Goal: Task Accomplishment & Management: Use online tool/utility

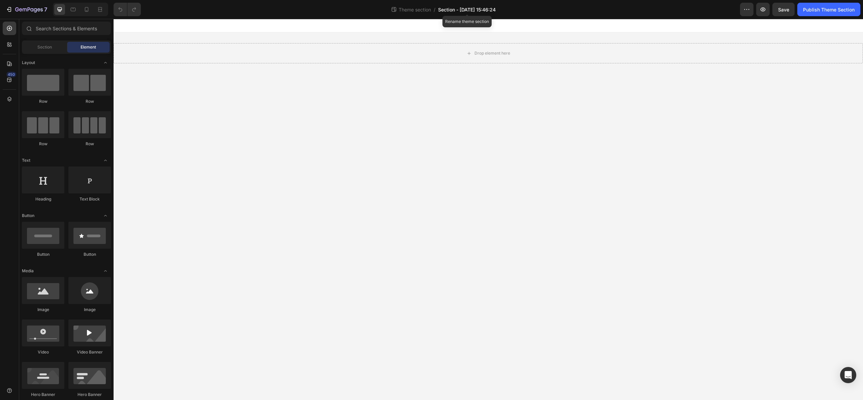
click at [464, 10] on span "Section - Feb 4 15:46:24" at bounding box center [467, 9] width 58 height 7
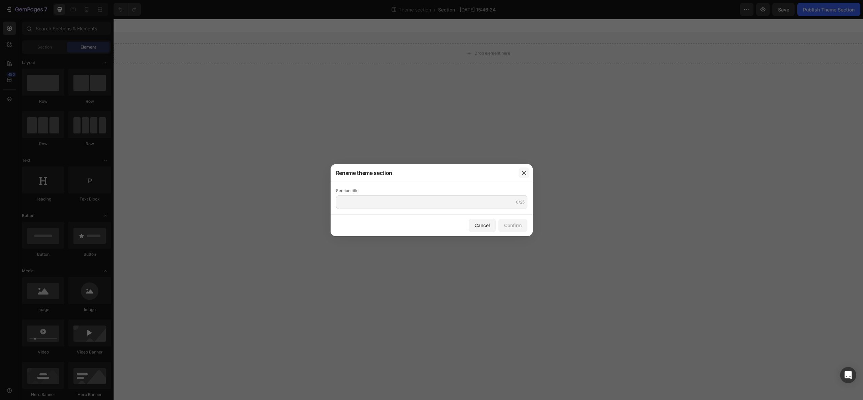
click at [527, 168] on button "button" at bounding box center [524, 172] width 11 height 11
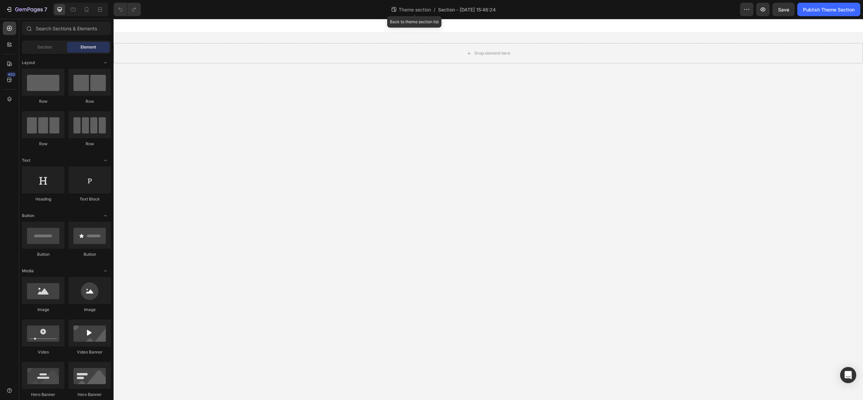
click at [410, 7] on span "Theme section" at bounding box center [414, 9] width 35 height 7
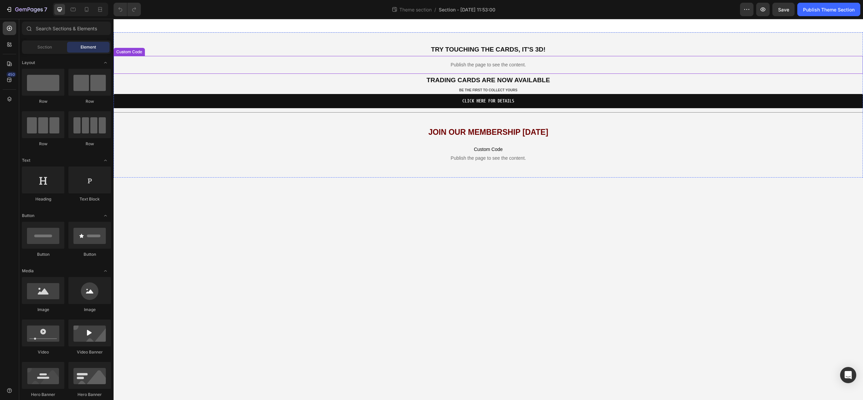
click at [472, 65] on p "Publish the page to see the content." at bounding box center [488, 64] width 749 height 7
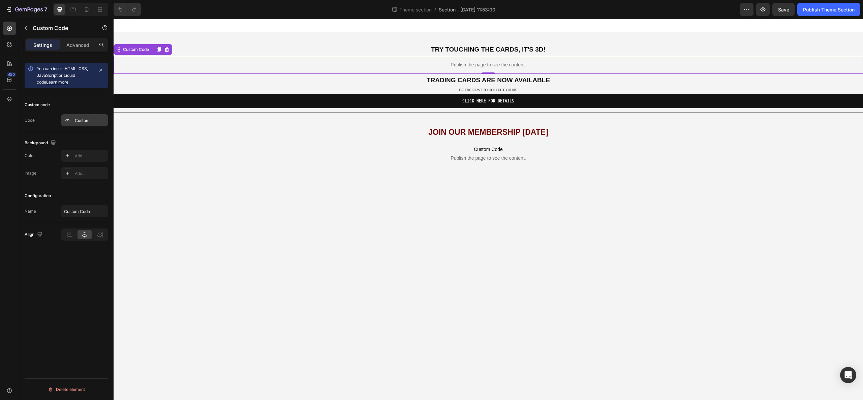
click at [80, 123] on div "Custom" at bounding box center [91, 121] width 32 height 6
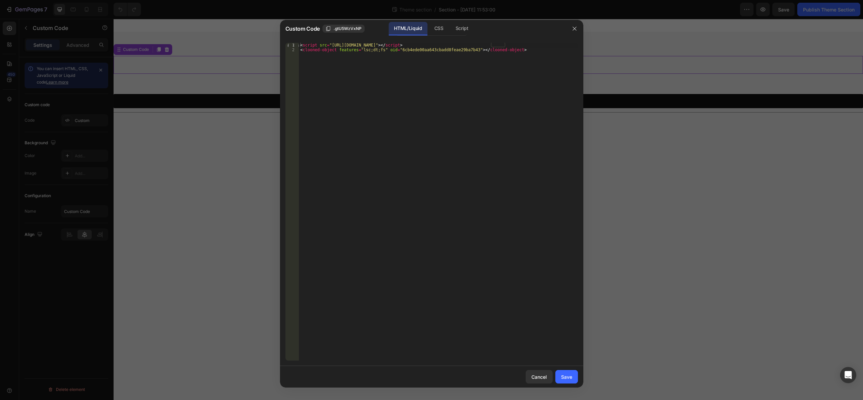
drag, startPoint x: 244, startPoint y: 24, endPoint x: 248, endPoint y: 25, distance: 4.9
click at [245, 24] on div at bounding box center [431, 200] width 863 height 400
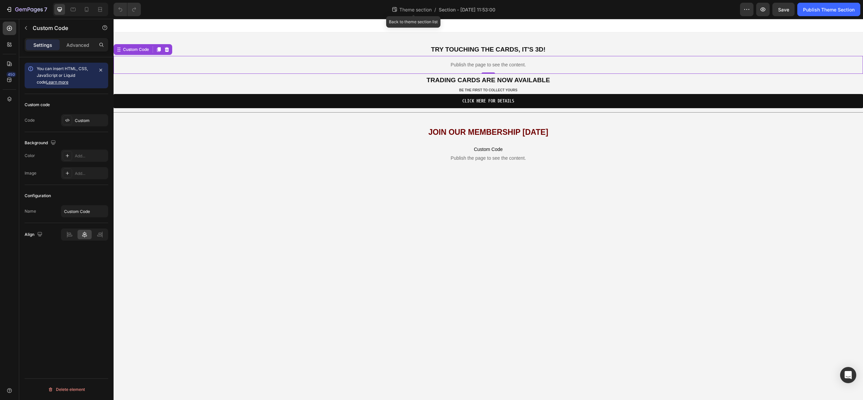
click at [412, 9] on span "Theme section" at bounding box center [415, 9] width 35 height 7
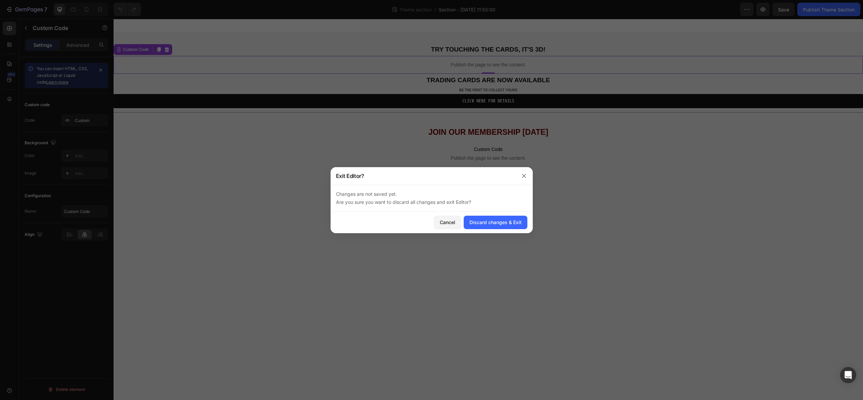
click at [494, 230] on div "Cancel Discard changes & Exit" at bounding box center [432, 223] width 202 height 22
click at [494, 227] on button "Discard changes & Exit" at bounding box center [496, 222] width 64 height 13
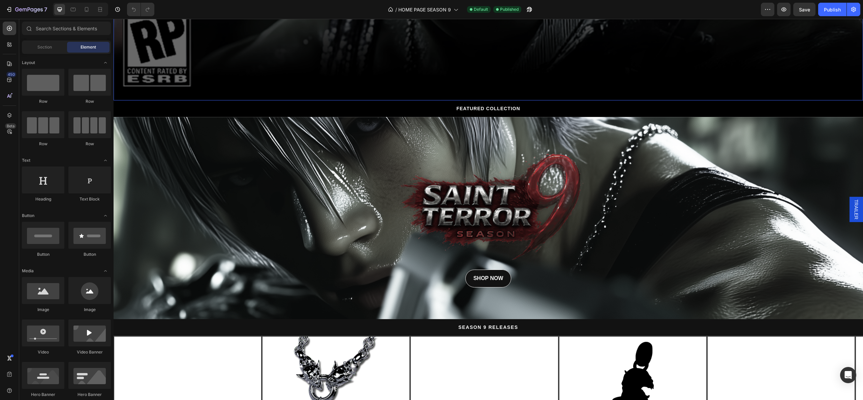
scroll to position [404, 0]
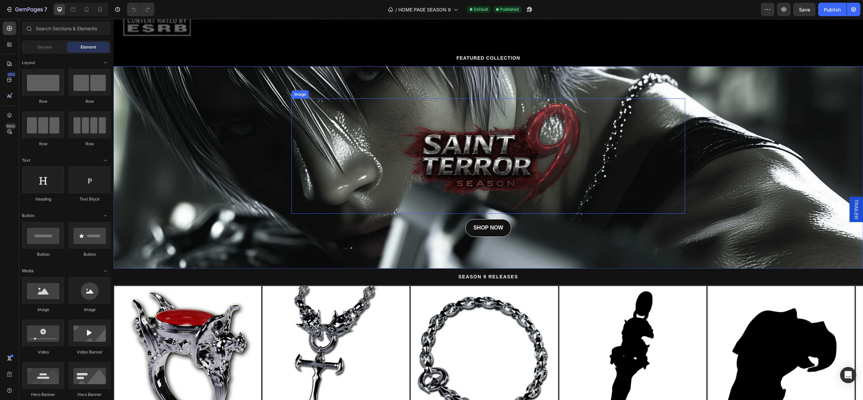
click at [460, 164] on img at bounding box center [488, 156] width 197 height 116
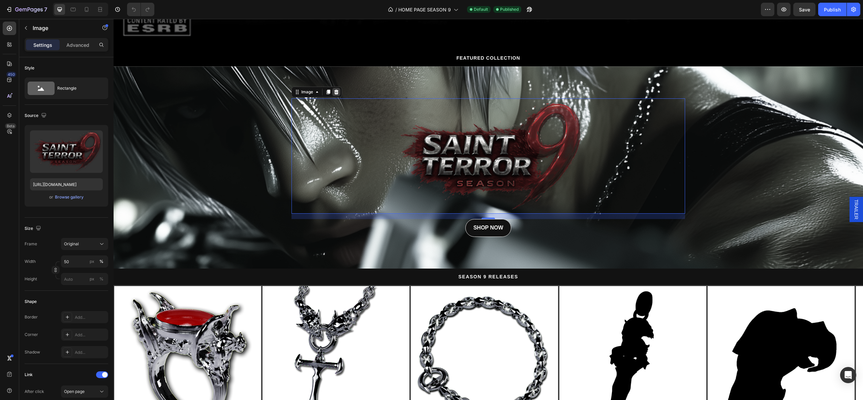
click at [334, 89] on icon at bounding box center [336, 91] width 4 height 5
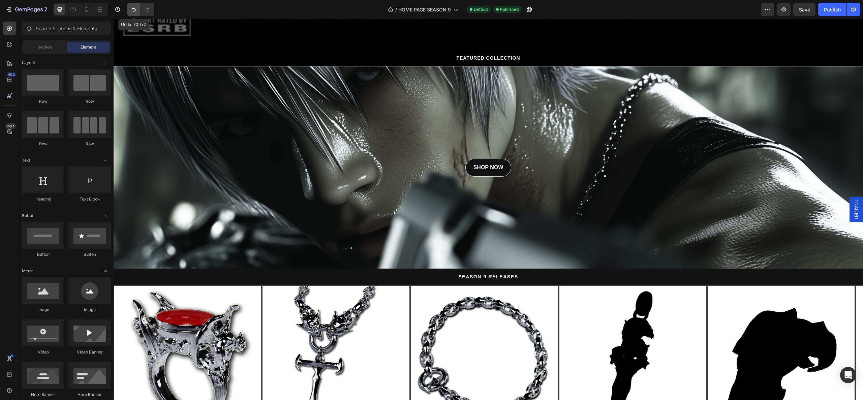
click at [139, 9] on button "Undo/Redo" at bounding box center [133, 9] width 13 height 13
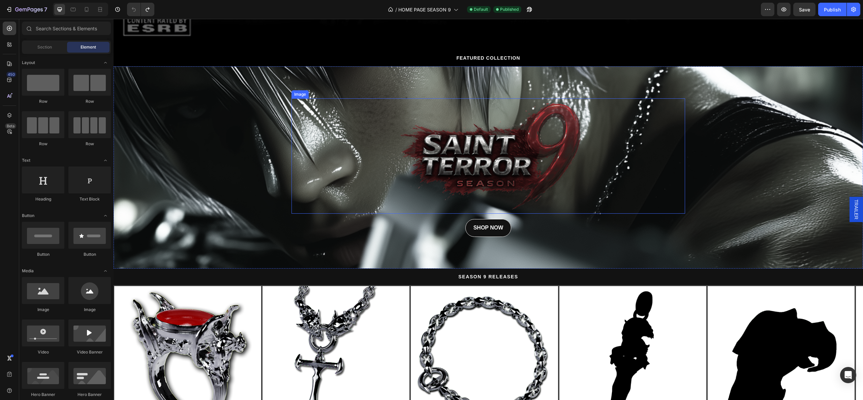
click at [477, 160] on img at bounding box center [488, 156] width 197 height 116
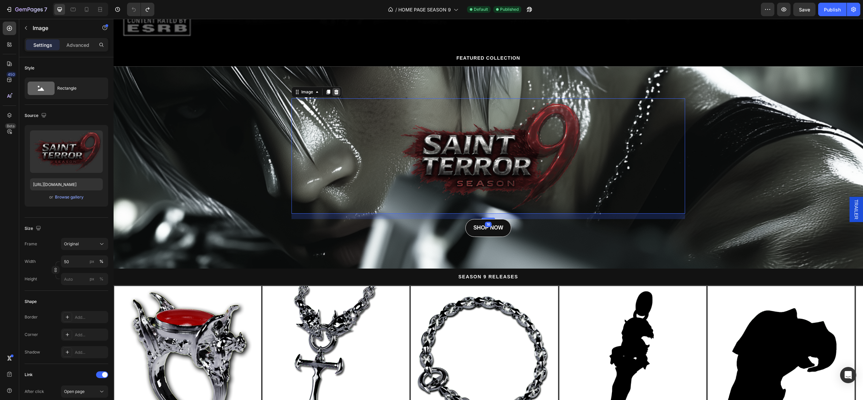
click at [334, 89] on icon at bounding box center [336, 91] width 5 height 5
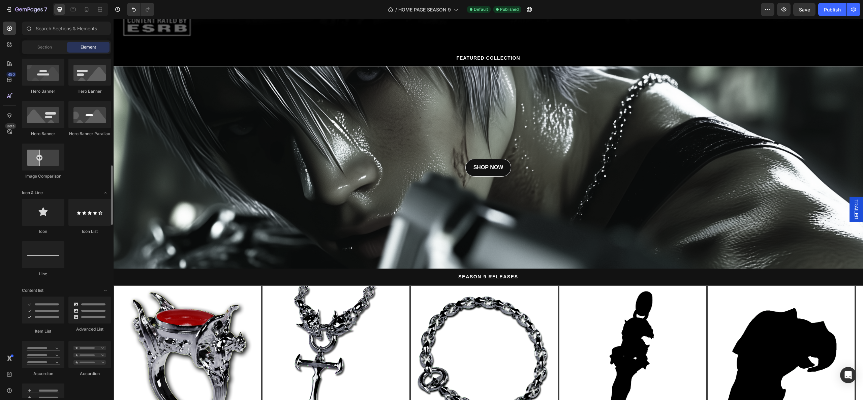
scroll to position [657, 0]
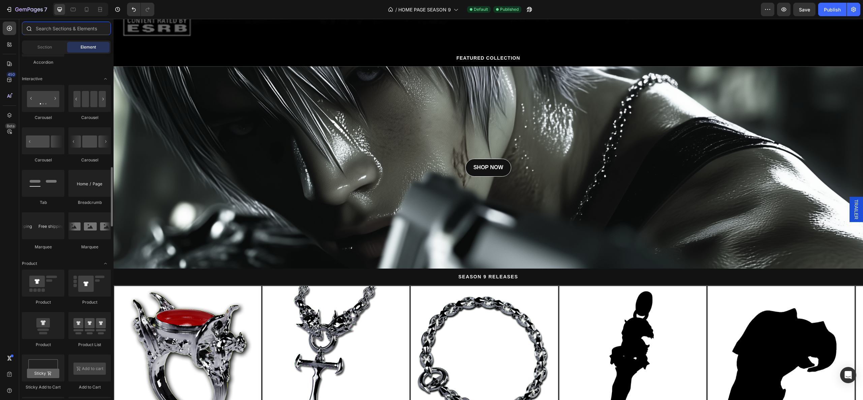
drag, startPoint x: 62, startPoint y: 30, endPoint x: 63, endPoint y: 27, distance: 3.4
click at [62, 29] on input "text" at bounding box center [66, 28] width 89 height 13
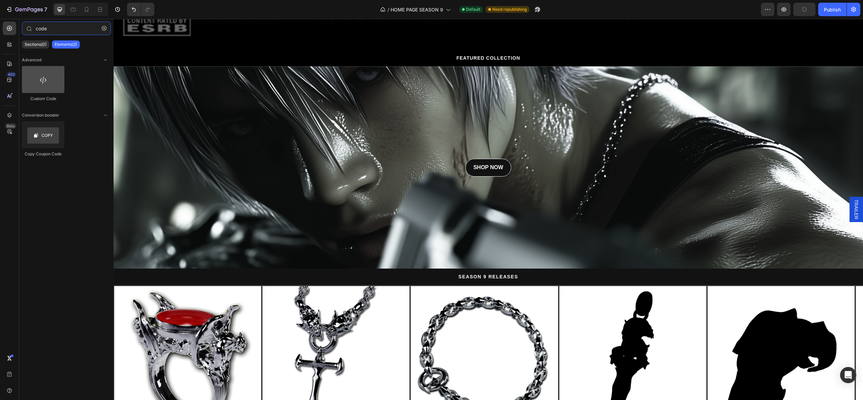
type input "code"
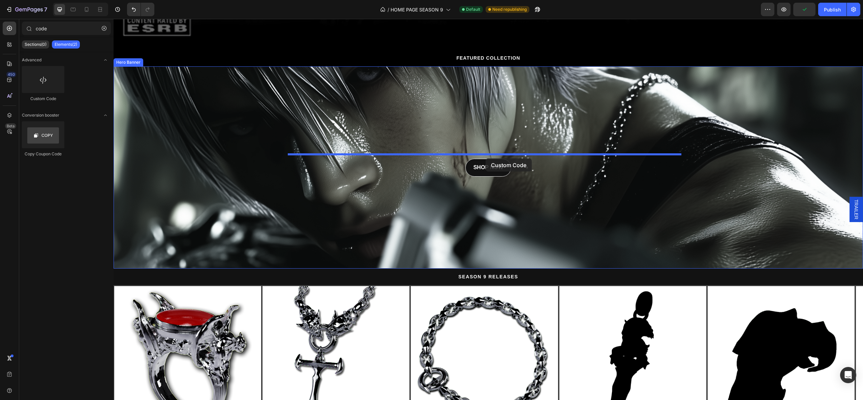
drag, startPoint x: 153, startPoint y: 98, endPoint x: 486, endPoint y: 158, distance: 338.4
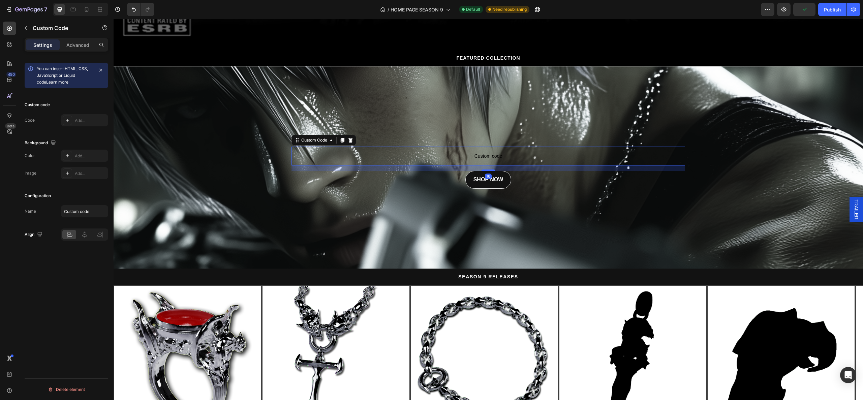
click at [486, 152] on span "Custom code" at bounding box center [488, 156] width 394 height 8
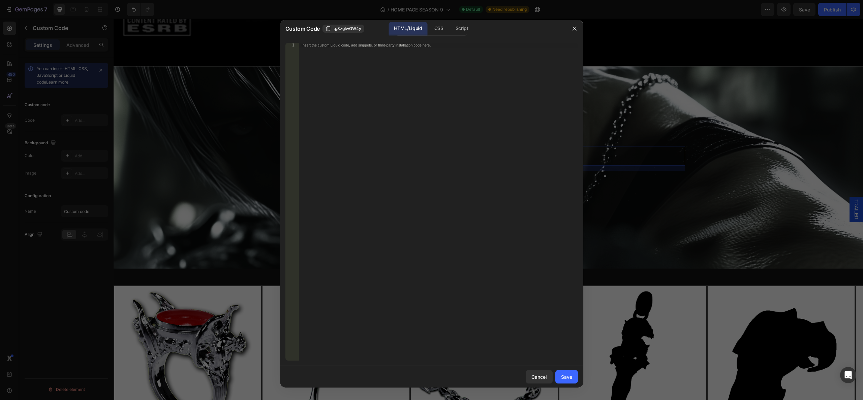
click at [353, 110] on div "Insert the custom Liquid code, add snippets, or third-party installation code h…" at bounding box center [438, 206] width 279 height 327
paste textarea
click at [571, 378] on div "Save" at bounding box center [566, 376] width 11 height 7
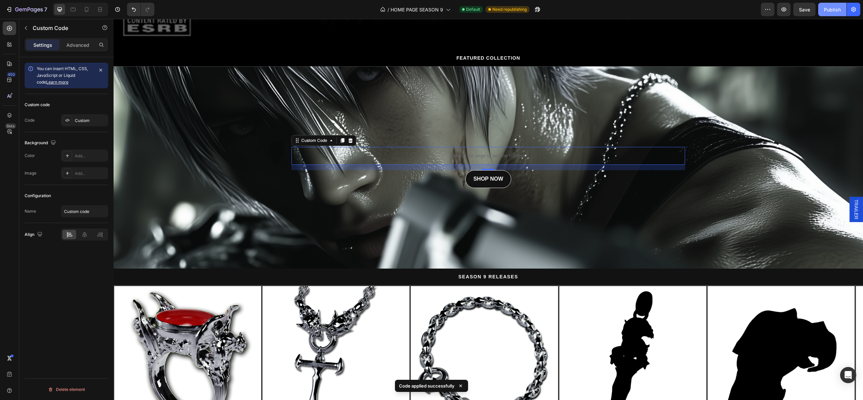
click at [828, 7] on div "Publish" at bounding box center [832, 9] width 17 height 7
click at [786, 11] on icon "button" at bounding box center [783, 9] width 7 height 7
click at [134, 9] on icon "Undo/Redo" at bounding box center [133, 9] width 7 height 7
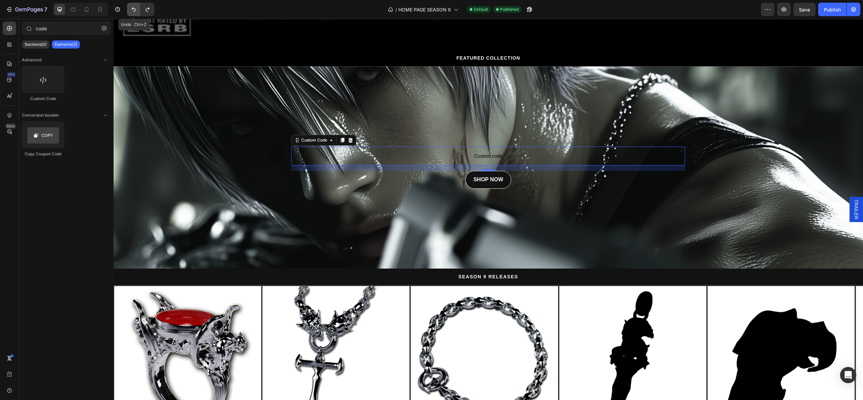
click at [134, 9] on icon "Undo/Redo" at bounding box center [133, 9] width 7 height 7
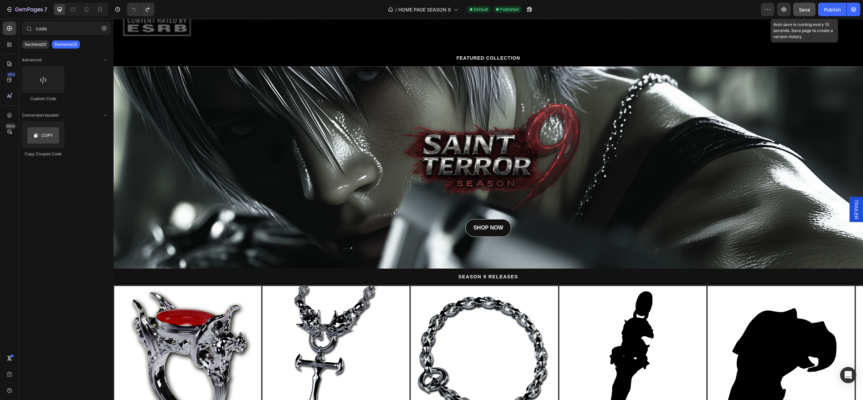
click at [808, 10] on span "Save" at bounding box center [804, 10] width 11 height 6
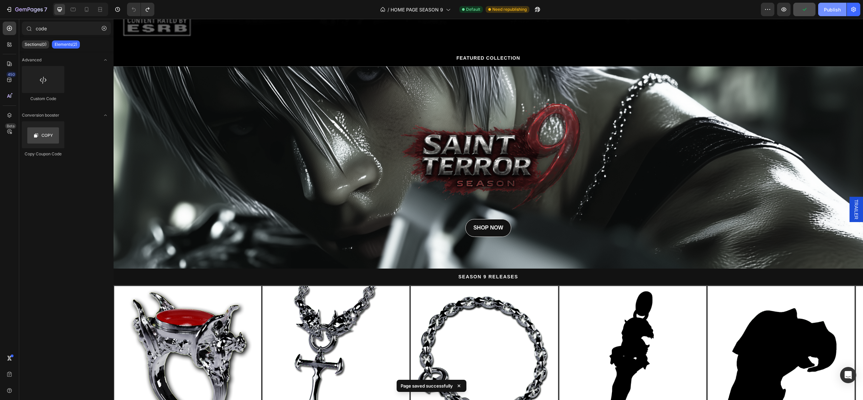
click at [832, 11] on div "Publish" at bounding box center [832, 9] width 17 height 7
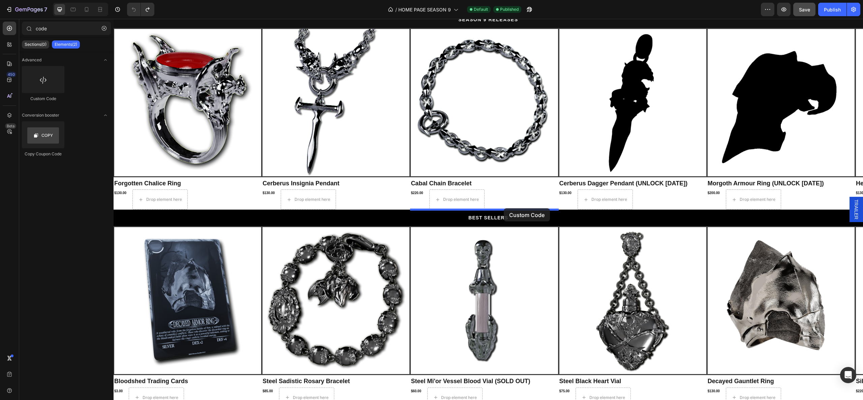
drag, startPoint x: 155, startPoint y: 102, endPoint x: 504, endPoint y: 208, distance: 364.1
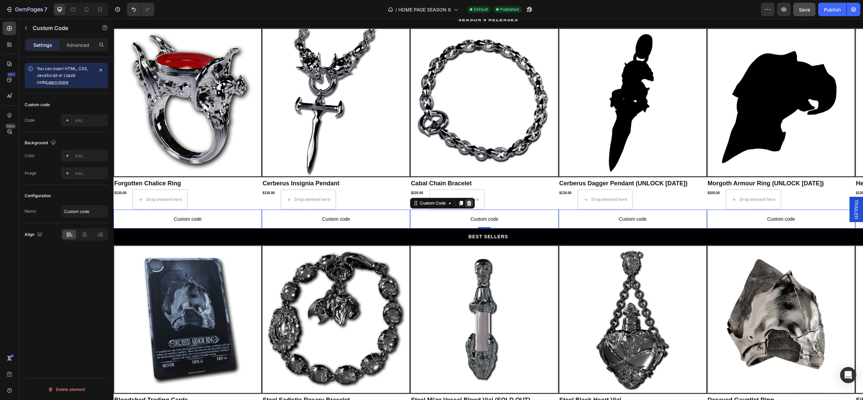
click at [114, 19] on icon at bounding box center [114, 19] width 0 height 0
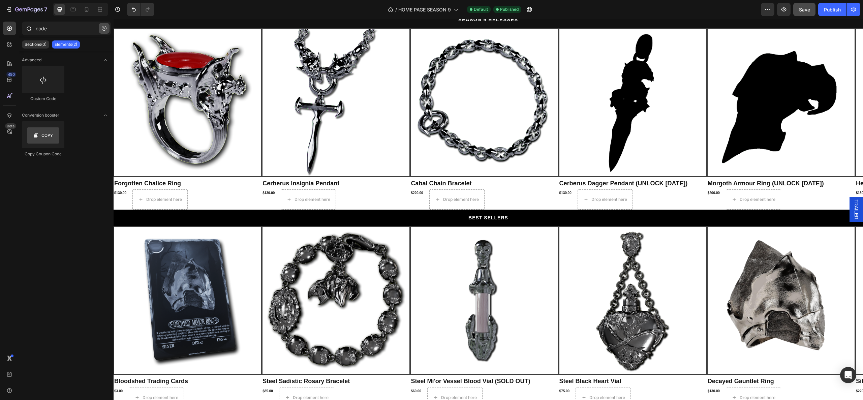
click at [104, 29] on icon "button" at bounding box center [104, 28] width 5 height 5
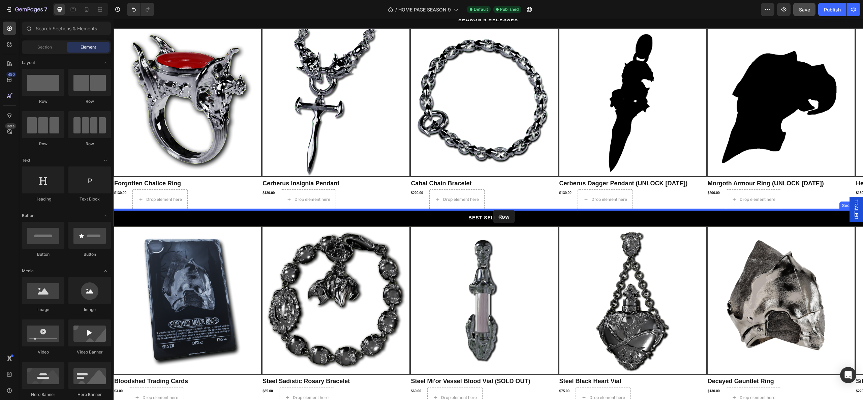
drag, startPoint x: 223, startPoint y: 115, endPoint x: 492, endPoint y: 211, distance: 285.8
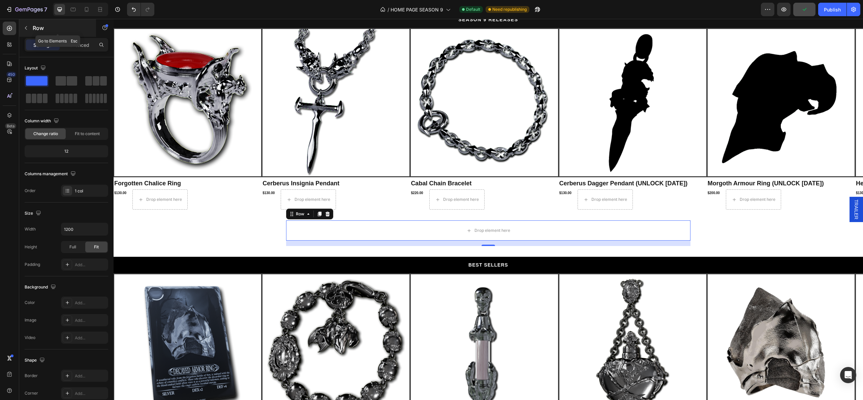
click at [25, 30] on icon "button" at bounding box center [25, 27] width 5 height 5
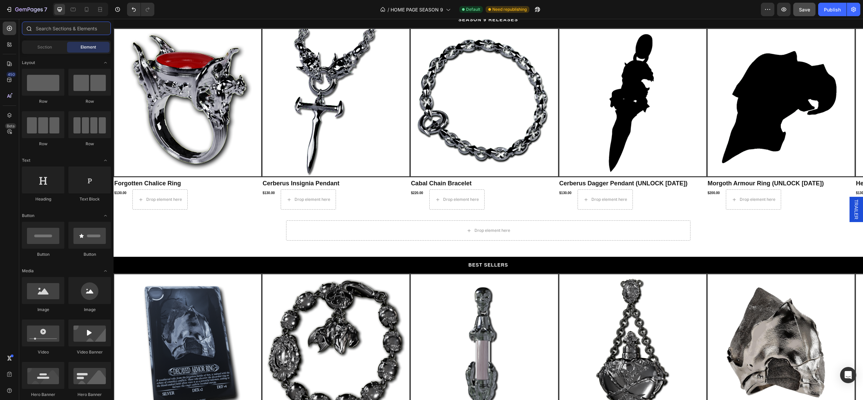
click at [89, 29] on input "text" at bounding box center [66, 28] width 89 height 13
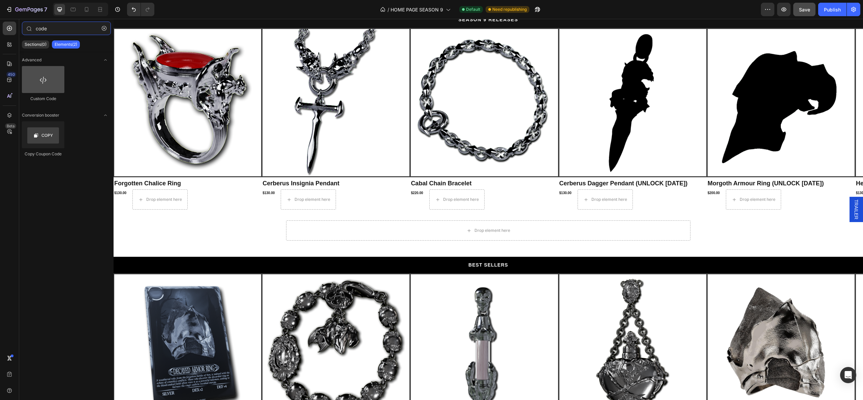
type input "code"
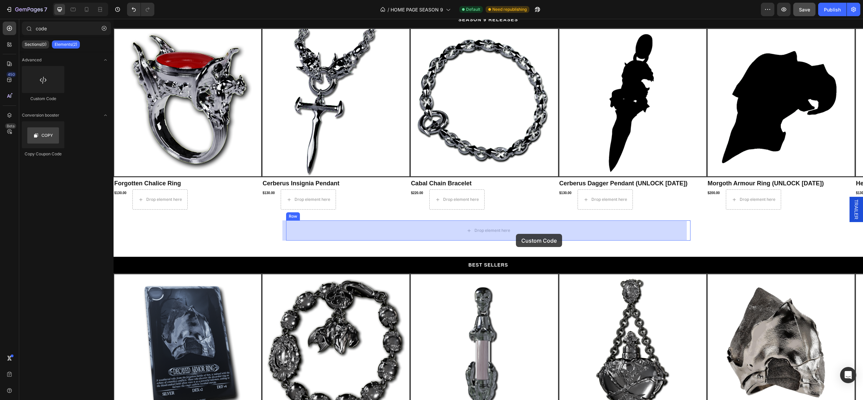
drag, startPoint x: 155, startPoint y: 97, endPoint x: 516, endPoint y: 234, distance: 385.6
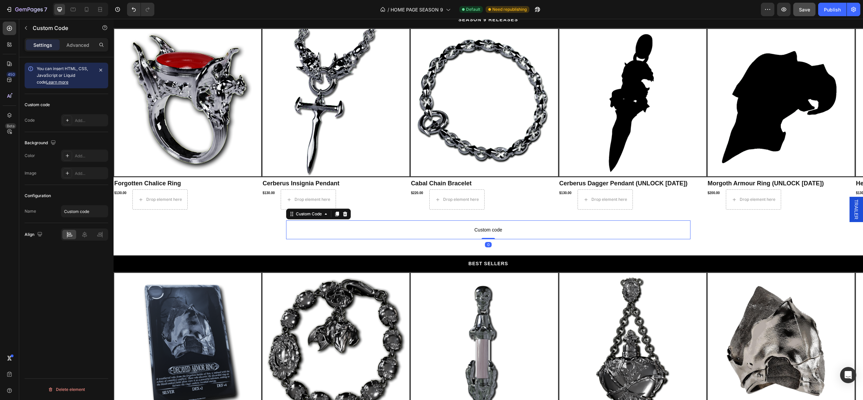
click at [502, 229] on span "Custom code" at bounding box center [488, 230] width 404 height 8
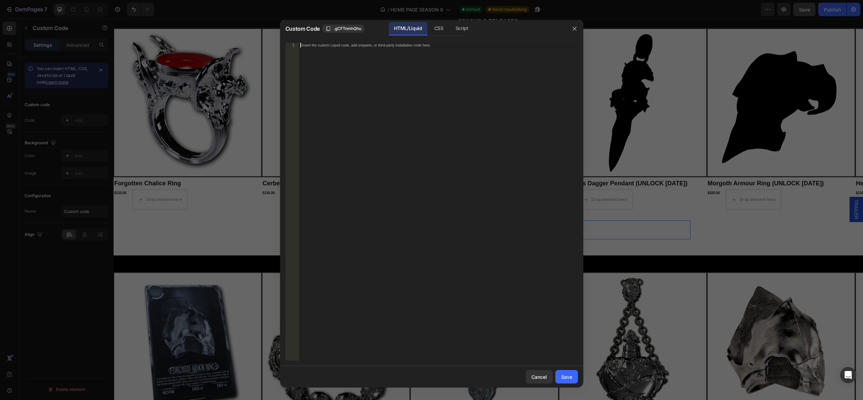
click at [448, 153] on div "Insert the custom Liquid code, add snippets, or third-party installation code h…" at bounding box center [438, 206] width 279 height 327
click at [524, 298] on div "Insert the custom Liquid code, add snippets, or third-party installation code h…" at bounding box center [438, 206] width 279 height 327
paste textarea
click at [567, 378] on div "Save" at bounding box center [566, 376] width 11 height 7
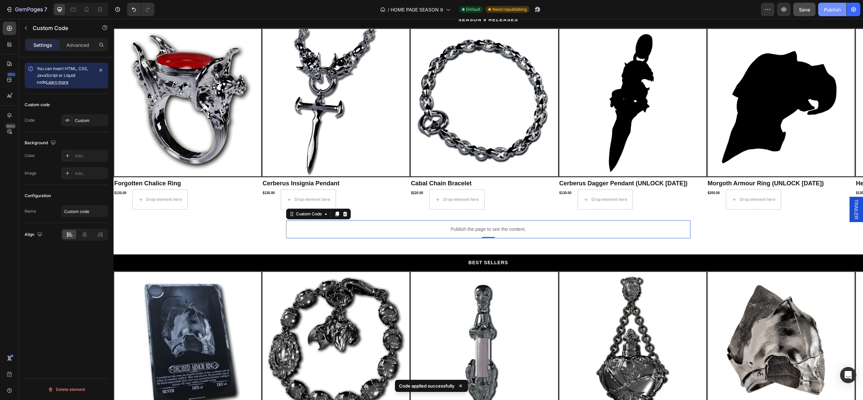
click at [833, 12] on div "Publish" at bounding box center [832, 9] width 17 height 7
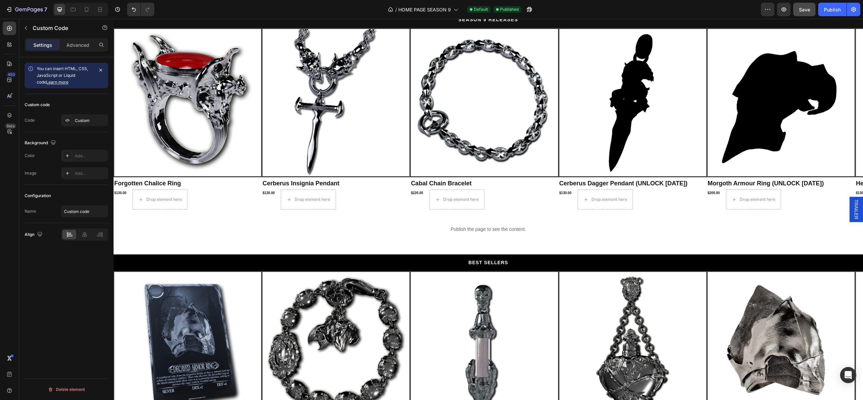
click at [330, 229] on p "Publish the page to see the content." at bounding box center [488, 229] width 404 height 7
click at [457, 230] on p "Publish the page to see the content." at bounding box center [488, 229] width 404 height 7
click at [26, 27] on icon "button" at bounding box center [25, 27] width 5 height 5
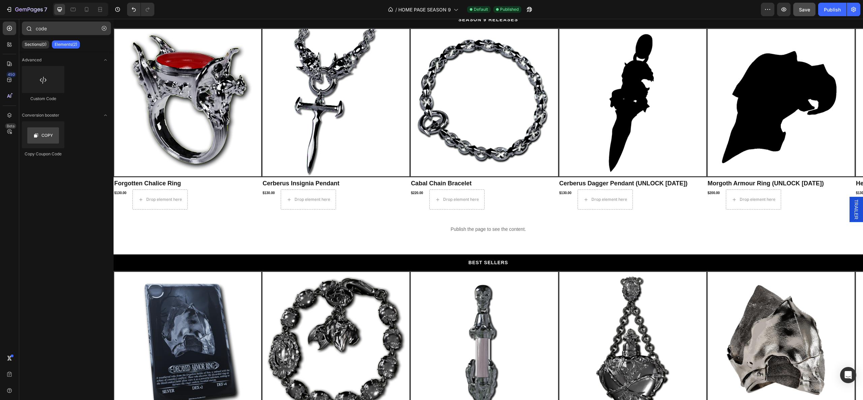
click at [105, 23] on button "button" at bounding box center [104, 28] width 11 height 11
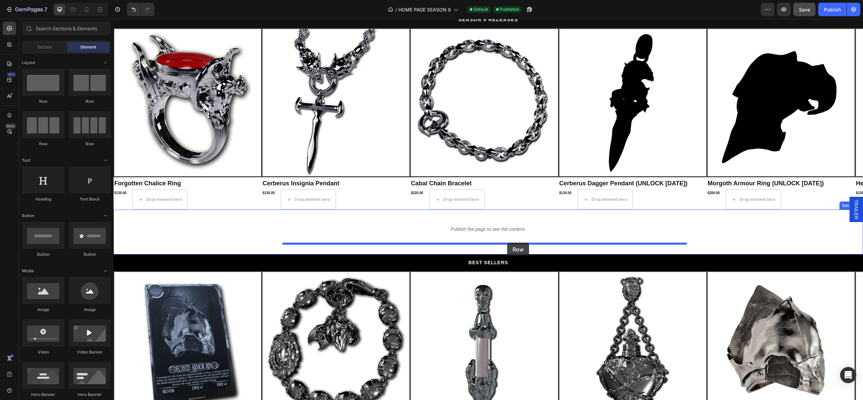
drag, startPoint x: 210, startPoint y: 117, endPoint x: 507, endPoint y: 243, distance: 322.2
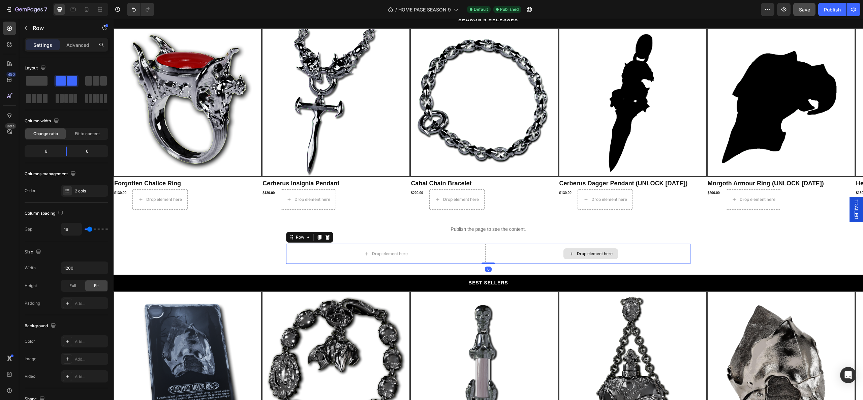
click at [522, 253] on div "Drop element here" at bounding box center [590, 254] width 199 height 20
click at [77, 286] on div "Full" at bounding box center [73, 285] width 22 height 11
drag, startPoint x: 80, startPoint y: 284, endPoint x: 86, endPoint y: 284, distance: 5.4
click at [82, 284] on div "Full" at bounding box center [73, 285] width 22 height 11
click at [97, 284] on span "Fit" at bounding box center [96, 286] width 5 height 6
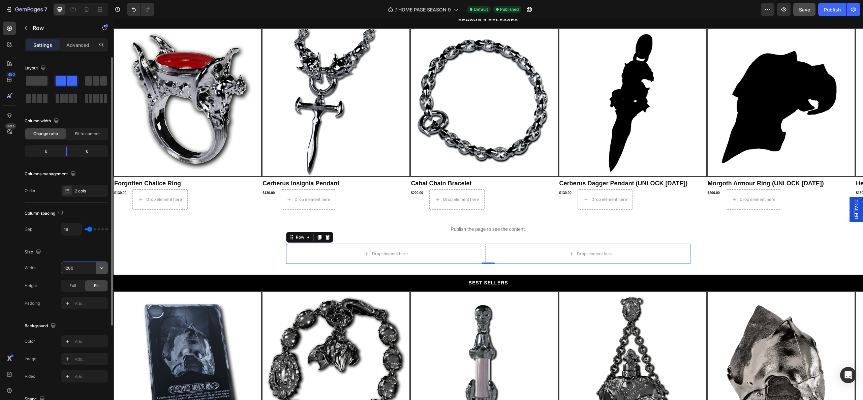
drag, startPoint x: 95, startPoint y: 270, endPoint x: 100, endPoint y: 270, distance: 4.4
click at [96, 270] on div "1200" at bounding box center [84, 268] width 46 height 12
click at [100, 269] on icon "button" at bounding box center [101, 268] width 7 height 7
click at [70, 297] on span "Full" at bounding box center [67, 298] width 7 height 6
type input "100%"
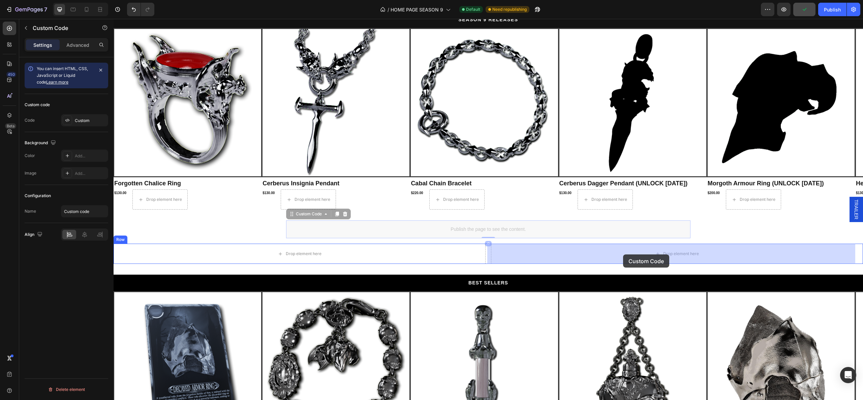
drag, startPoint x: 451, startPoint y: 226, endPoint x: 623, endPoint y: 254, distance: 174.5
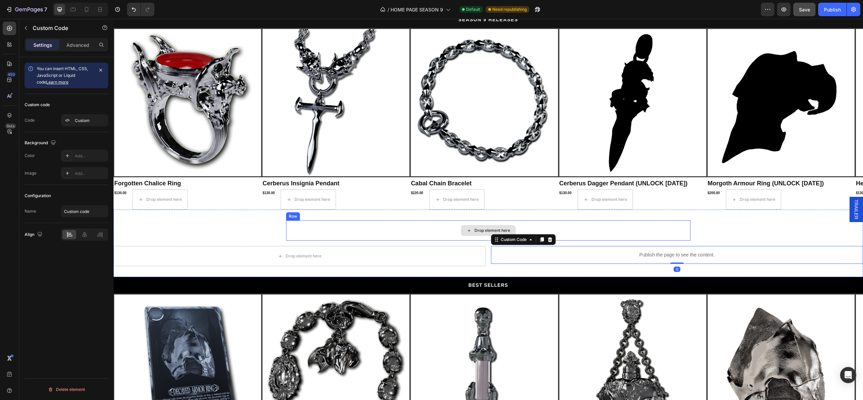
click at [442, 230] on div "Drop element here" at bounding box center [488, 230] width 404 height 20
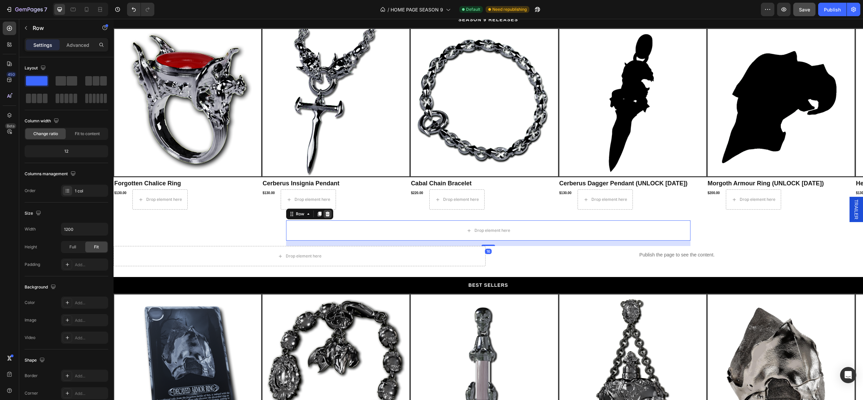
click at [325, 214] on icon at bounding box center [327, 214] width 4 height 5
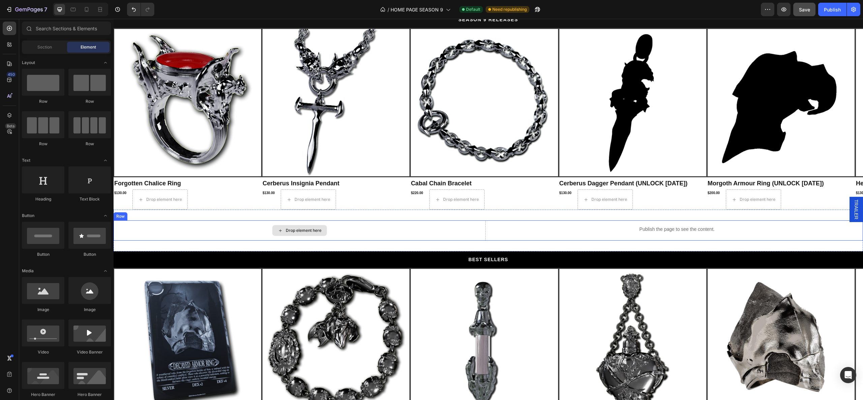
click at [361, 231] on div "Drop element here" at bounding box center [300, 230] width 372 height 20
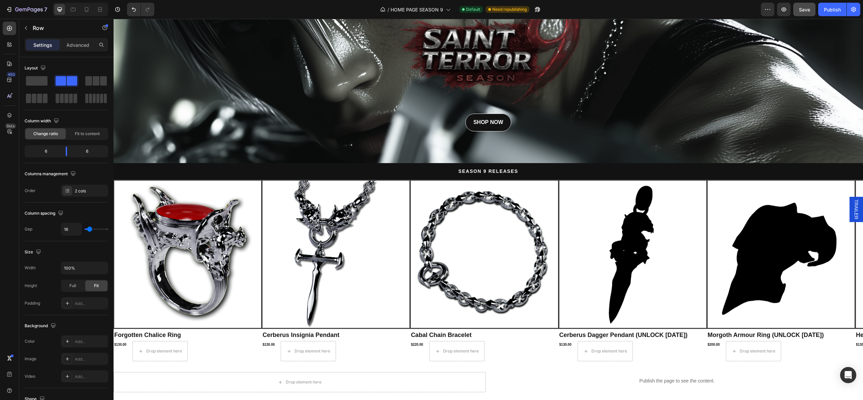
scroll to position [455, 0]
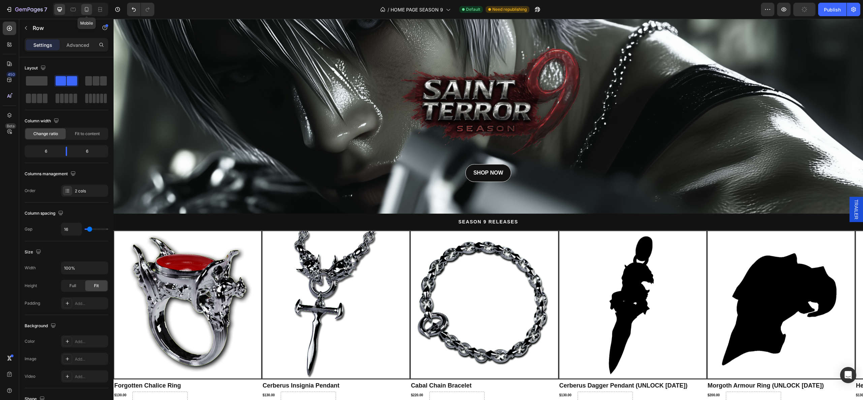
drag, startPoint x: 85, startPoint y: 8, endPoint x: 89, endPoint y: 9, distance: 3.5
click at [86, 8] on icon at bounding box center [86, 9] width 7 height 7
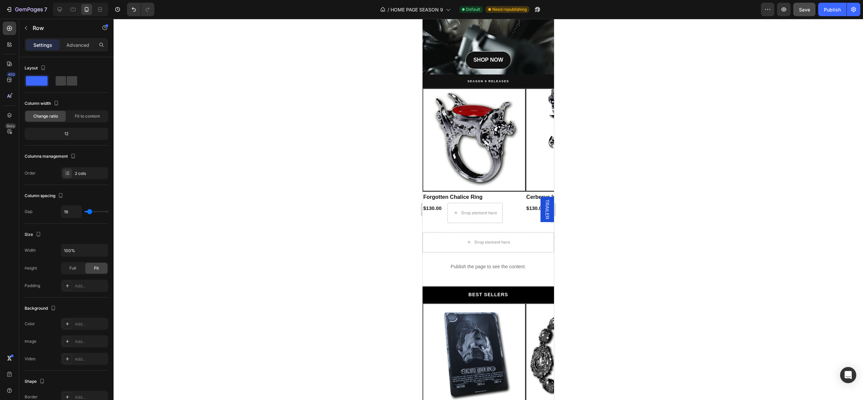
scroll to position [518, 0]
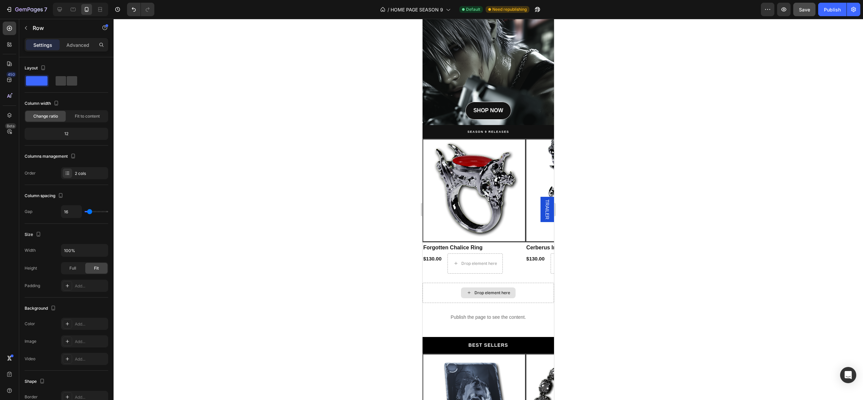
click at [446, 292] on div "Drop element here" at bounding box center [488, 293] width 131 height 20
click at [67, 81] on span at bounding box center [72, 80] width 10 height 9
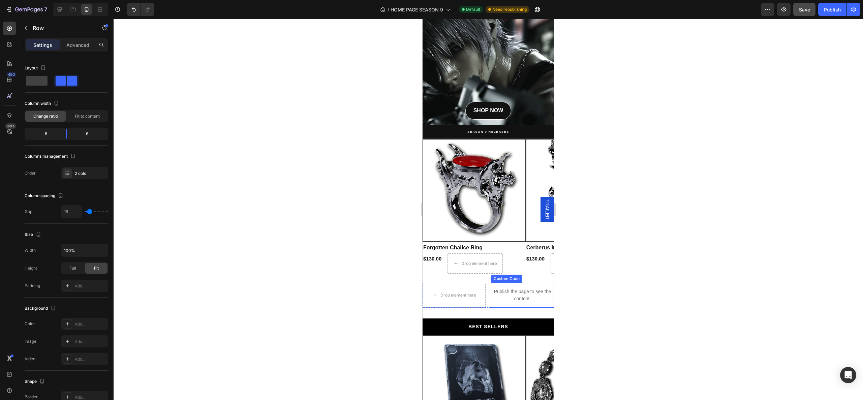
click at [501, 288] on p "Publish the page to see the content." at bounding box center [522, 295] width 63 height 14
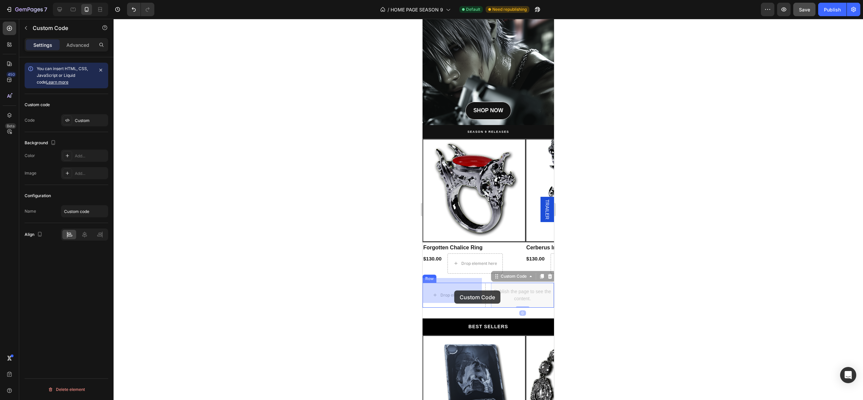
drag, startPoint x: 511, startPoint y: 290, endPoint x: 454, endPoint y: 290, distance: 57.6
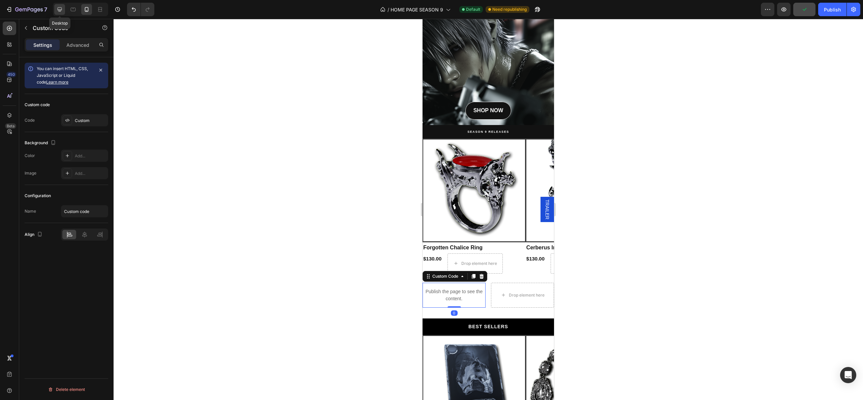
click at [60, 10] on icon at bounding box center [60, 9] width 4 height 4
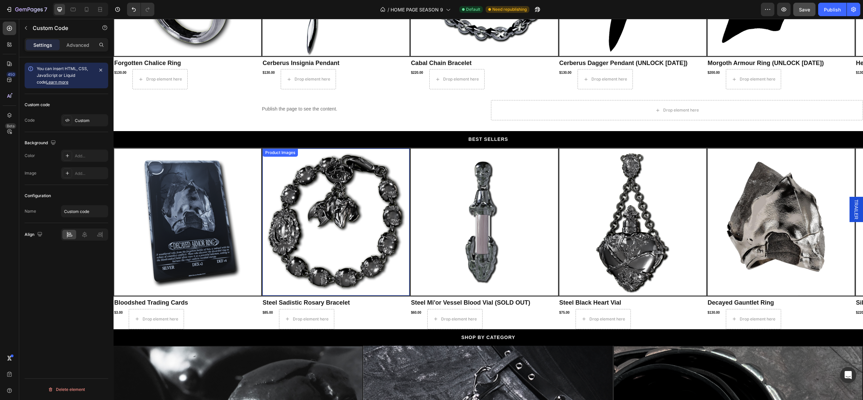
scroll to position [575, 0]
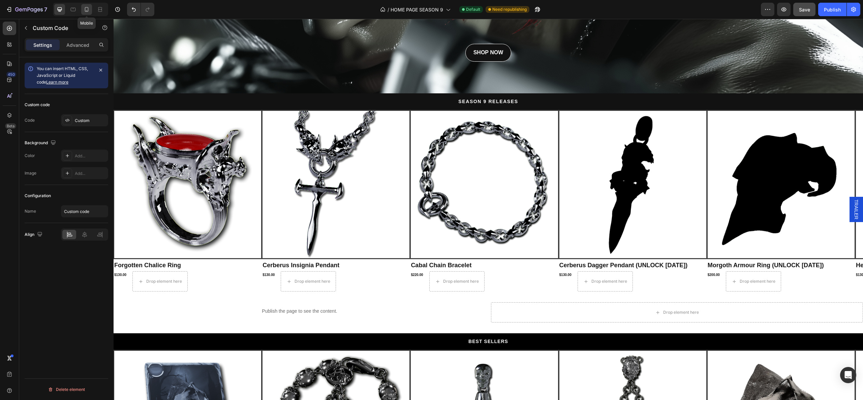
click at [86, 13] on div at bounding box center [86, 9] width 11 height 11
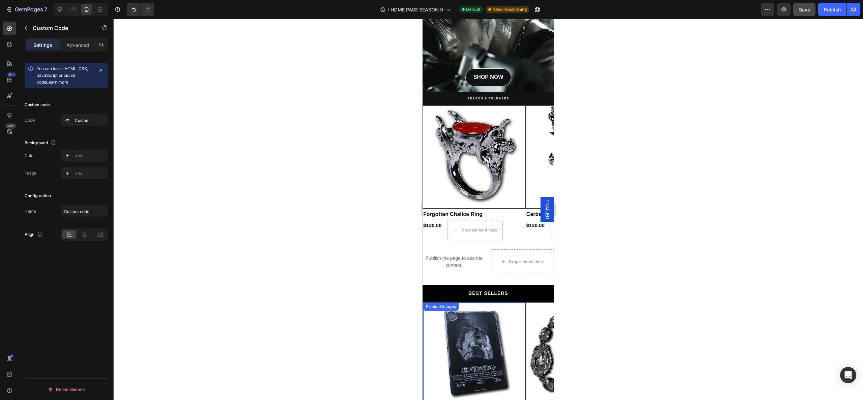
scroll to position [501, 0]
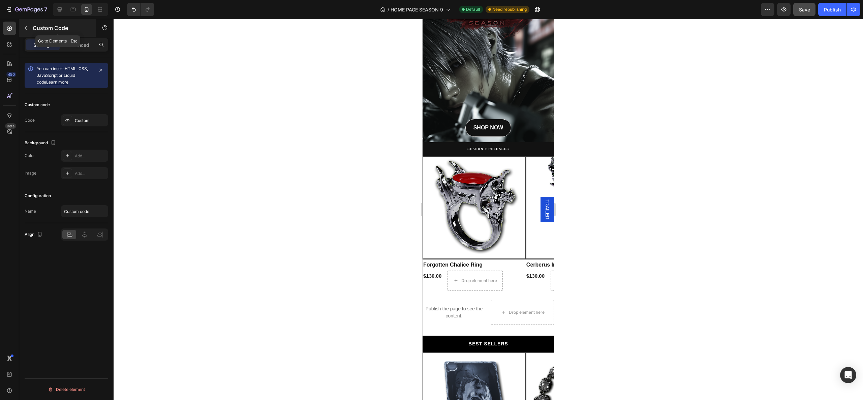
click at [27, 28] on icon "button" at bounding box center [25, 27] width 5 height 5
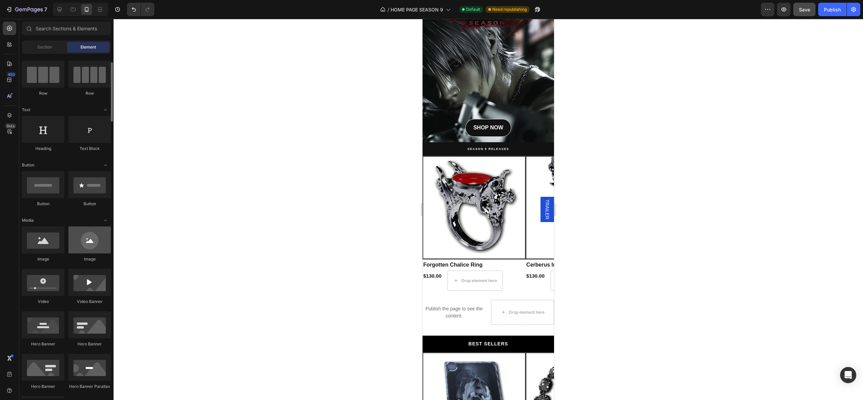
scroll to position [101, 0]
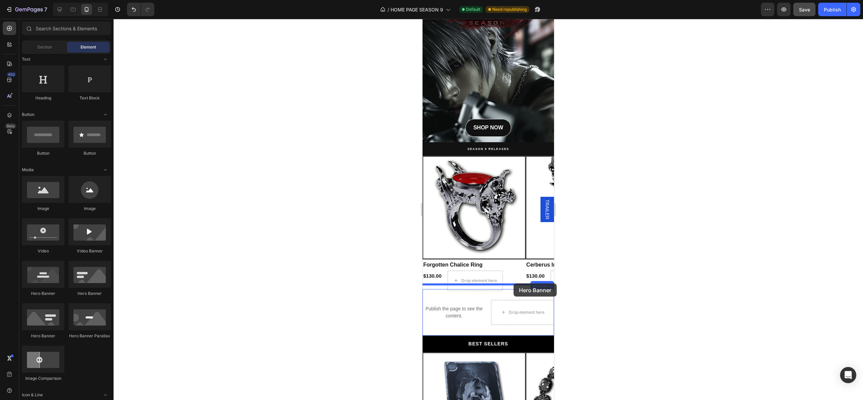
drag, startPoint x: 511, startPoint y: 300, endPoint x: 514, endPoint y: 283, distance: 17.0
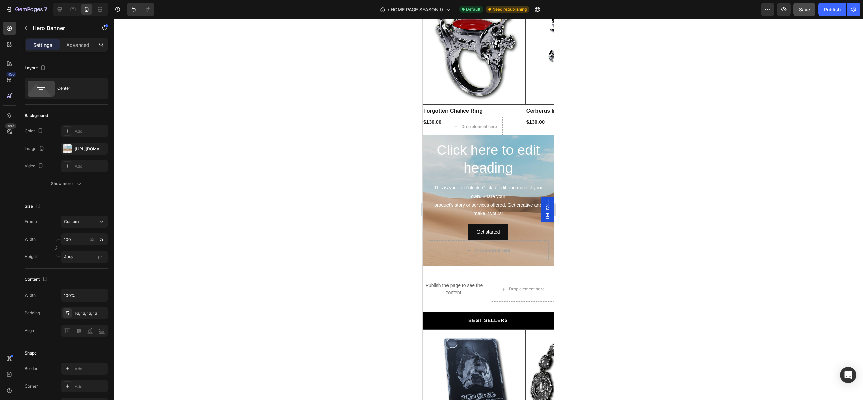
scroll to position [556, 0]
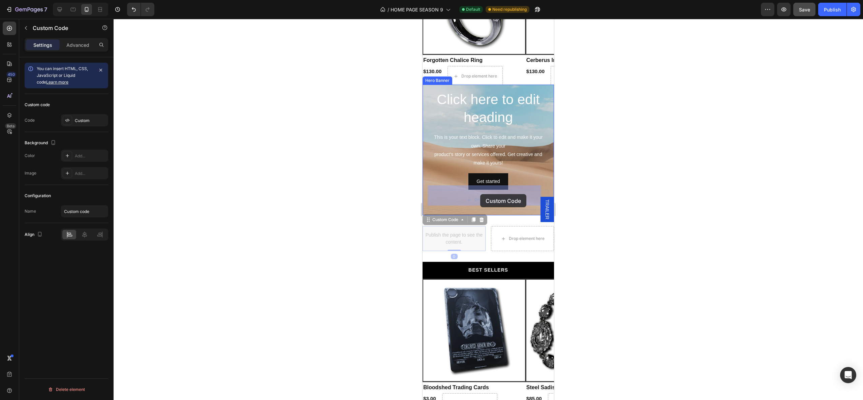
drag, startPoint x: 453, startPoint y: 238, endPoint x: 480, endPoint y: 194, distance: 51.9
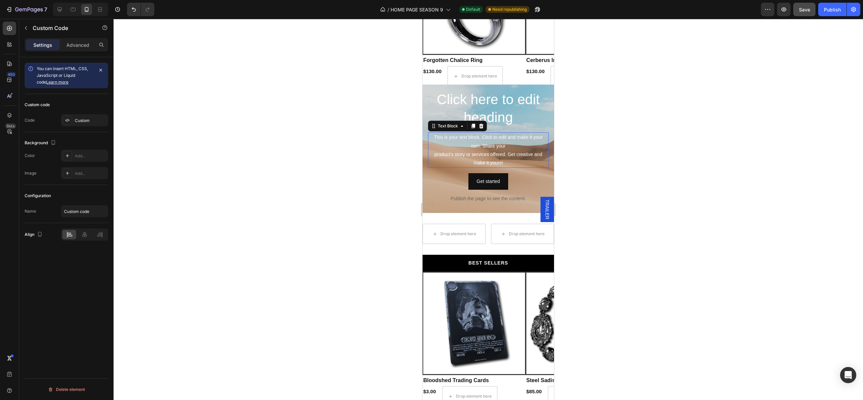
click at [483, 143] on div "This is your text block. Click to edit and make it your own. Share your product…" at bounding box center [488, 149] width 121 height 35
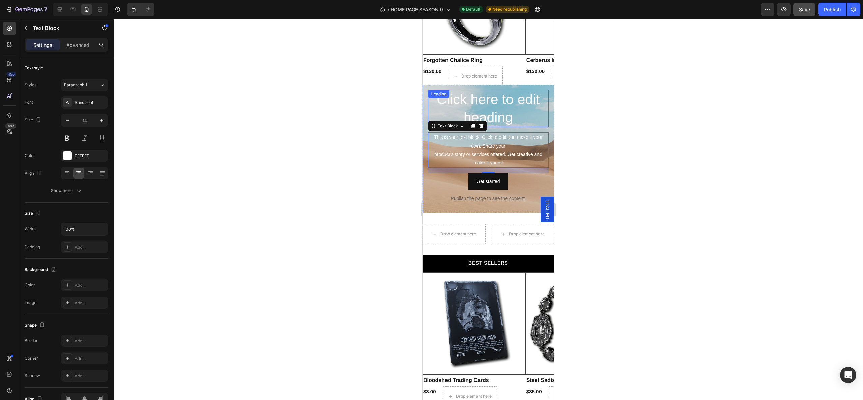
click at [498, 115] on h2 "Click here to edit heading" at bounding box center [488, 108] width 121 height 37
click at [501, 176] on button "Get started" at bounding box center [487, 181] width 39 height 17
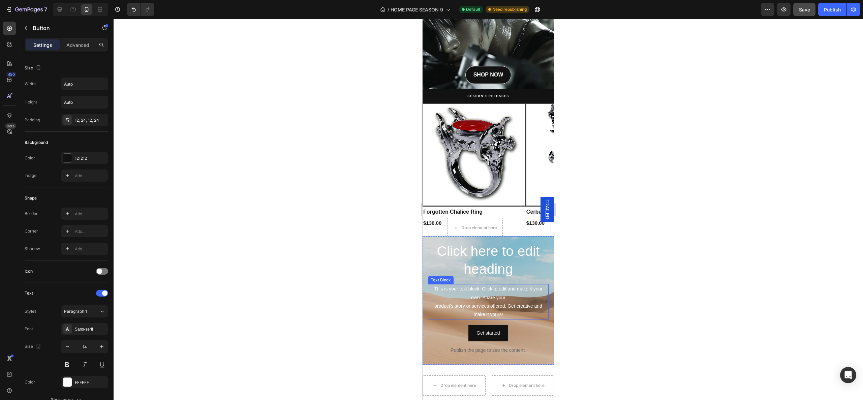
scroll to position [455, 0]
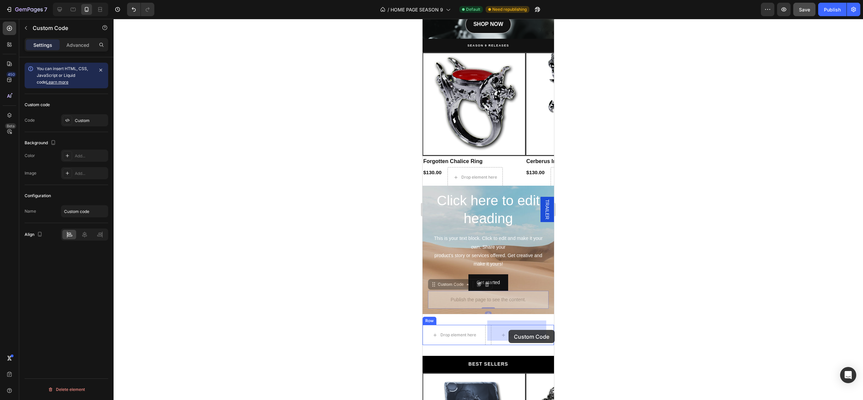
drag, startPoint x: 487, startPoint y: 294, endPoint x: 508, endPoint y: 329, distance: 41.1
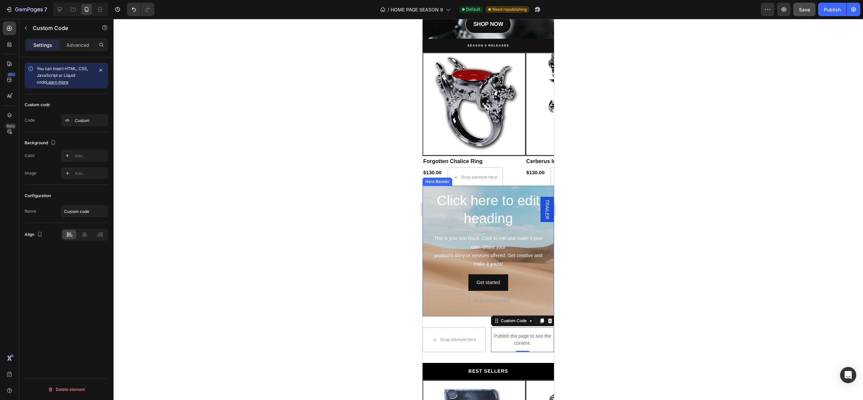
click at [432, 179] on div "Hero Banner" at bounding box center [437, 182] width 27 height 6
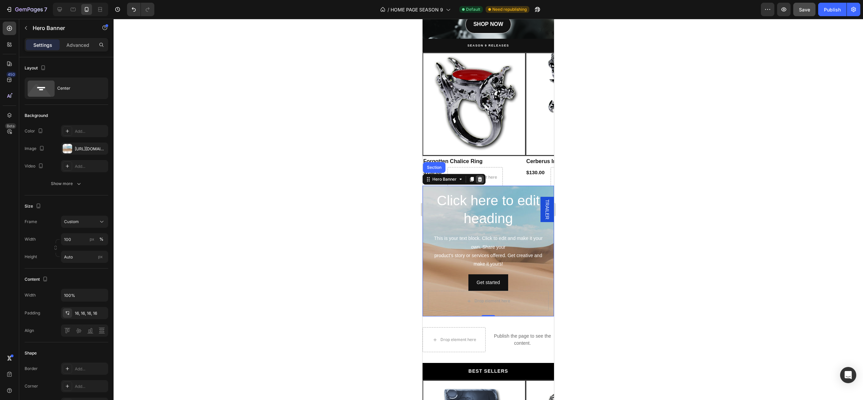
click at [480, 177] on icon at bounding box center [479, 179] width 5 height 5
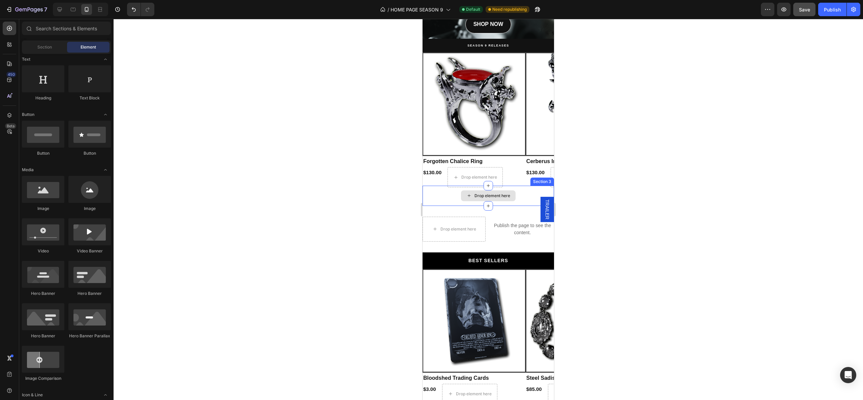
click at [435, 192] on div "Drop element here" at bounding box center [488, 196] width 131 height 20
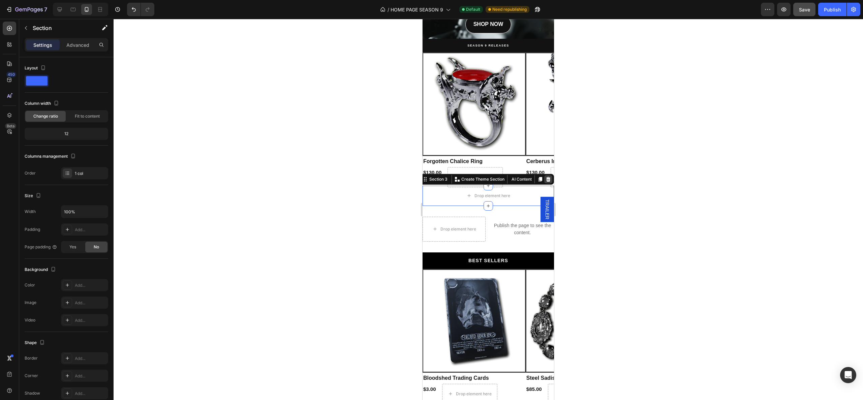
click at [546, 177] on icon at bounding box center [548, 179] width 5 height 5
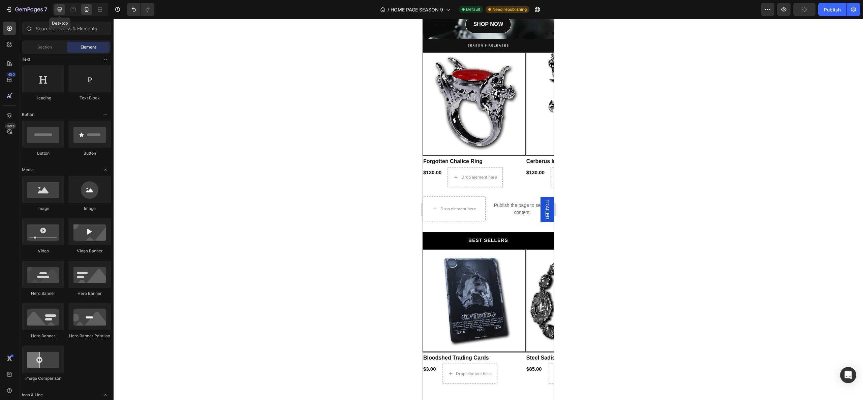
click at [57, 13] on div at bounding box center [59, 9] width 11 height 11
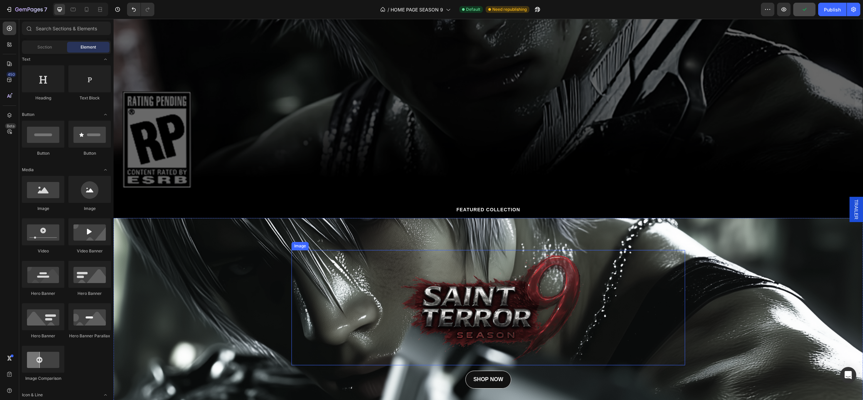
scroll to position [404, 0]
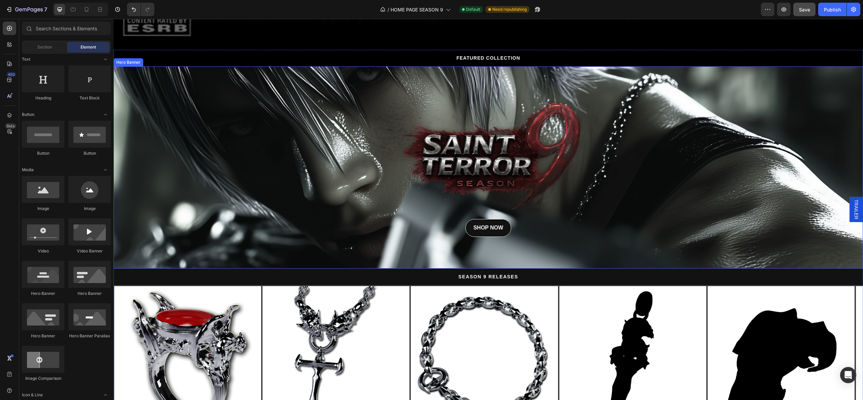
click at [218, 149] on div "Background Image" at bounding box center [488, 217] width 749 height 303
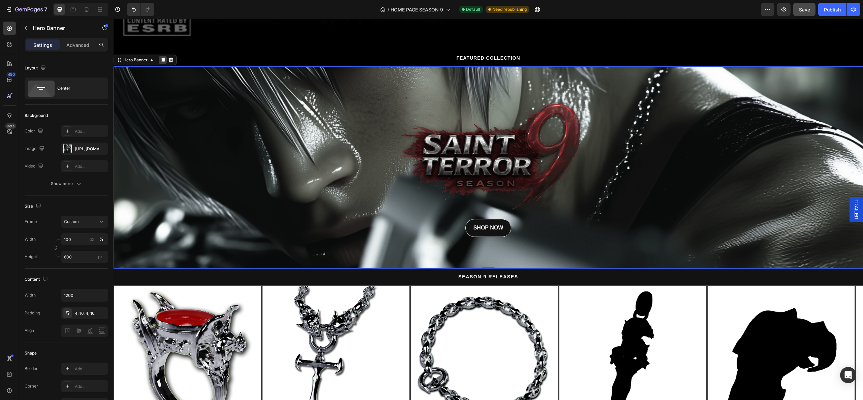
click at [161, 57] on icon at bounding box center [162, 59] width 5 height 5
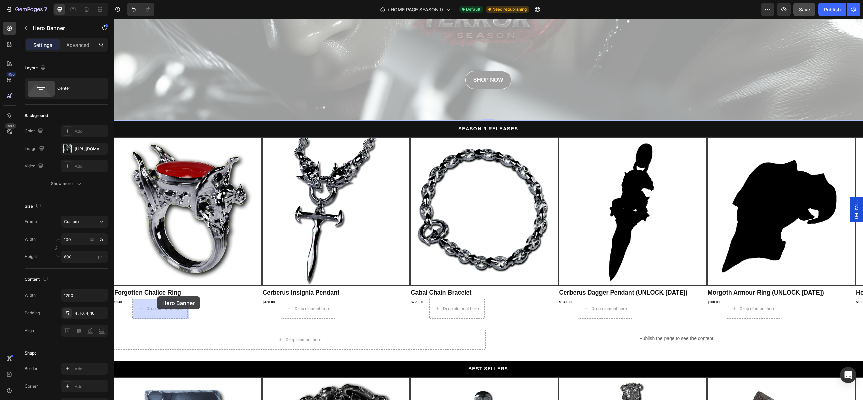
scroll to position [761, 0]
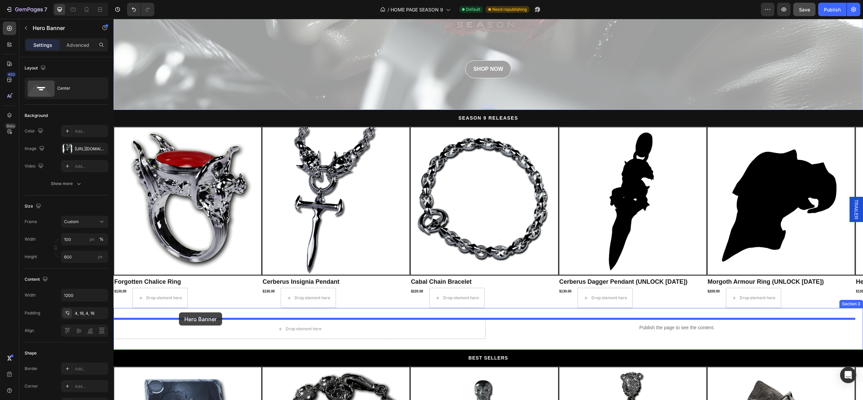
drag, startPoint x: 120, startPoint y: 36, endPoint x: 179, endPoint y: 312, distance: 282.9
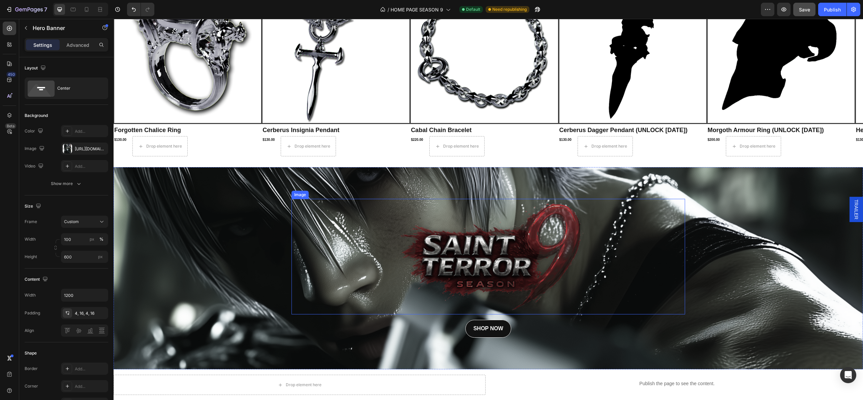
scroll to position [811, 0]
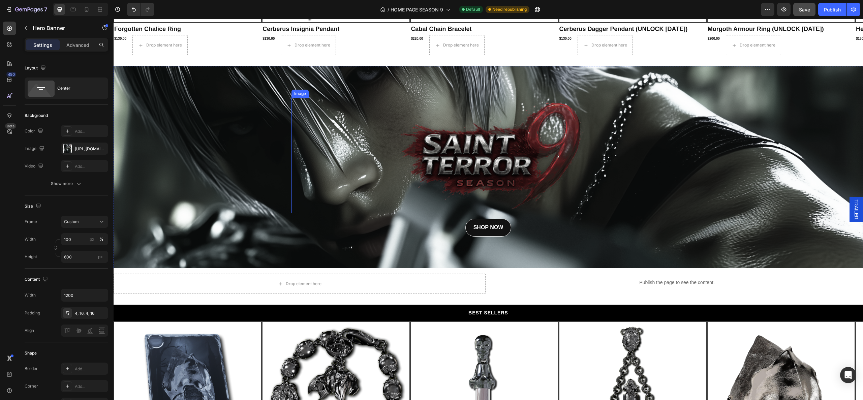
click at [478, 167] on img at bounding box center [488, 156] width 197 height 116
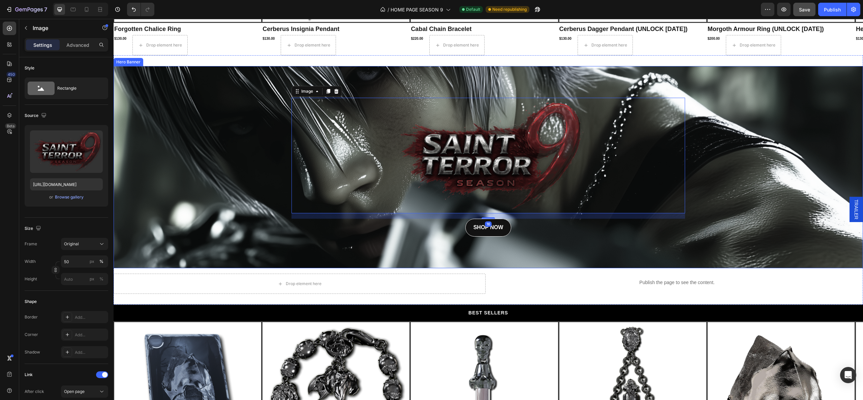
click at [166, 127] on div "Background Image" at bounding box center [488, 217] width 749 height 303
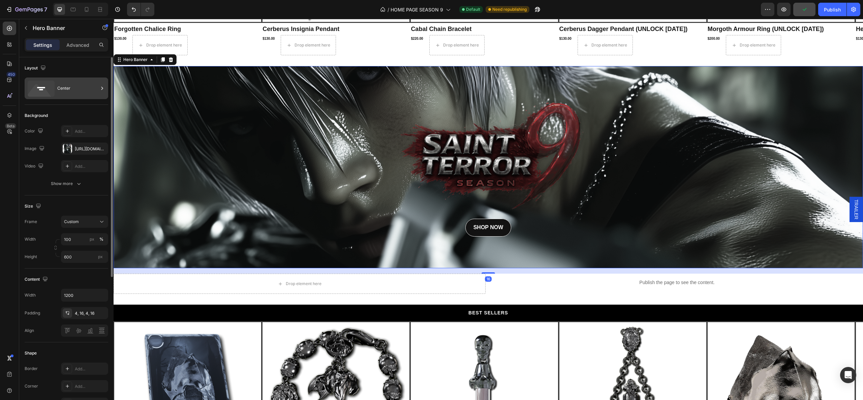
click at [64, 86] on div "Center" at bounding box center [77, 88] width 41 height 15
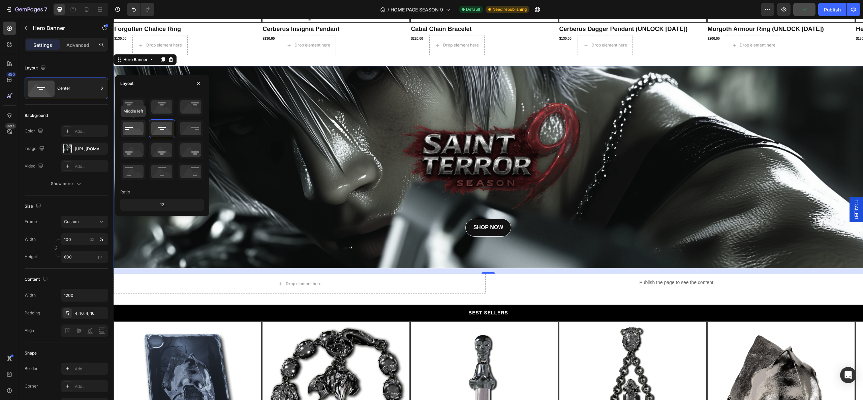
click at [134, 129] on icon at bounding box center [133, 129] width 25 height 18
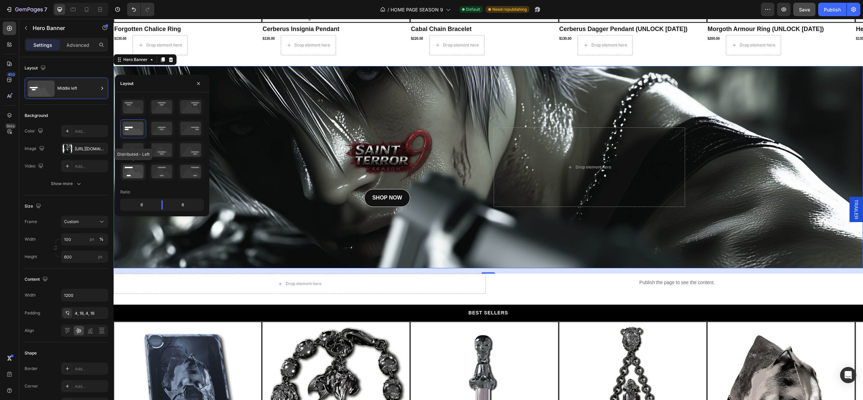
click at [130, 177] on icon at bounding box center [133, 172] width 25 height 18
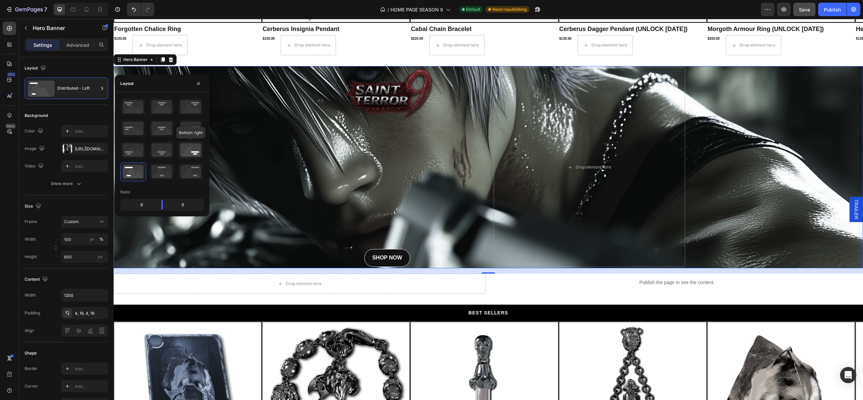
click at [195, 154] on icon at bounding box center [190, 150] width 25 height 18
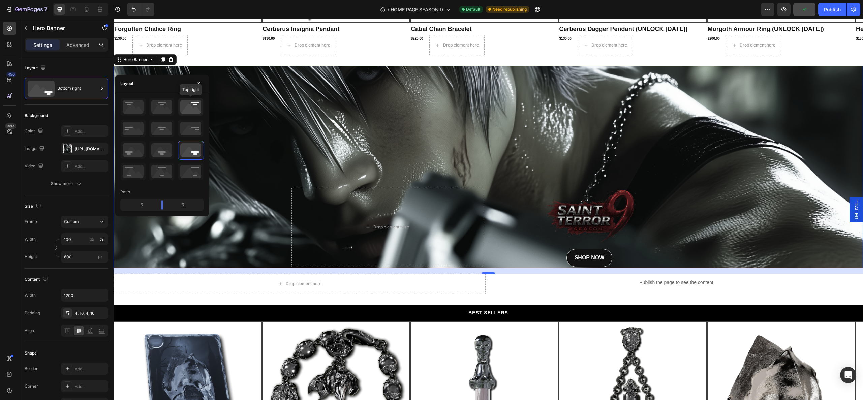
click at [196, 105] on icon at bounding box center [190, 107] width 25 height 18
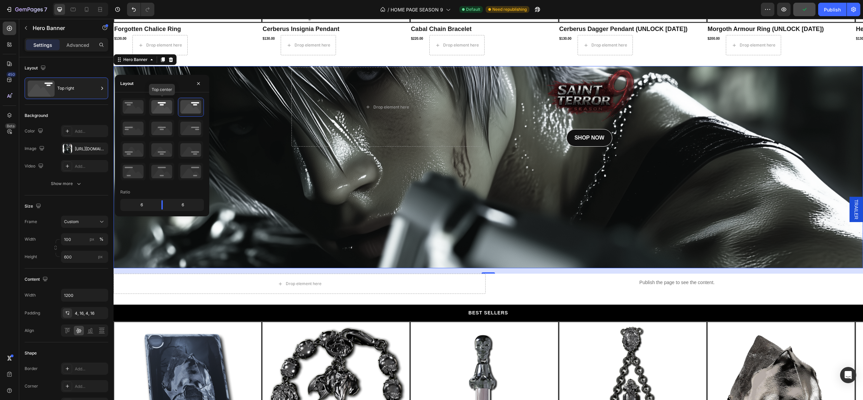
drag, startPoint x: 159, startPoint y: 108, endPoint x: 153, endPoint y: 106, distance: 6.0
click at [159, 108] on icon at bounding box center [161, 107] width 25 height 18
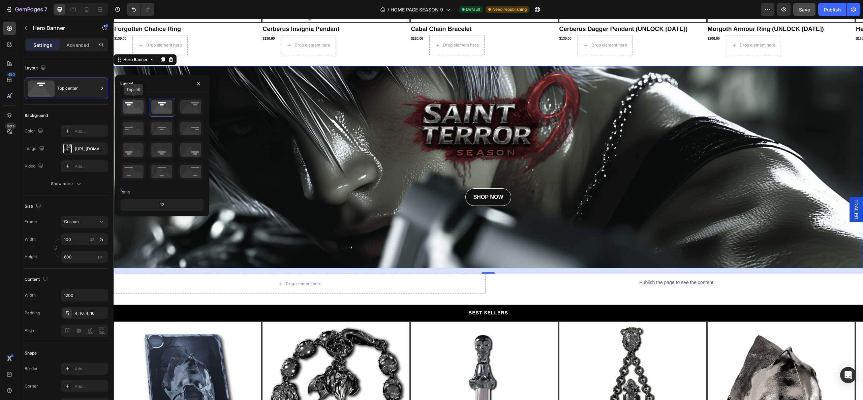
click at [136, 108] on icon at bounding box center [133, 107] width 25 height 18
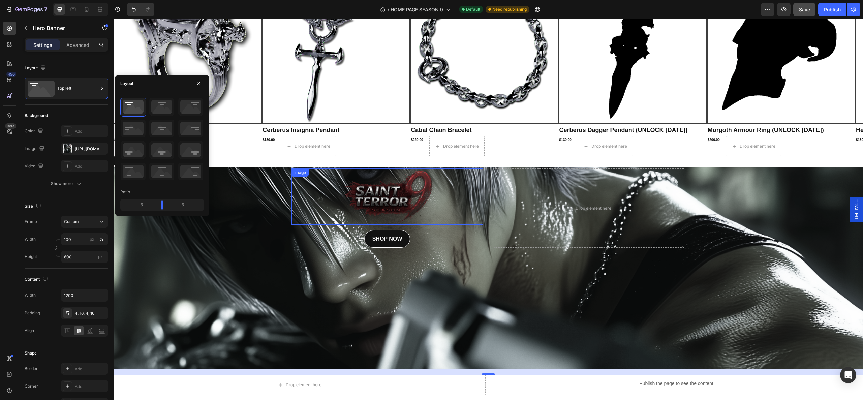
scroll to position [761, 0]
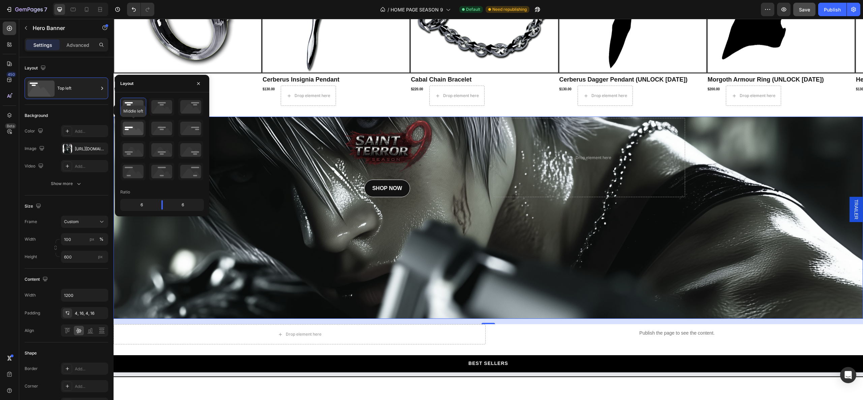
click at [139, 132] on icon at bounding box center [133, 129] width 25 height 18
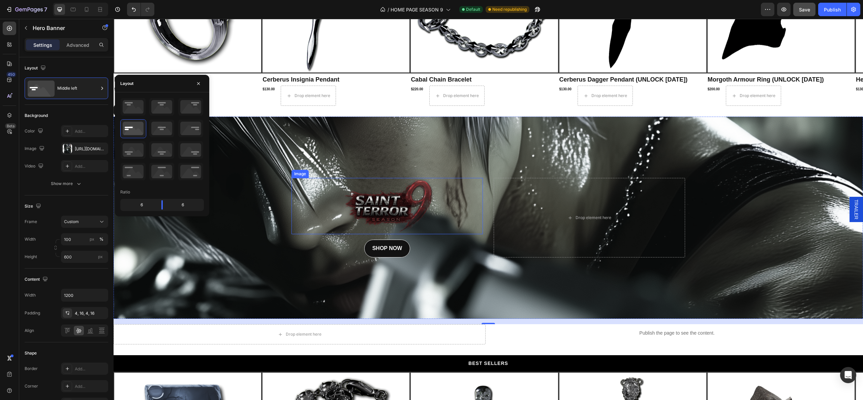
click at [375, 206] on img at bounding box center [387, 206] width 96 height 56
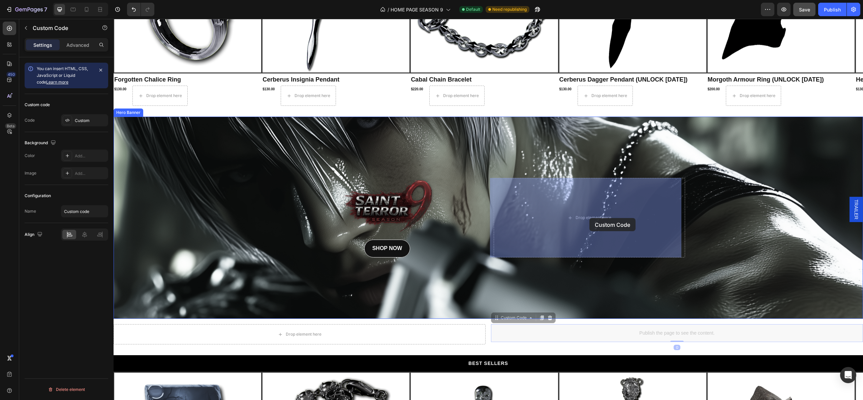
drag, startPoint x: 670, startPoint y: 335, endPoint x: 589, endPoint y: 218, distance: 141.7
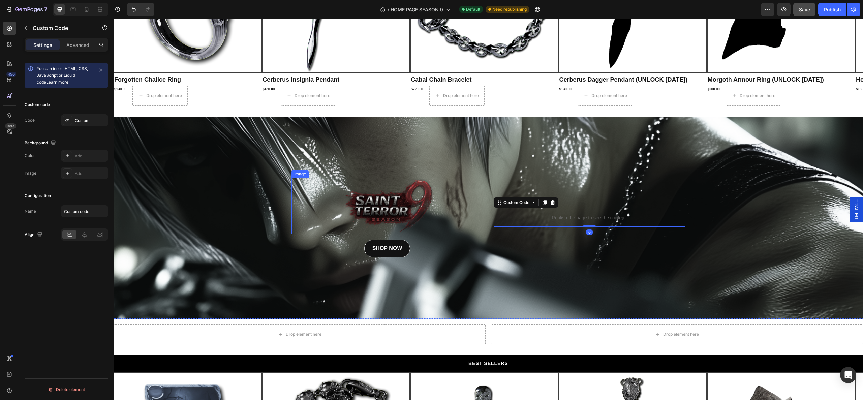
click at [402, 200] on img at bounding box center [387, 206] width 96 height 56
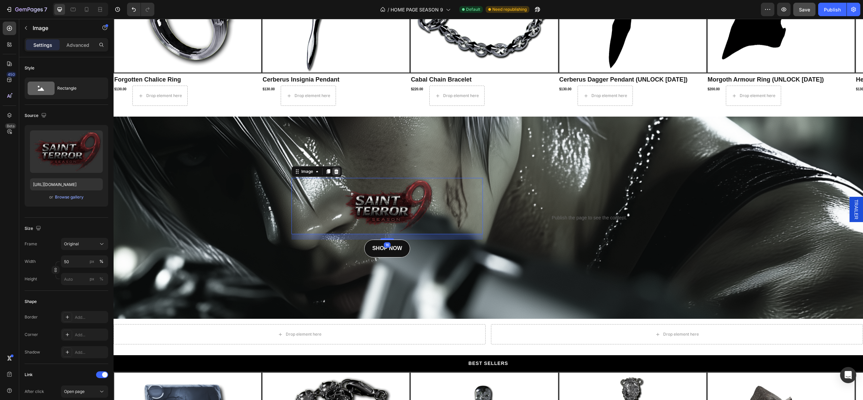
click at [334, 170] on icon at bounding box center [336, 171] width 4 height 5
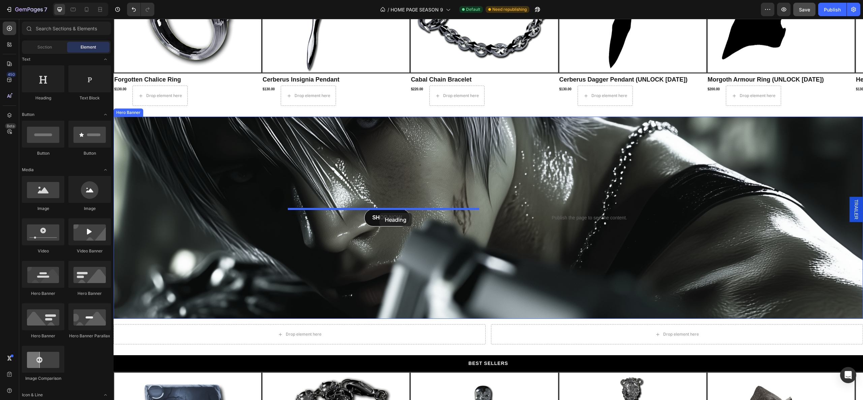
drag, startPoint x: 159, startPoint y: 105, endPoint x: 379, endPoint y: 212, distance: 244.6
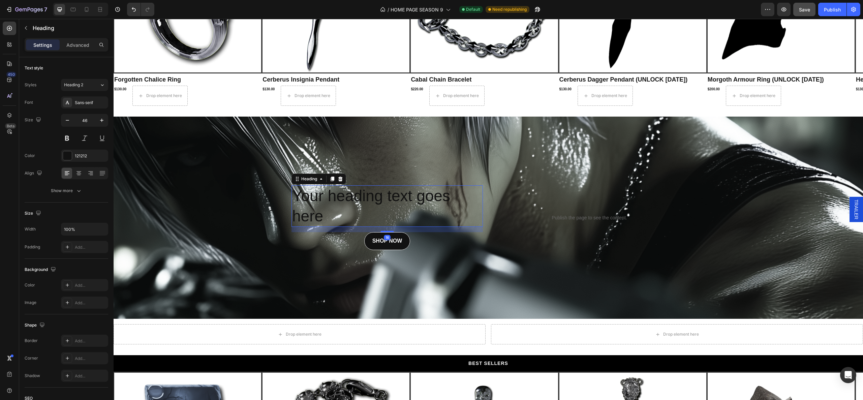
click at [346, 197] on h2 "Your heading text goes here" at bounding box center [386, 206] width 191 height 42
click at [346, 197] on p "Your heading text goes here" at bounding box center [387, 206] width 190 height 40
drag, startPoint x: 331, startPoint y: 221, endPoint x: 323, endPoint y: 217, distance: 8.3
click at [323, 217] on p "Your heading text goes here" at bounding box center [387, 206] width 190 height 40
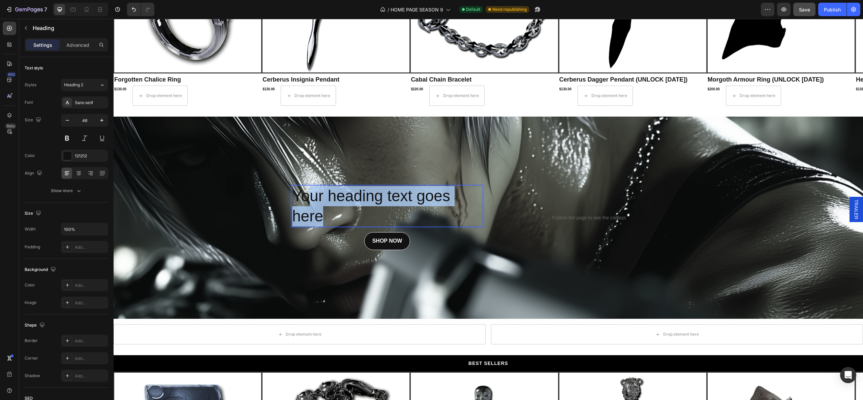
drag, startPoint x: 321, startPoint y: 216, endPoint x: 273, endPoint y: 175, distance: 63.3
click at [274, 176] on div "Your heading text goes here Heading 16 SHOP NOW Button Publish the page to see …" at bounding box center [488, 218] width 749 height 202
drag, startPoint x: 352, startPoint y: 215, endPoint x: 344, endPoint y: 218, distance: 8.0
click at [348, 216] on p "Your heading text goes here" at bounding box center [387, 206] width 190 height 40
click at [318, 217] on p "Your heading text goes here" at bounding box center [387, 206] width 190 height 40
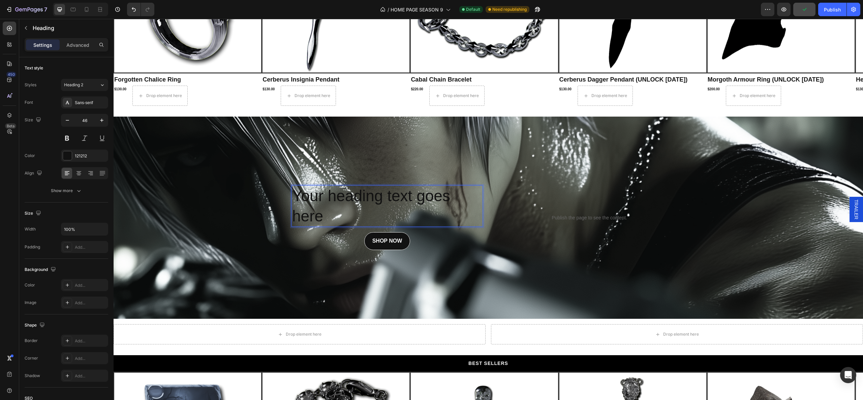
click at [318, 217] on p "Your heading text goes here" at bounding box center [387, 206] width 190 height 40
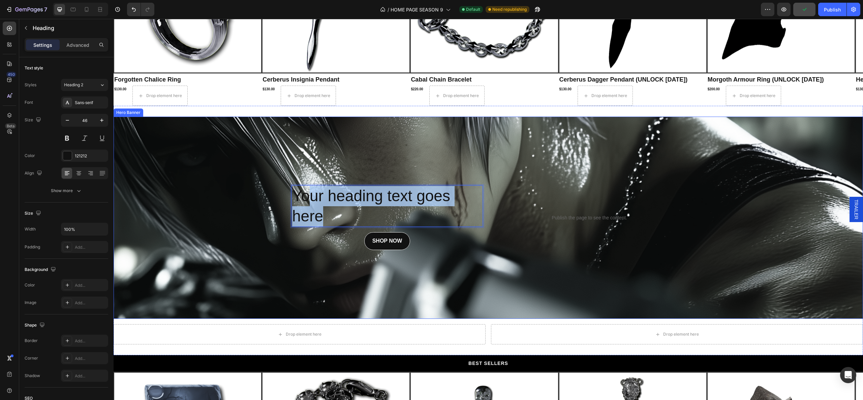
drag, startPoint x: 290, startPoint y: 196, endPoint x: 270, endPoint y: 181, distance: 25.5
click at [270, 181] on div "Your heading text goes here Heading 16 SHOP NOW Button Publish the page to see …" at bounding box center [488, 218] width 749 height 202
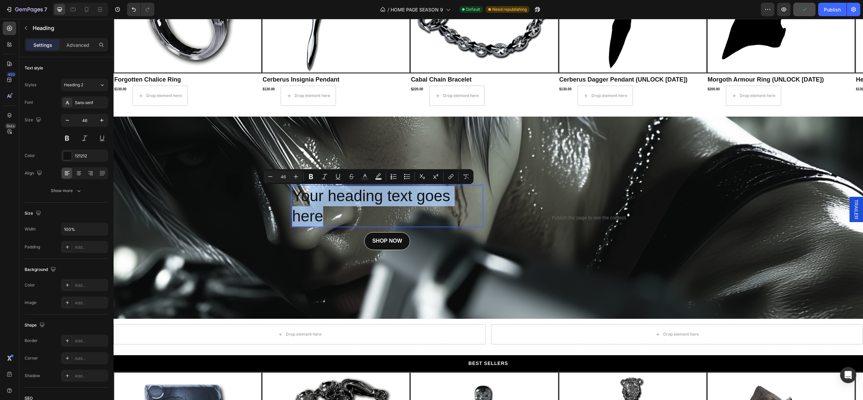
click at [313, 204] on p "Your heading text goes here" at bounding box center [387, 206] width 190 height 40
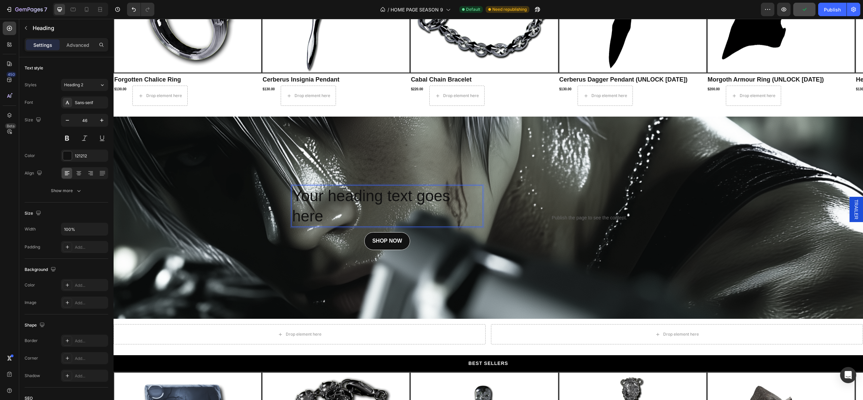
click at [317, 218] on p "Your heading text goes here" at bounding box center [387, 206] width 190 height 40
click at [320, 219] on p "Your heading text goes here" at bounding box center [387, 206] width 190 height 40
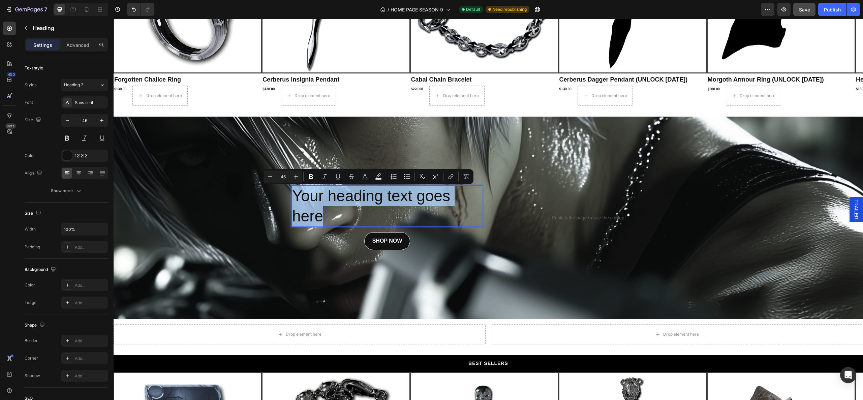
drag, startPoint x: 319, startPoint y: 218, endPoint x: 290, endPoint y: 196, distance: 35.9
click at [292, 196] on p "Your heading text goes here" at bounding box center [387, 206] width 190 height 40
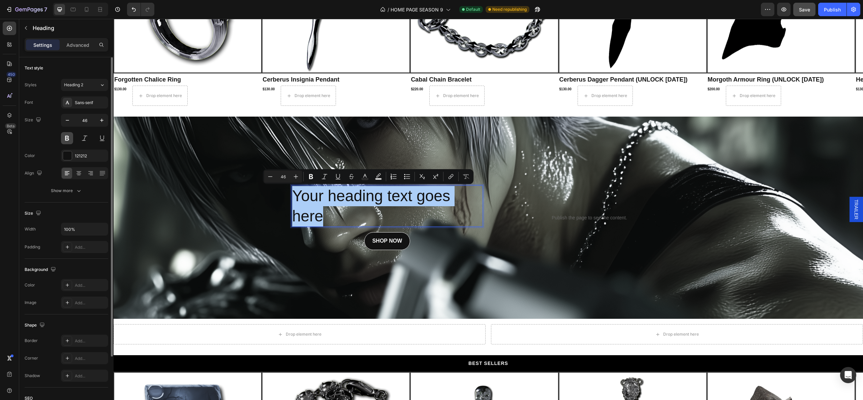
click at [67, 142] on button at bounding box center [67, 138] width 12 height 12
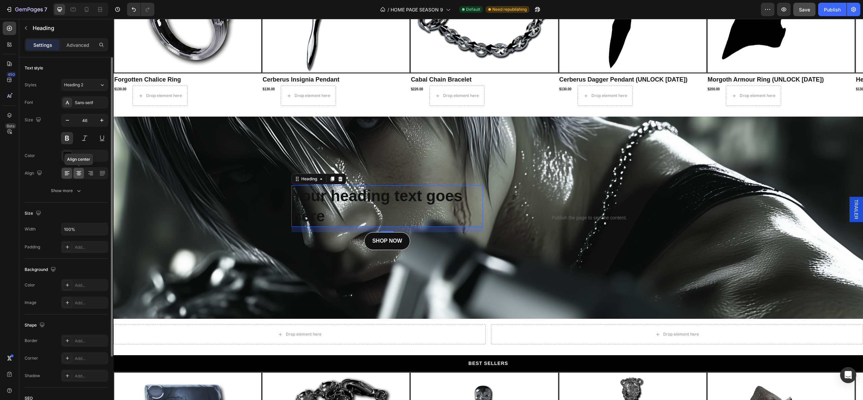
click at [77, 176] on icon at bounding box center [78, 173] width 7 height 7
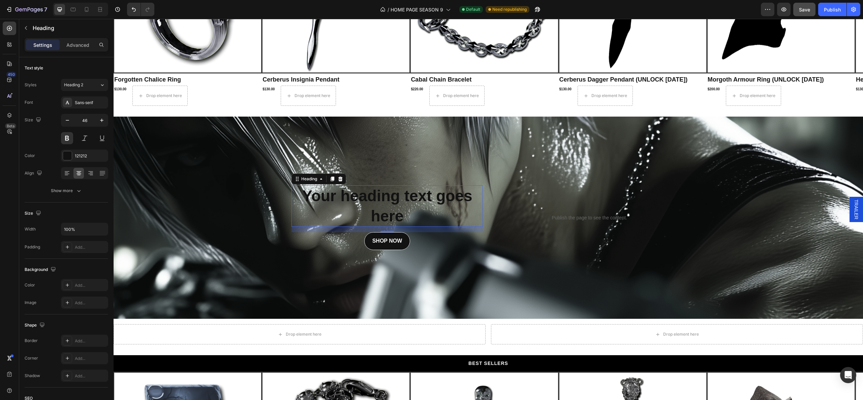
click at [372, 201] on p "Your heading text goes here" at bounding box center [387, 206] width 190 height 40
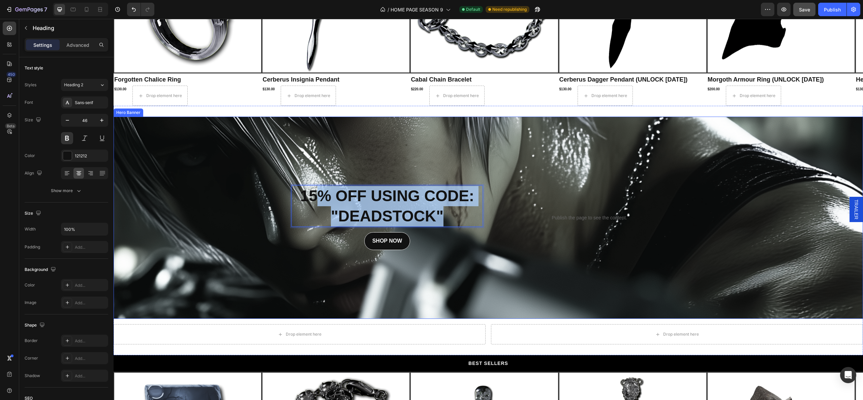
drag, startPoint x: 452, startPoint y: 215, endPoint x: 284, endPoint y: 181, distance: 171.6
click at [284, 181] on div "15% OFF USING CODE: "DEADSTOCK" Heading 16 SHOP NOW Button Publish the page to …" at bounding box center [488, 218] width 749 height 202
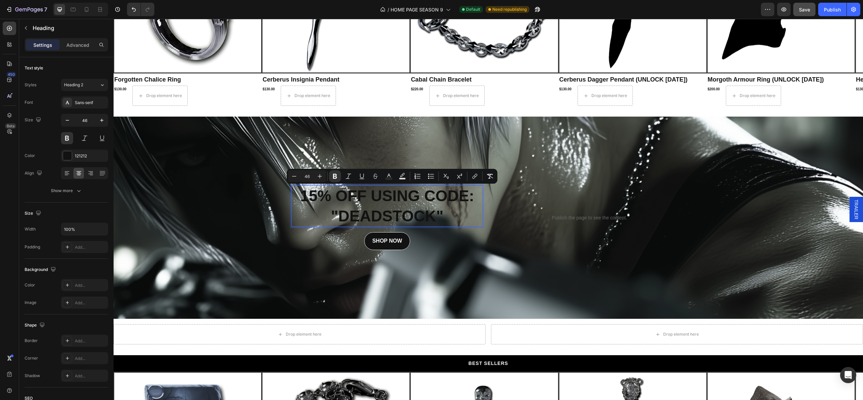
click at [309, 201] on strong "15% OFF USING CODE: "DEADSTOCK"" at bounding box center [387, 206] width 174 height 38
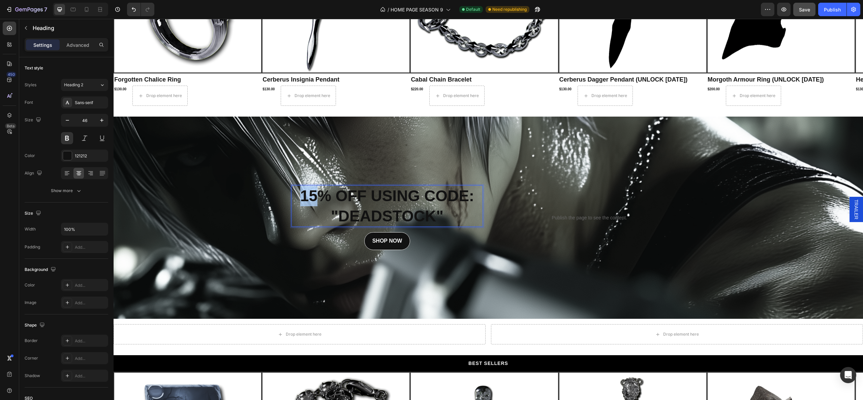
click at [309, 201] on strong "15% OFF USING CODE: "DEADSTOCK"" at bounding box center [387, 206] width 174 height 38
click at [429, 212] on strong "15% OFF USING CODE: "DEADSTOCK"" at bounding box center [387, 206] width 174 height 38
drag, startPoint x: 439, startPoint y: 212, endPoint x: 445, endPoint y: 214, distance: 5.6
click at [441, 213] on p "15% OFF USING CODE: "DEADSTOCK"" at bounding box center [387, 206] width 190 height 40
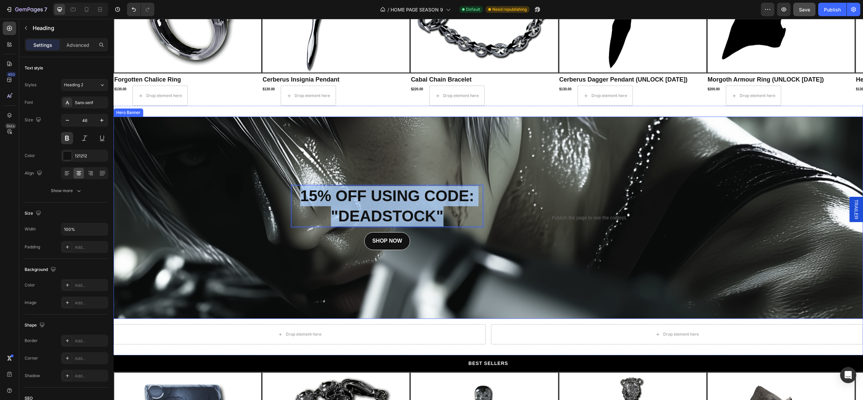
drag, startPoint x: 445, startPoint y: 214, endPoint x: 287, endPoint y: 186, distance: 160.5
click at [287, 186] on div "15% OFF USING CODE: "DEADSTOCK" Heading 16 SHOP NOW Button Publish the page to …" at bounding box center [488, 217] width 404 height 67
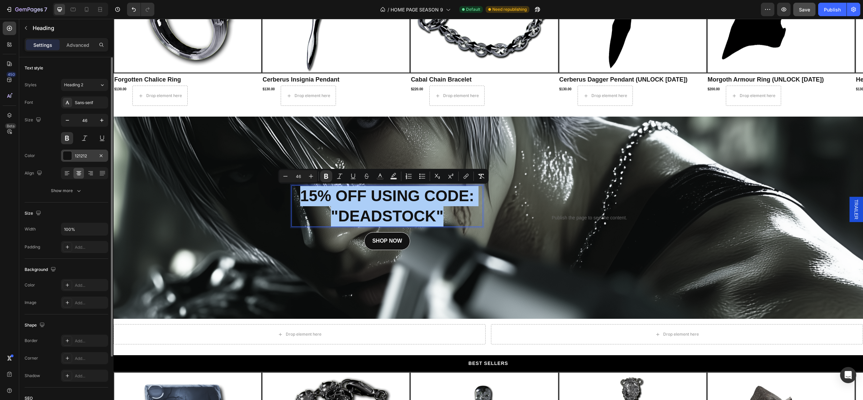
click at [68, 153] on div at bounding box center [67, 155] width 9 height 9
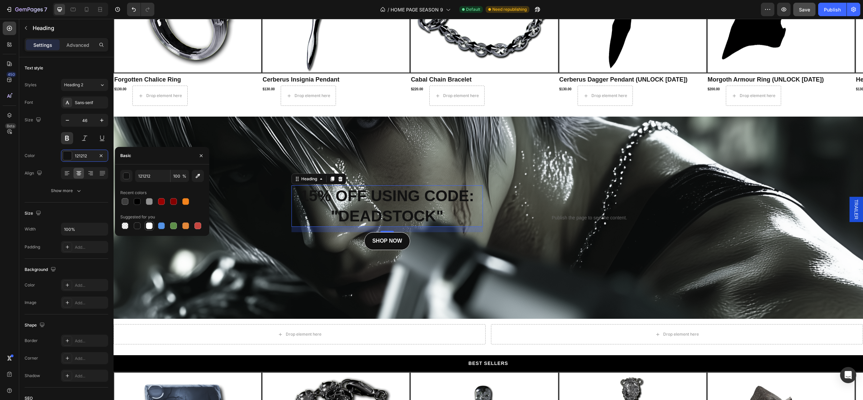
click at [150, 225] on div at bounding box center [149, 225] width 7 height 7
type input "FFFFFF"
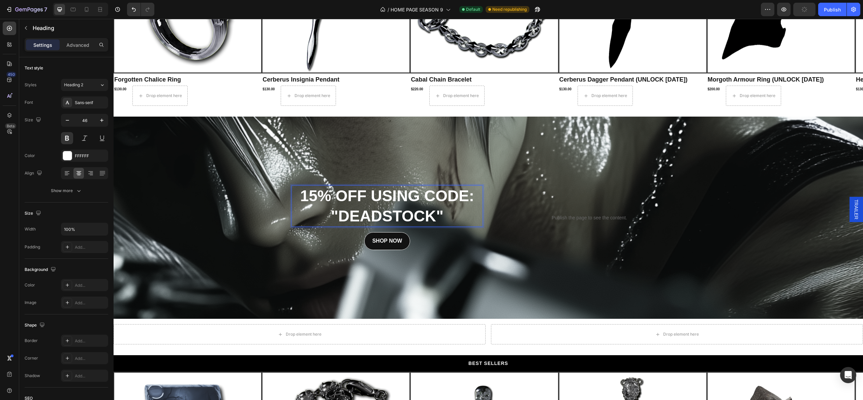
click at [456, 213] on p "15% OFF USING CODE: "DEADSTOCK"" at bounding box center [387, 206] width 190 height 40
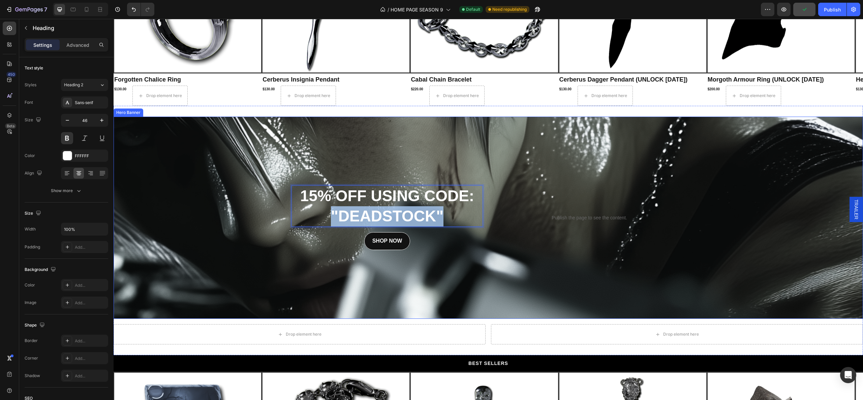
drag, startPoint x: 404, startPoint y: 209, endPoint x: 249, endPoint y: 180, distance: 157.5
click at [249, 180] on div "15% OFF USING CODE: "DEADSTOCK" Heading 16 SHOP NOW Button Publish the page to …" at bounding box center [488, 218] width 749 height 202
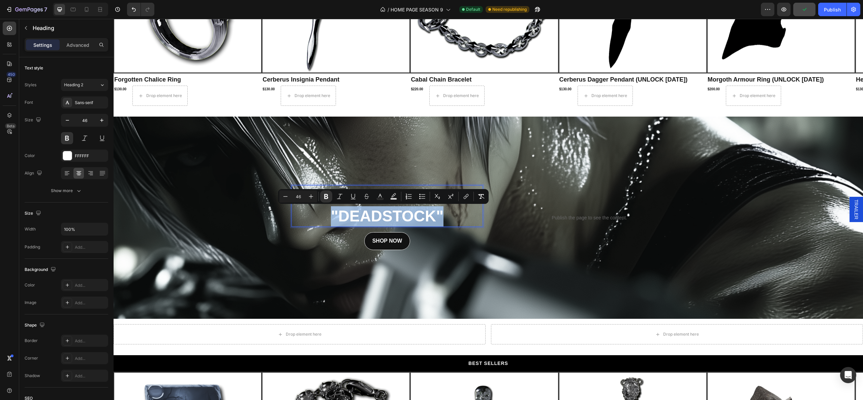
click at [349, 221] on strong "15% OFF USING CODE: "DEADSTOCK"" at bounding box center [387, 206] width 174 height 38
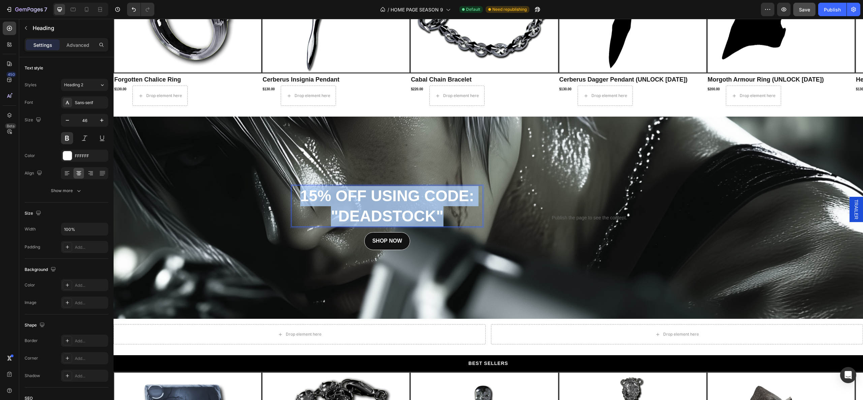
drag, startPoint x: 439, startPoint y: 214, endPoint x: 297, endPoint y: 196, distance: 143.4
click at [297, 196] on p "15% OFF USING CODE: "DEADSTOCK"" at bounding box center [387, 206] width 190 height 40
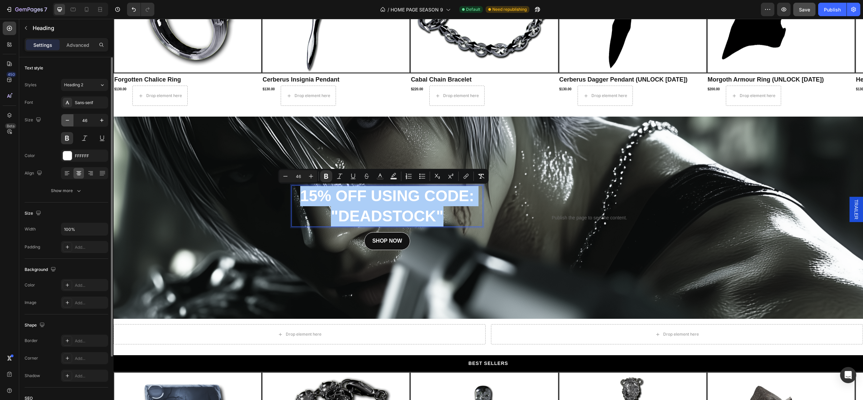
click at [64, 119] on icon "button" at bounding box center [67, 120] width 7 height 7
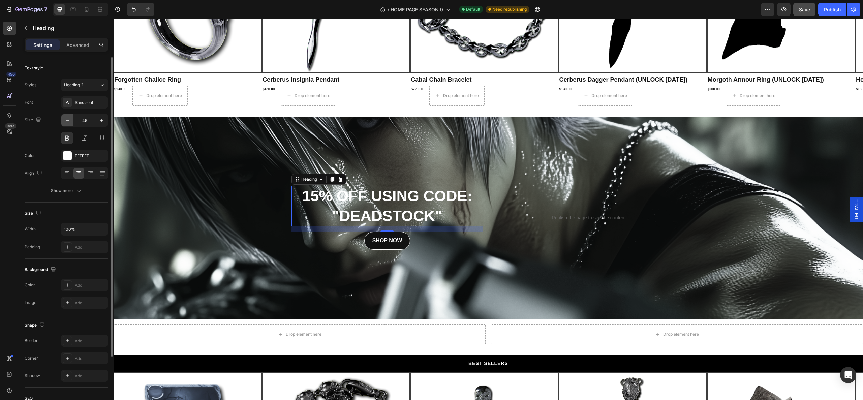
click at [64, 119] on icon "button" at bounding box center [67, 120] width 7 height 7
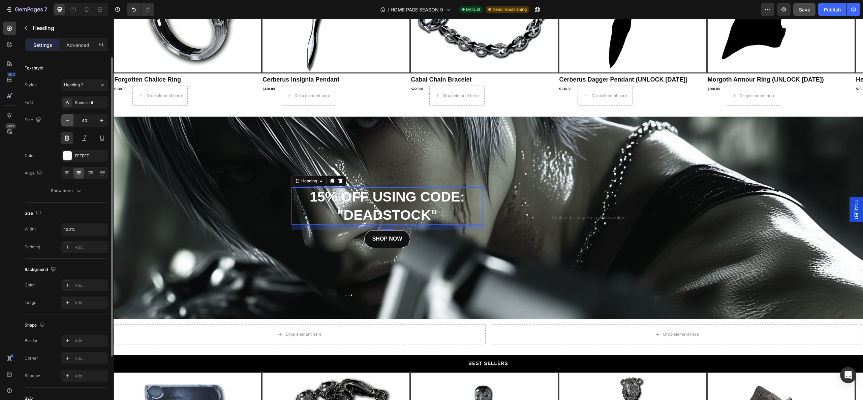
click at [64, 119] on icon "button" at bounding box center [67, 120] width 7 height 7
click at [84, 90] on button "Heading 2" at bounding box center [84, 85] width 47 height 12
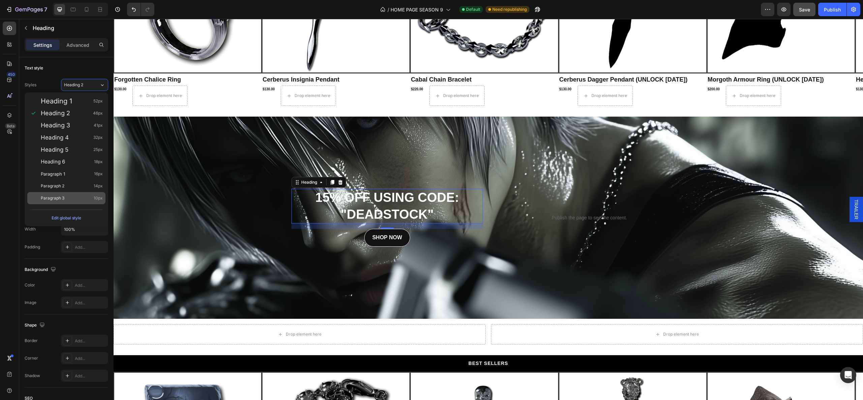
click at [65, 196] on div "Paragraph 3 10px" at bounding box center [72, 198] width 62 height 7
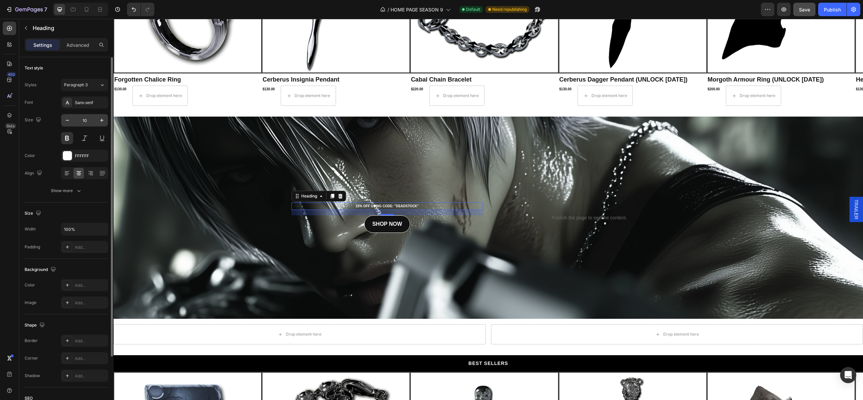
click at [87, 117] on input "10" at bounding box center [84, 120] width 22 height 12
click at [103, 121] on icon "button" at bounding box center [101, 120] width 7 height 7
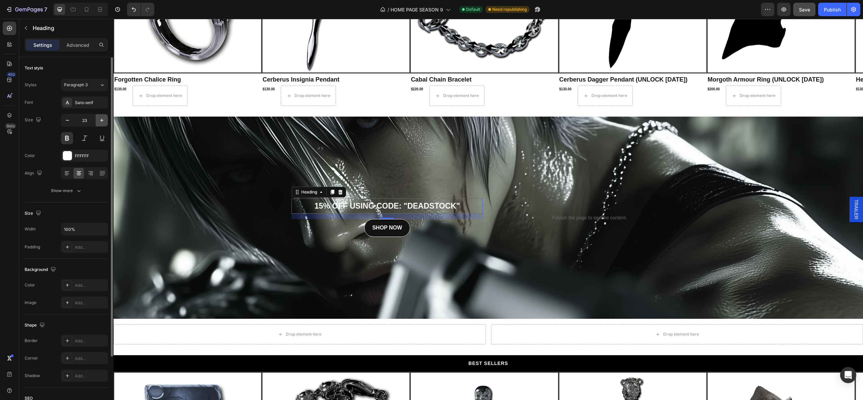
click at [103, 121] on icon "button" at bounding box center [101, 120] width 7 height 7
click at [104, 121] on icon "button" at bounding box center [101, 120] width 7 height 7
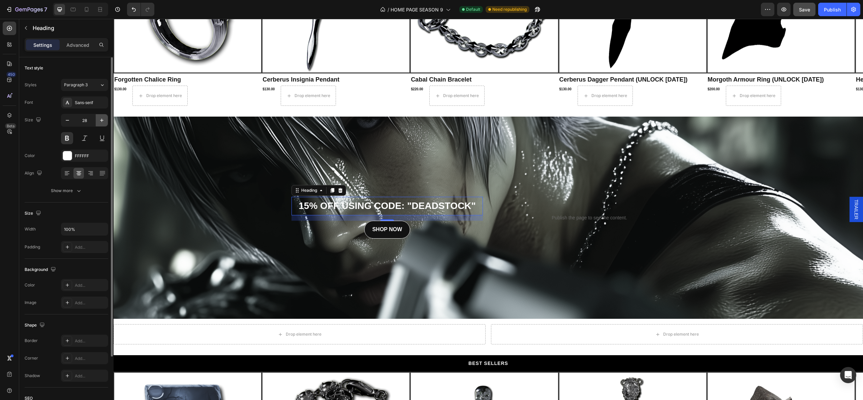
click at [104, 121] on icon "button" at bounding box center [101, 120] width 7 height 7
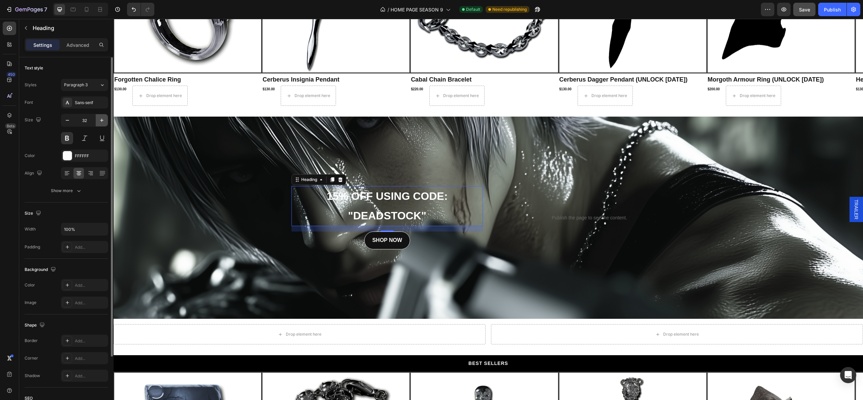
click at [104, 121] on icon "button" at bounding box center [101, 120] width 7 height 7
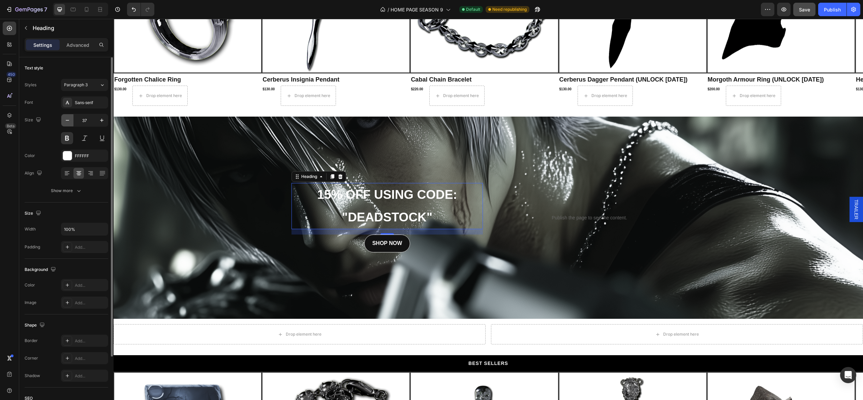
click at [64, 120] on icon "button" at bounding box center [67, 120] width 7 height 7
click at [65, 120] on icon "button" at bounding box center [67, 120] width 7 height 7
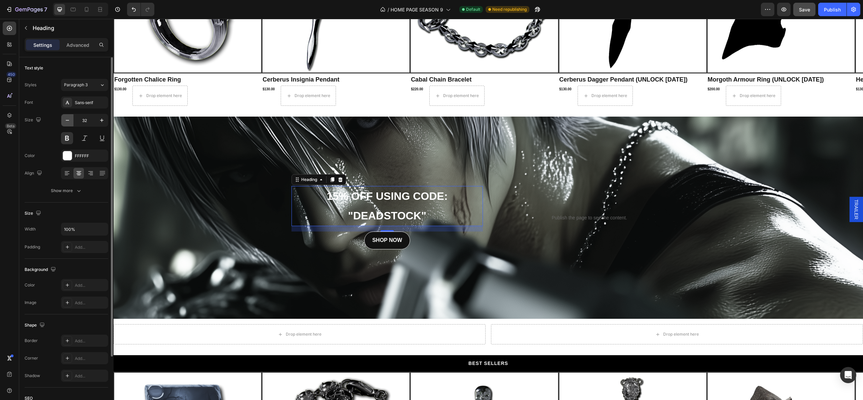
click at [65, 120] on icon "button" at bounding box center [67, 120] width 7 height 7
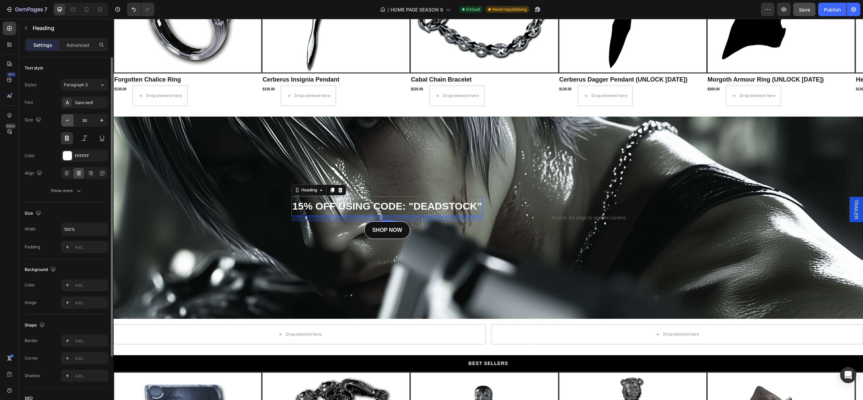
type input "29"
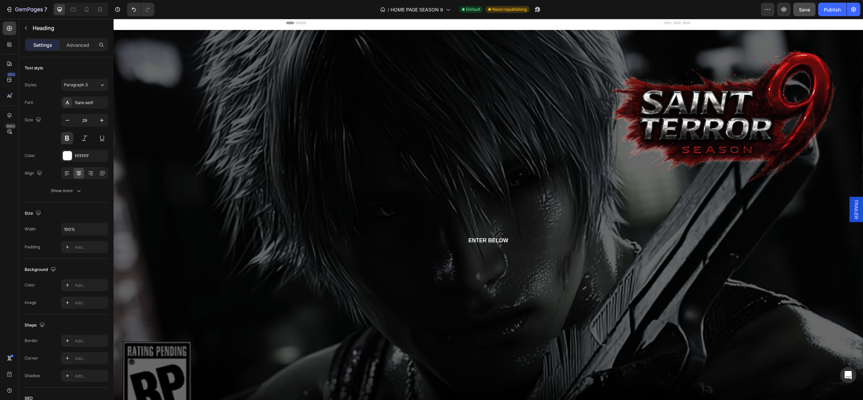
scroll to position [407, 0]
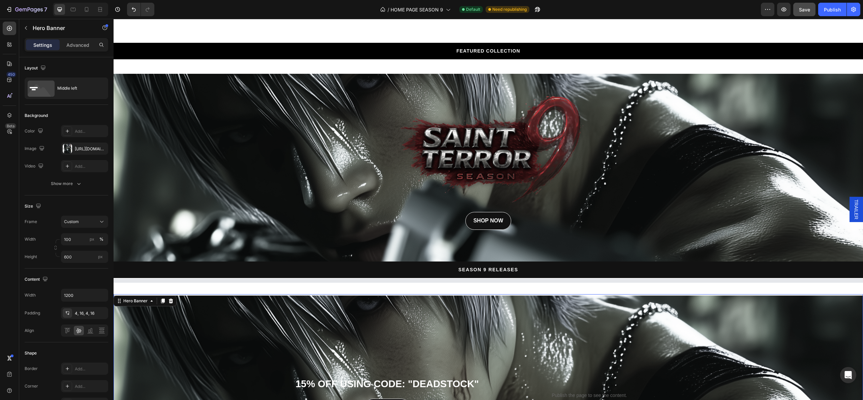
scroll to position [660, 0]
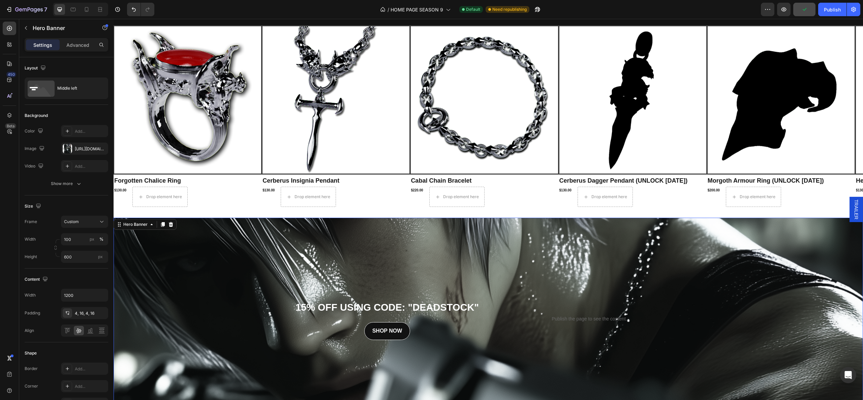
click at [196, 262] on div "Background Image" at bounding box center [488, 371] width 899 height 364
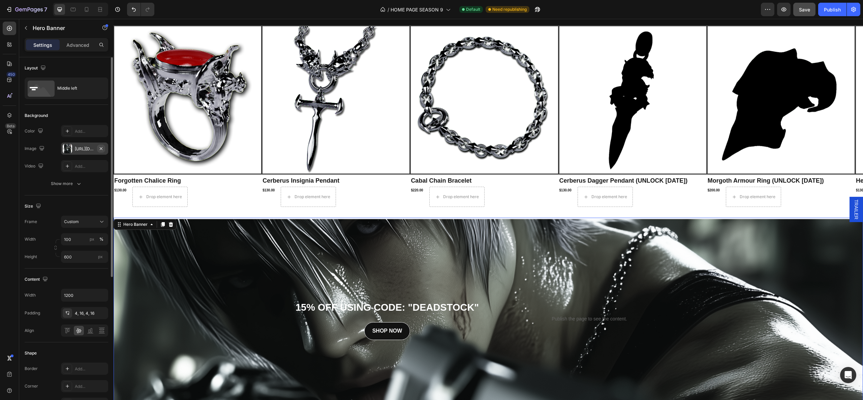
click at [102, 149] on icon "button" at bounding box center [100, 148] width 5 height 5
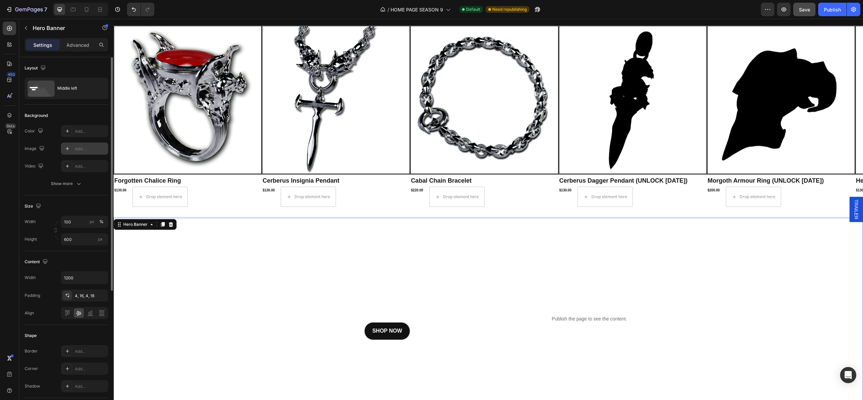
click at [75, 151] on div "Add..." at bounding box center [91, 149] width 32 height 6
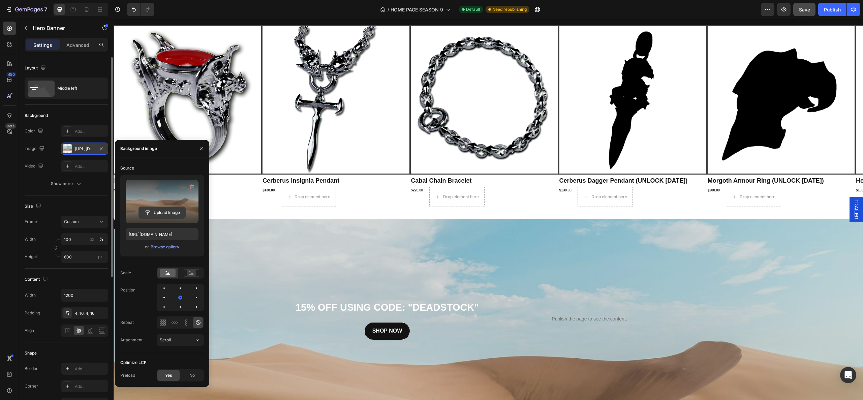
click at [161, 211] on input "file" at bounding box center [162, 212] width 46 height 11
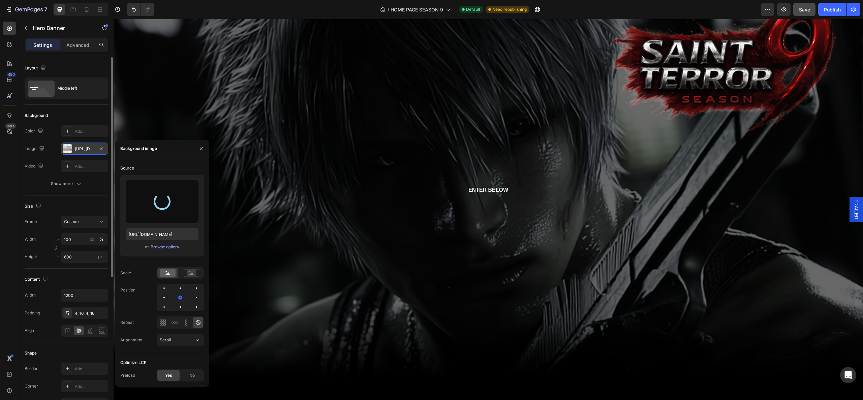
type input "[URL][DOMAIN_NAME]"
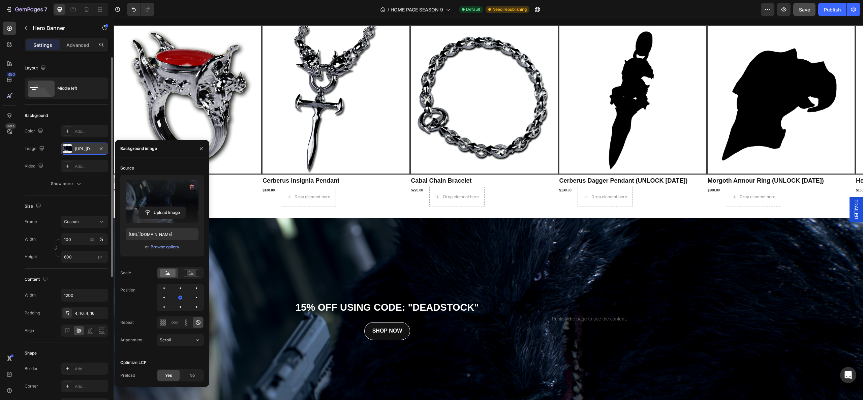
scroll to position [710, 0]
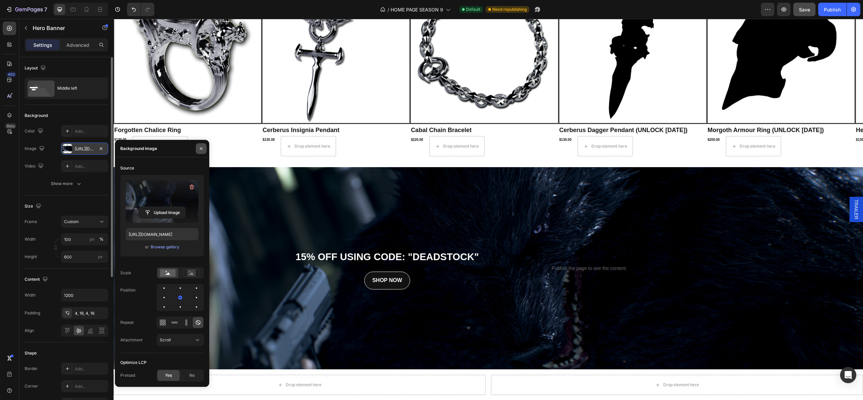
click at [198, 149] on button "button" at bounding box center [201, 148] width 11 height 11
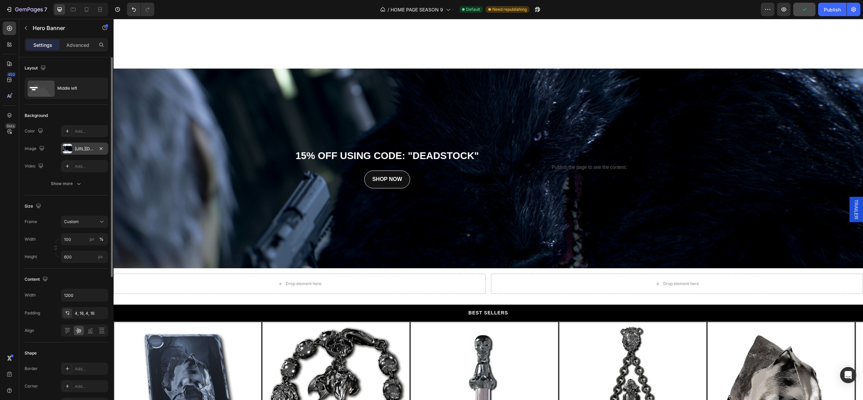
scroll to position [862, 0]
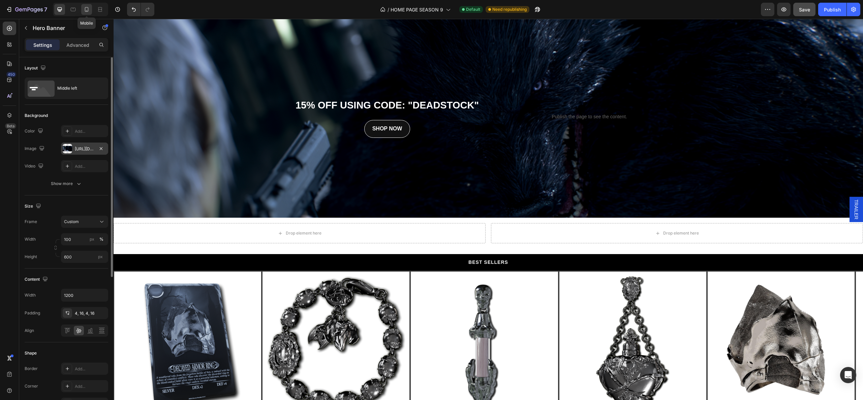
click at [86, 9] on icon at bounding box center [86, 9] width 7 height 7
type input "Auto"
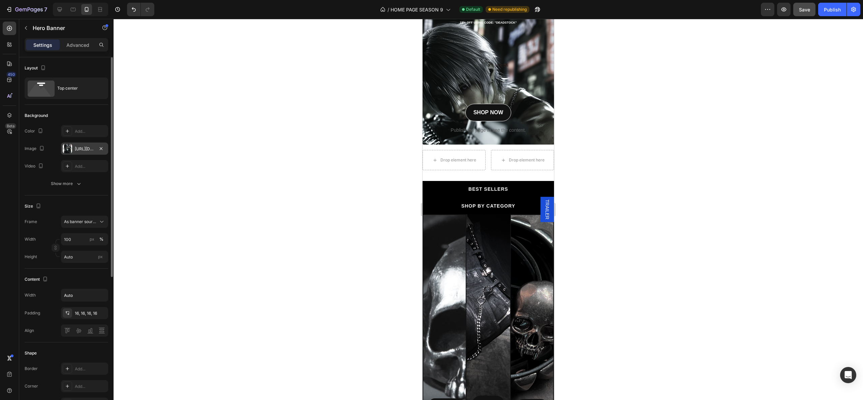
scroll to position [431, 0]
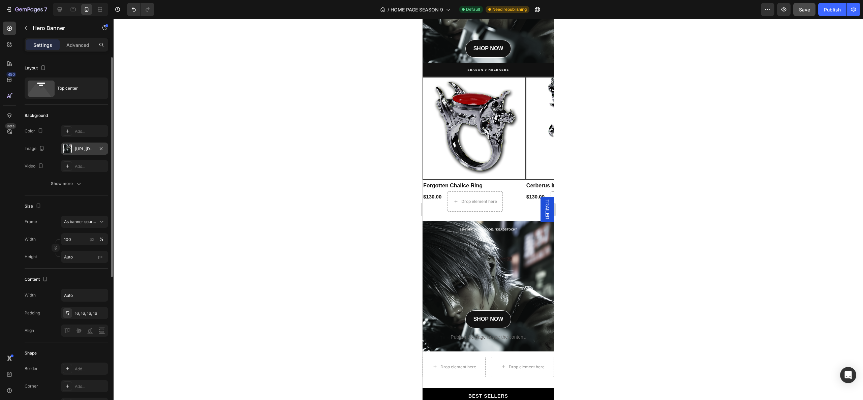
click at [431, 292] on div "Background Image" at bounding box center [488, 320] width 158 height 235
click at [477, 228] on strong "15% OFF USING CODE: "DEADSTOCK"" at bounding box center [488, 229] width 57 height 3
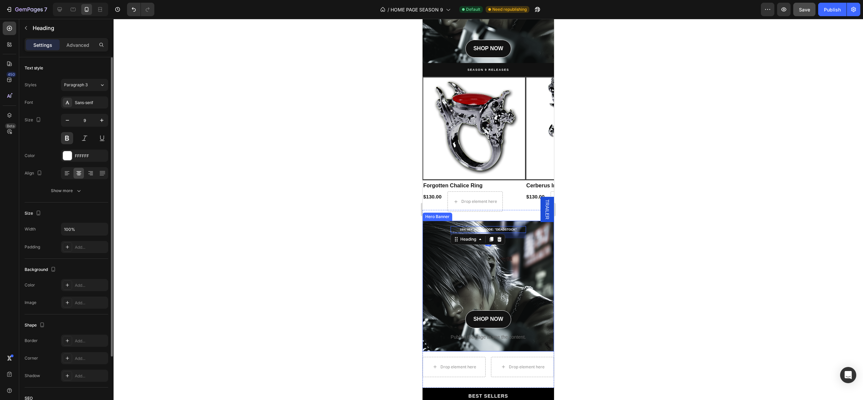
click at [445, 272] on div "15% OFF USING CODE: "DEADSTOCK" Heading 16 SHOP NOW Button Publish the page to …" at bounding box center [488, 286] width 86 height 131
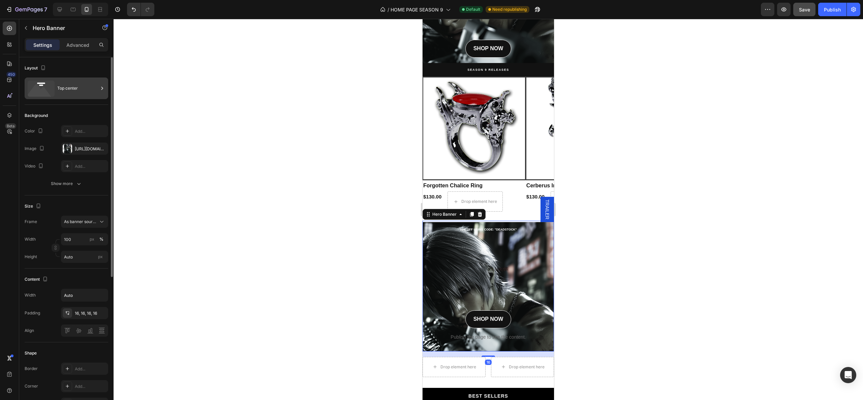
click at [63, 90] on div "Top center" at bounding box center [77, 88] width 41 height 15
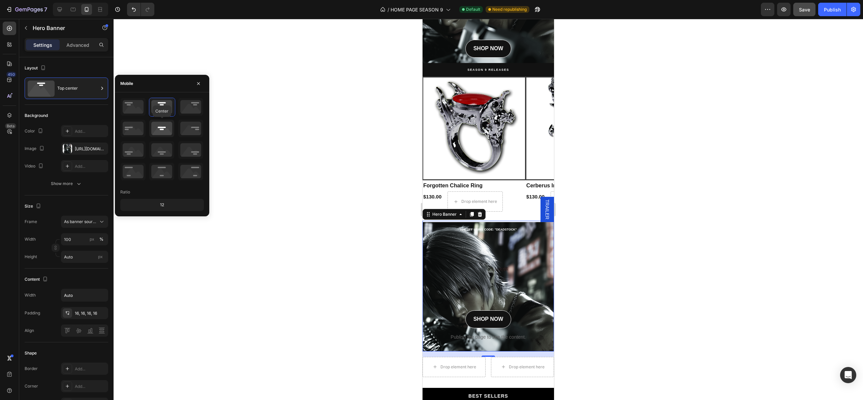
click at [161, 131] on icon at bounding box center [161, 129] width 25 height 18
click at [162, 132] on icon at bounding box center [161, 129] width 25 height 18
click at [133, 134] on icon at bounding box center [133, 129] width 25 height 18
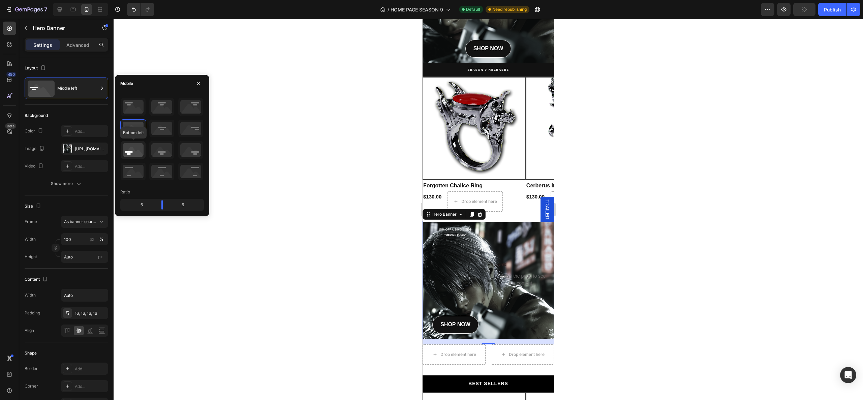
click at [134, 149] on icon at bounding box center [133, 150] width 25 height 18
click at [163, 157] on icon at bounding box center [161, 150] width 25 height 18
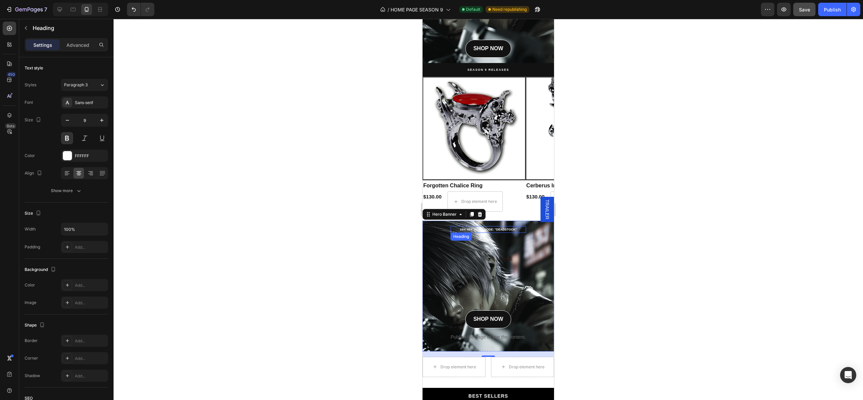
click at [510, 228] on strong "15% OFF USING CODE: "DEADSTOCK"" at bounding box center [488, 229] width 57 height 3
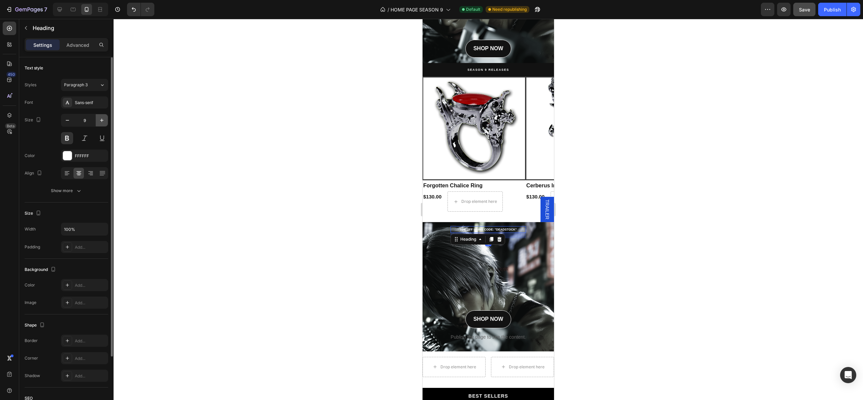
click at [102, 122] on icon "button" at bounding box center [101, 120] width 7 height 7
click at [101, 122] on icon "button" at bounding box center [101, 120] width 7 height 7
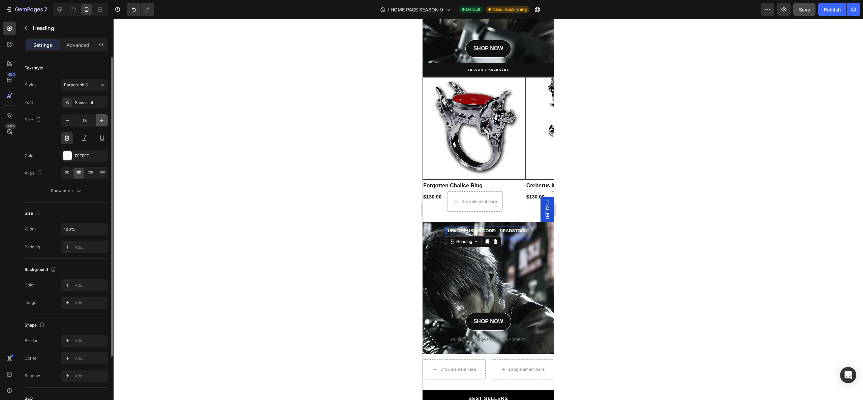
click at [101, 122] on icon "button" at bounding box center [101, 120] width 7 height 7
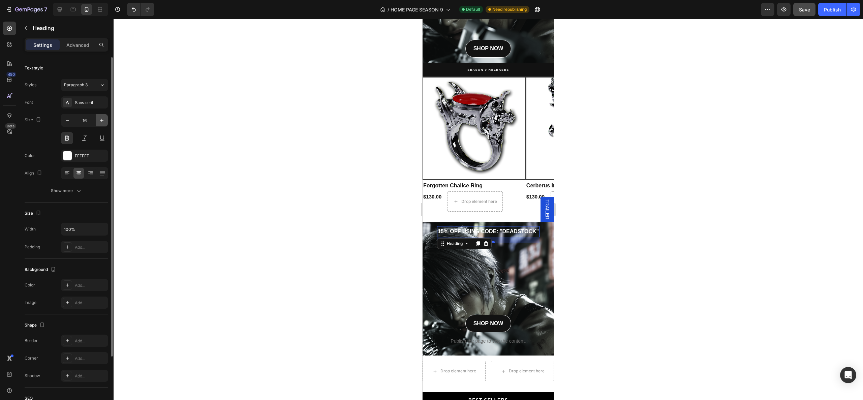
click at [101, 122] on icon "button" at bounding box center [101, 120] width 7 height 7
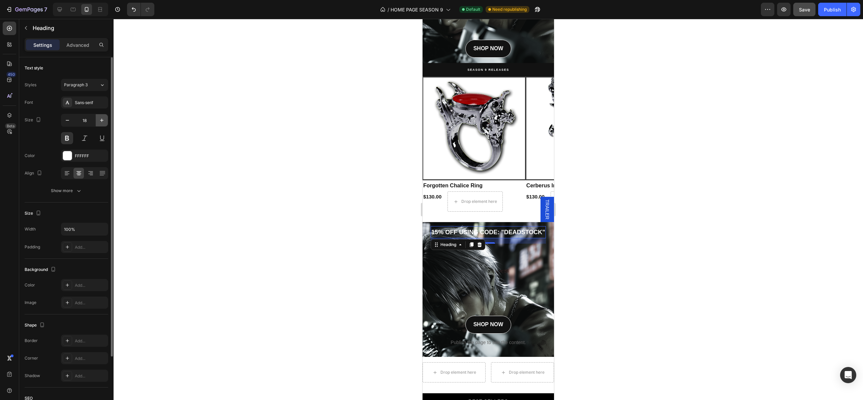
click at [101, 122] on icon "button" at bounding box center [101, 120] width 7 height 7
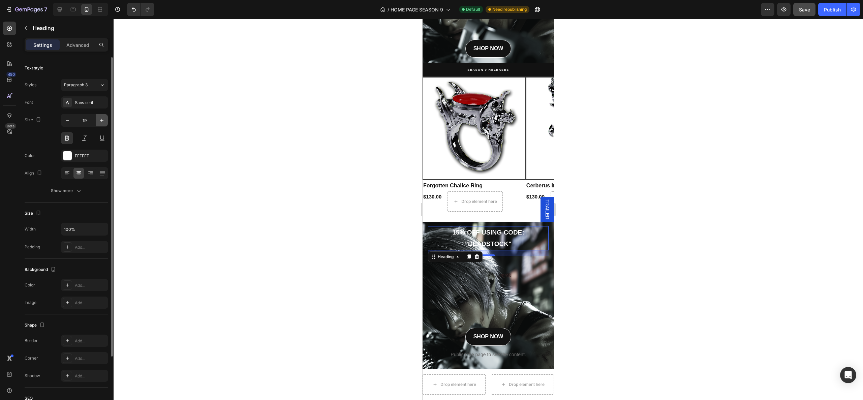
click at [101, 122] on icon "button" at bounding box center [101, 120] width 7 height 7
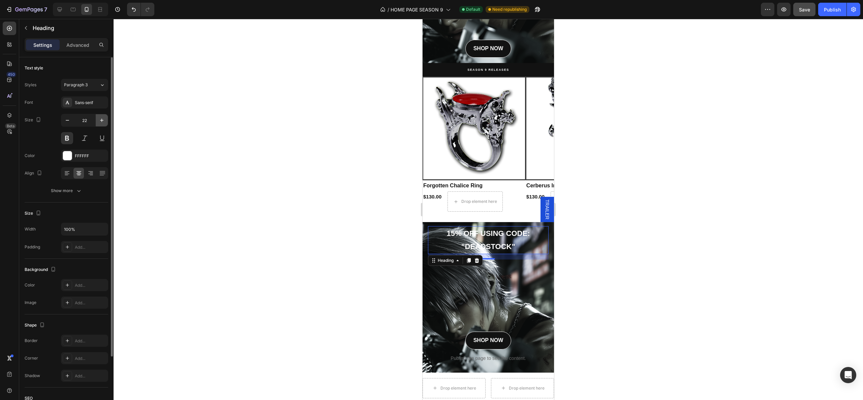
click at [99, 119] on icon "button" at bounding box center [101, 120] width 7 height 7
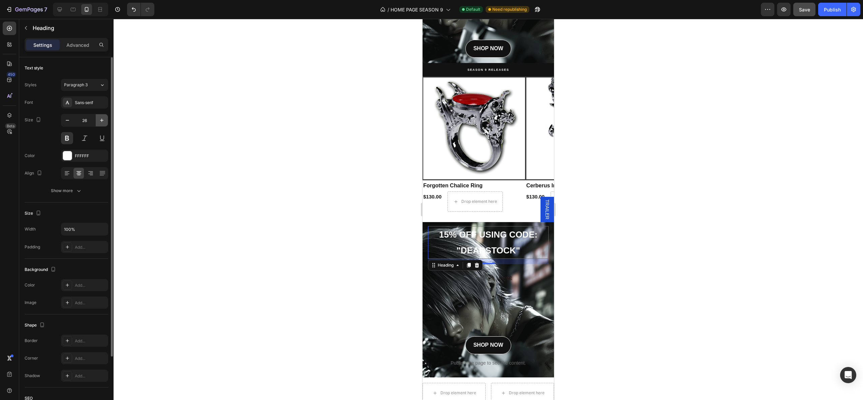
click at [99, 119] on icon "button" at bounding box center [101, 120] width 7 height 7
click at [100, 119] on icon "button" at bounding box center [101, 120] width 7 height 7
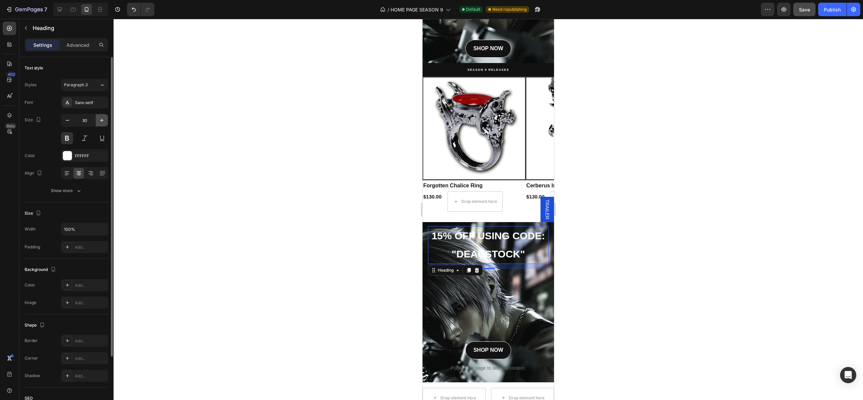
click at [100, 119] on icon "button" at bounding box center [101, 120] width 7 height 7
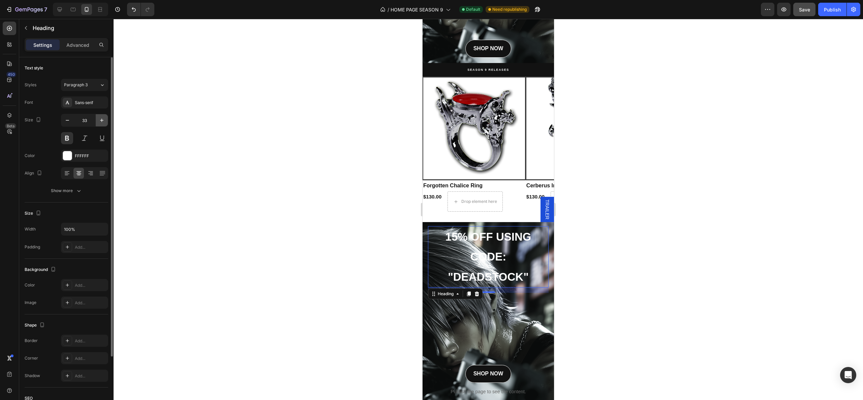
click at [100, 119] on icon "button" at bounding box center [101, 120] width 7 height 7
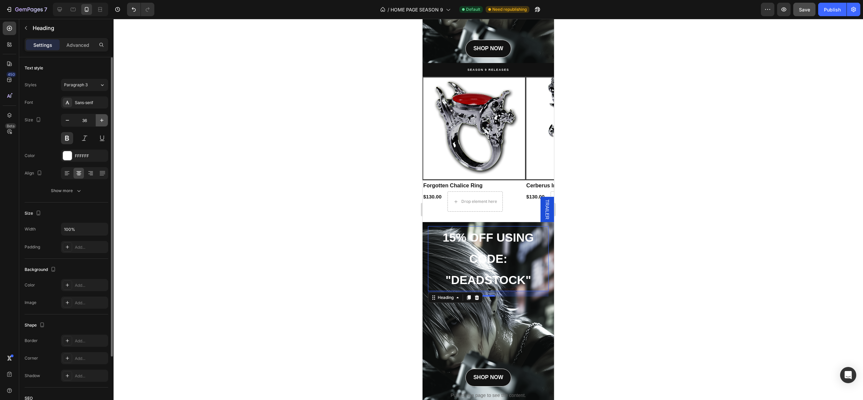
click at [100, 119] on icon "button" at bounding box center [101, 120] width 7 height 7
type input "37"
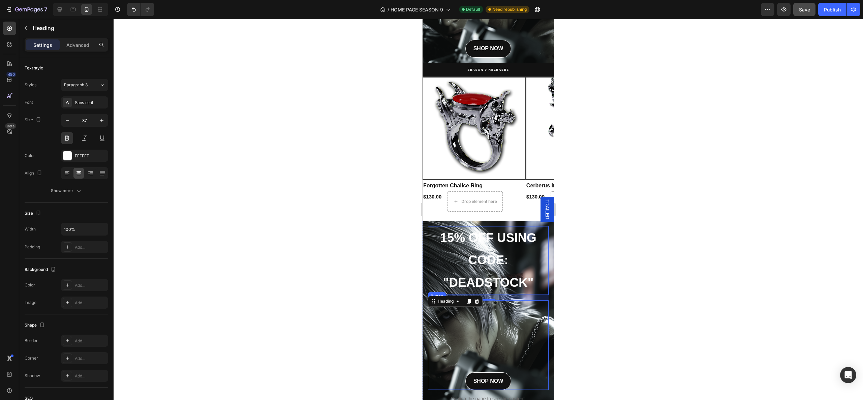
scroll to position [481, 0]
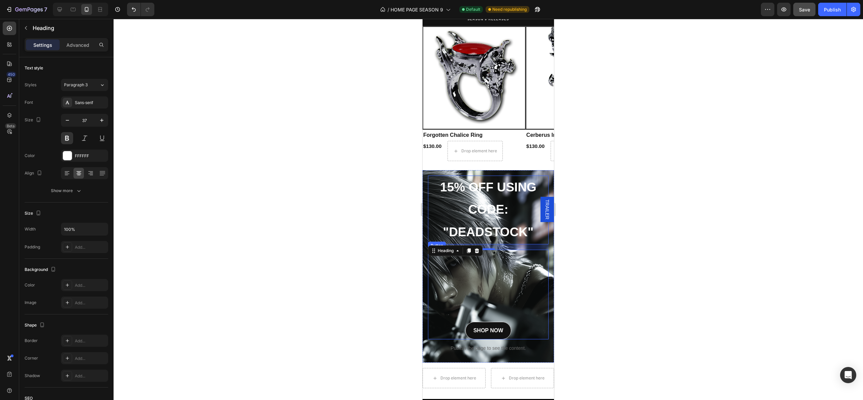
click at [488, 285] on div "SHOP NOW Button" at bounding box center [488, 295] width 121 height 90
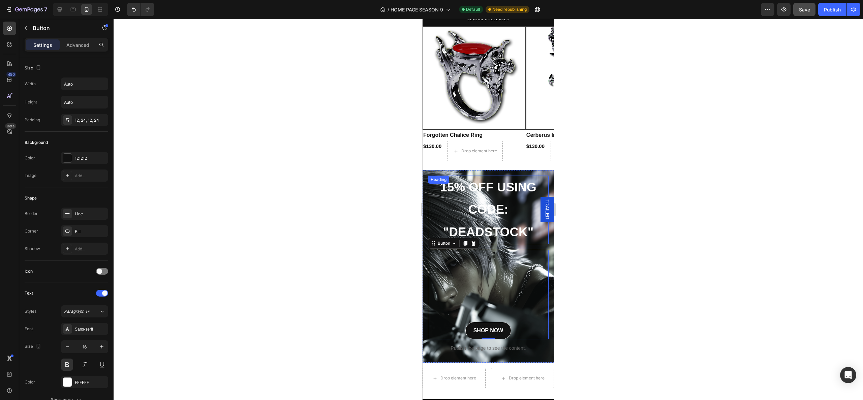
click at [483, 207] on strong "15% OFF USING CODE: "DEADSTOCK"" at bounding box center [488, 209] width 96 height 59
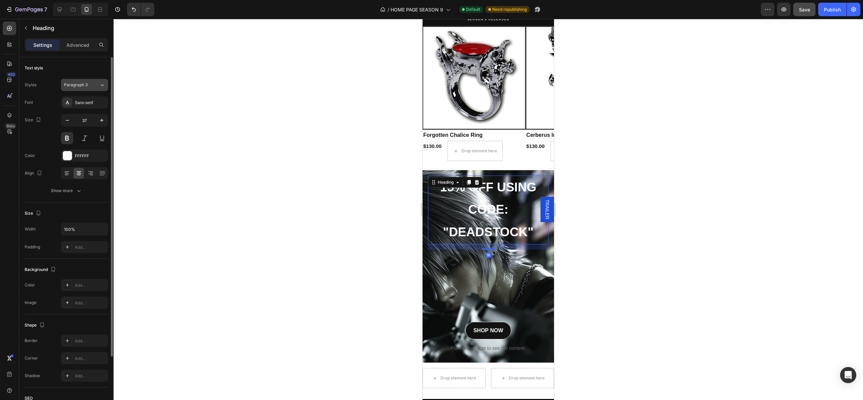
click at [95, 83] on div "Paragraph 3" at bounding box center [81, 85] width 35 height 6
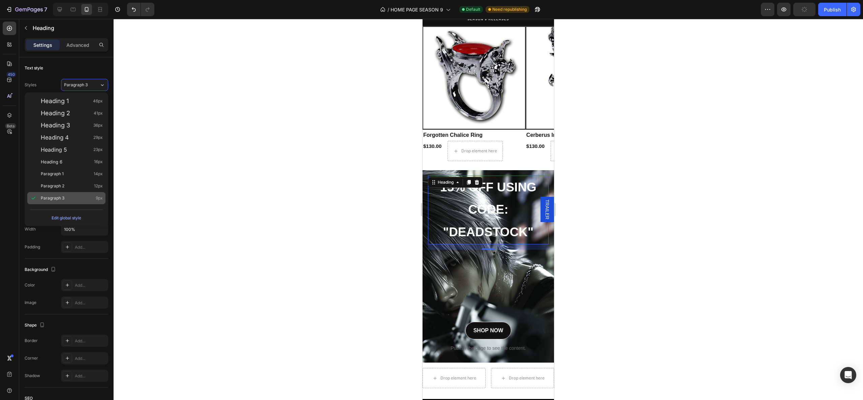
click at [65, 197] on div "Paragraph 3 9px" at bounding box center [72, 198] width 62 height 7
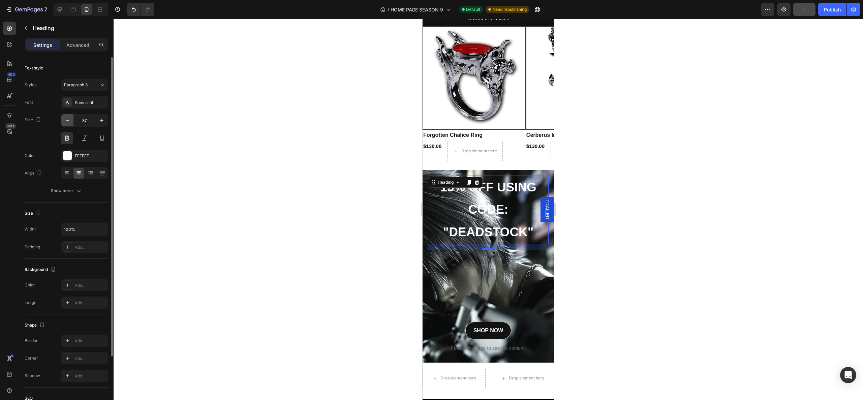
click at [69, 120] on icon "button" at bounding box center [67, 120] width 7 height 7
click at [68, 120] on icon "button" at bounding box center [67, 120] width 3 height 1
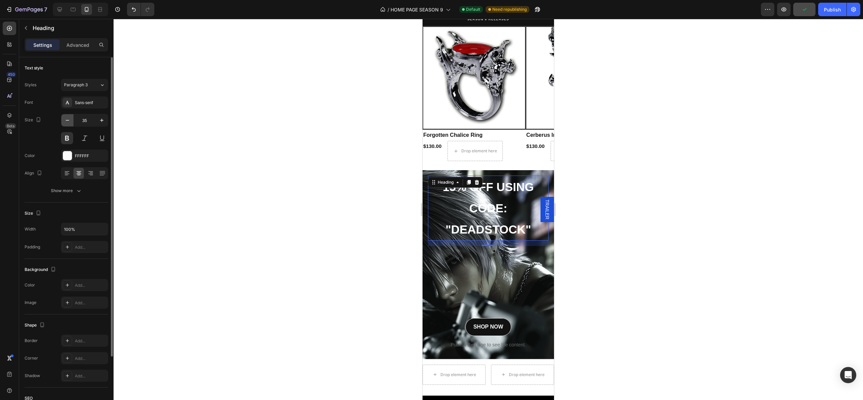
click at [68, 120] on icon "button" at bounding box center [67, 120] width 3 height 1
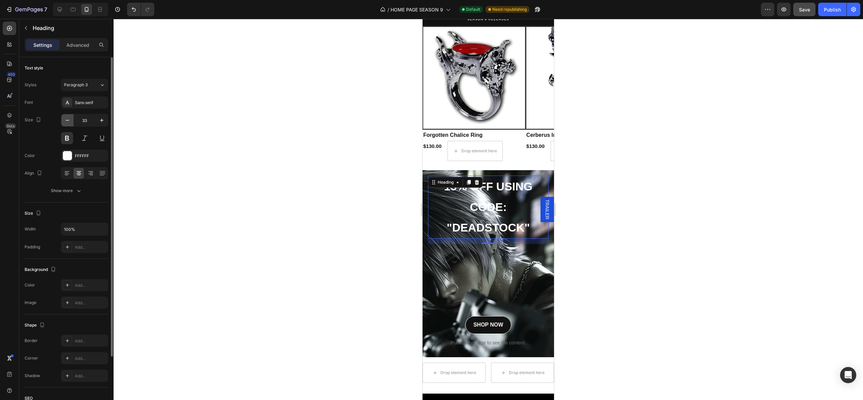
click at [68, 120] on icon "button" at bounding box center [67, 120] width 3 height 1
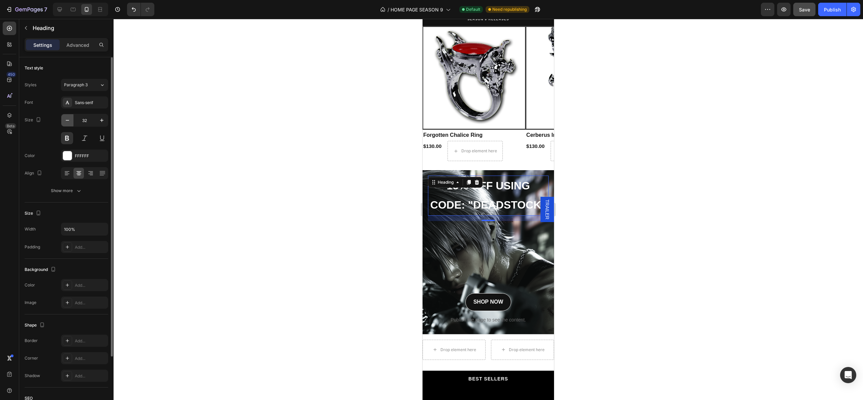
click at [68, 120] on icon "button" at bounding box center [67, 120] width 3 height 1
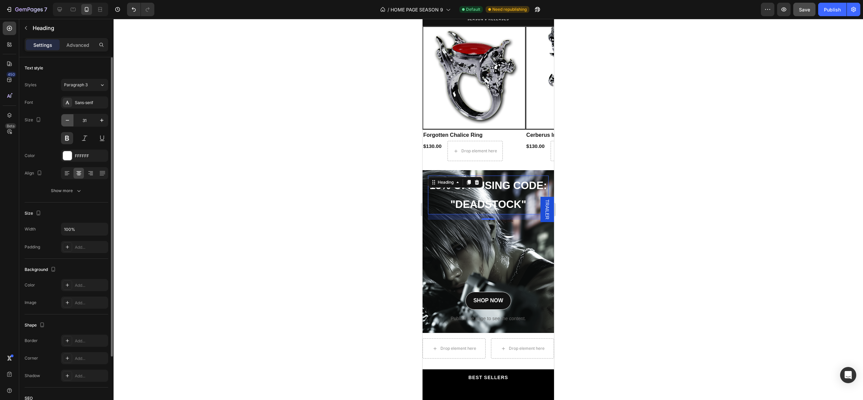
click at [68, 120] on icon "button" at bounding box center [67, 120] width 3 height 1
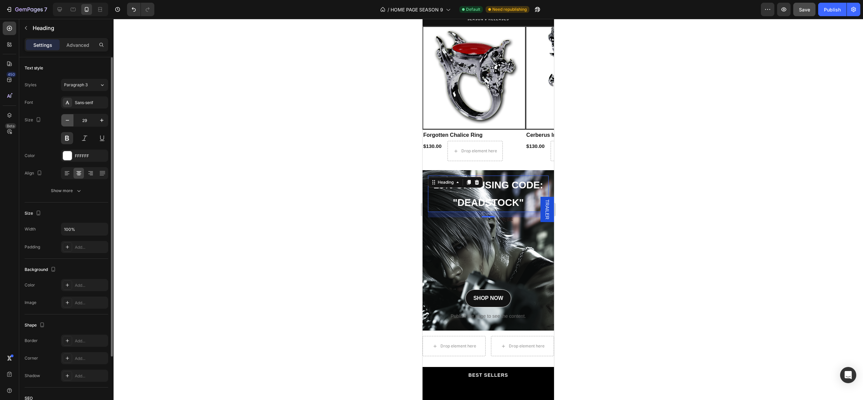
click at [68, 119] on icon "button" at bounding box center [67, 120] width 7 height 7
type input "27"
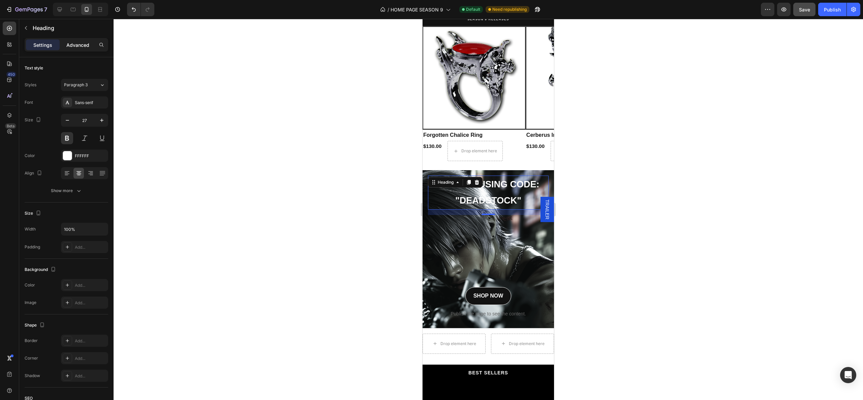
click at [78, 44] on p "Advanced" at bounding box center [77, 44] width 23 height 7
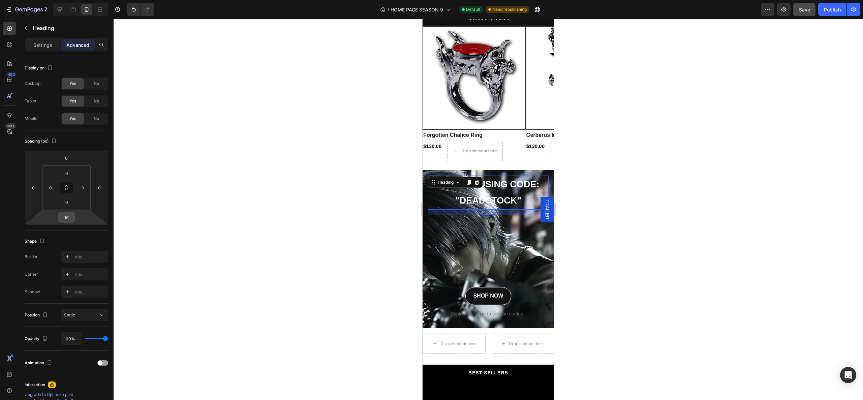
click at [70, 222] on input "16" at bounding box center [66, 217] width 13 height 10
type input "0"
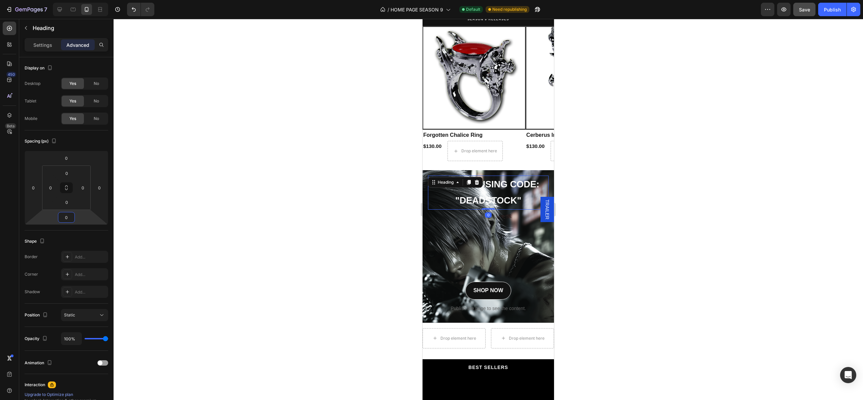
click at [280, 223] on div at bounding box center [488, 209] width 749 height 381
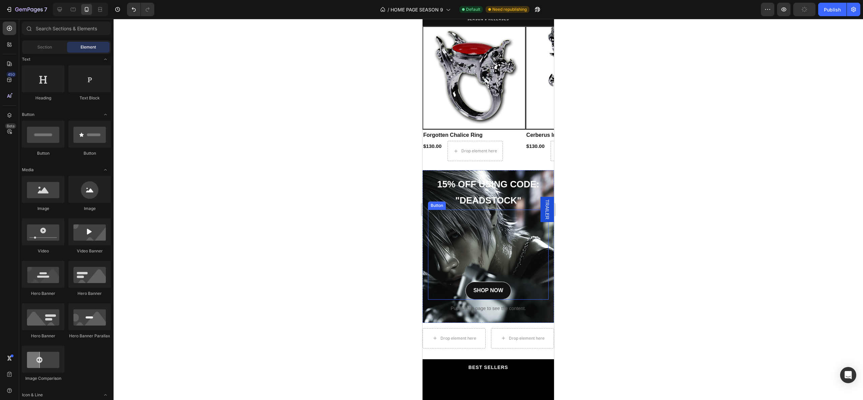
click at [465, 241] on div "SHOP NOW Button" at bounding box center [488, 255] width 121 height 90
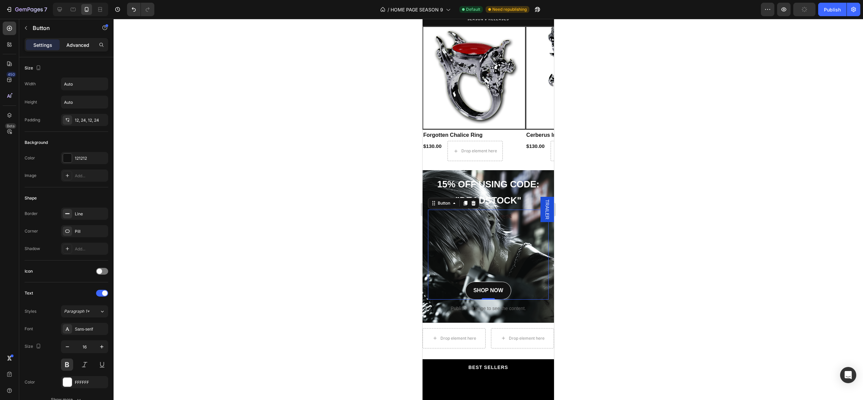
click at [76, 45] on p "Advanced" at bounding box center [77, 44] width 23 height 7
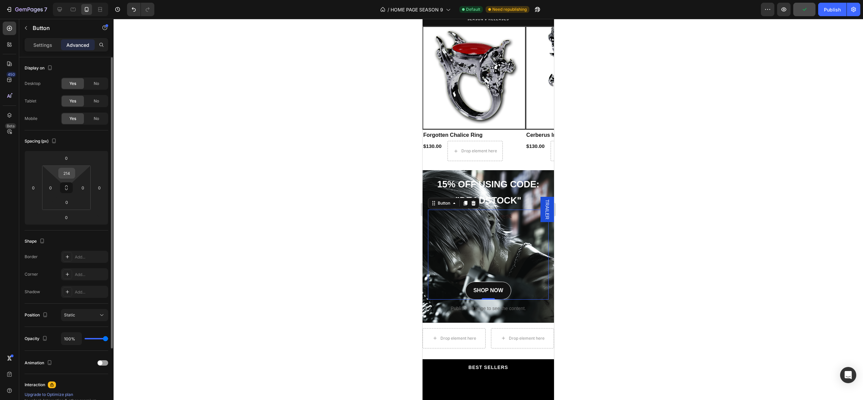
click at [67, 168] on input "214" at bounding box center [66, 173] width 13 height 10
type input "0"
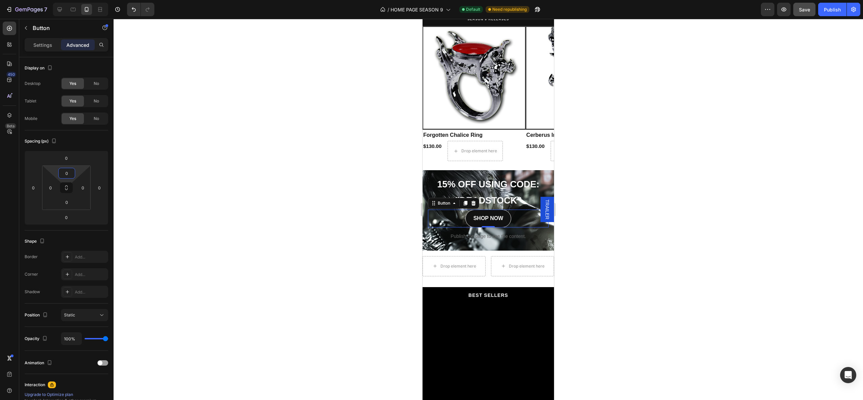
click at [370, 216] on div at bounding box center [488, 209] width 749 height 381
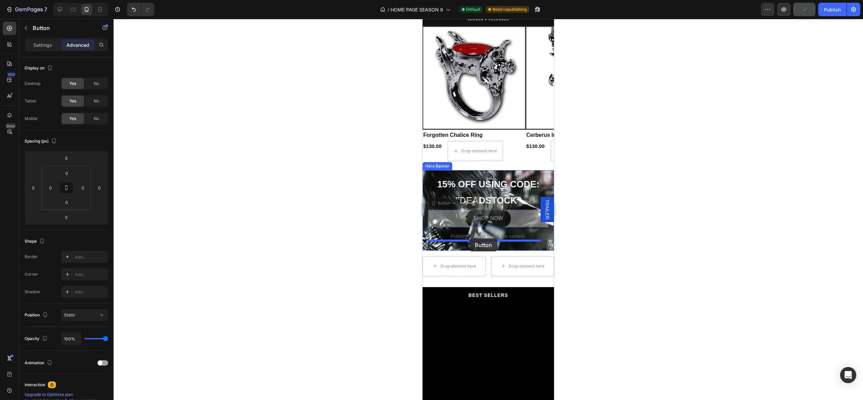
drag, startPoint x: 468, startPoint y: 214, endPoint x: 469, endPoint y: 238, distance: 24.3
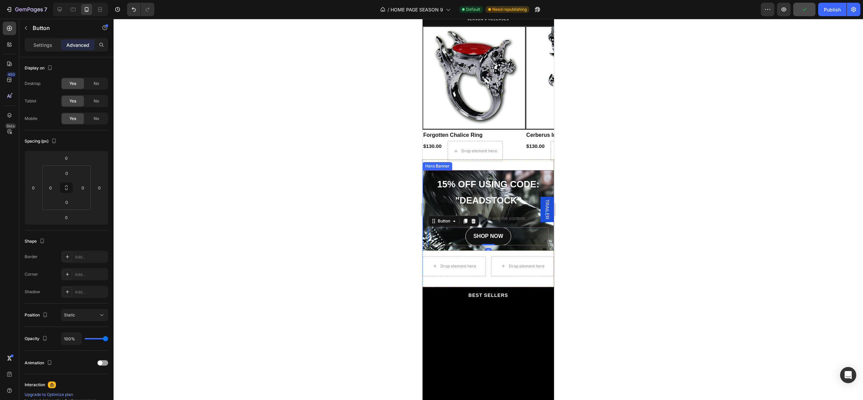
click at [404, 221] on div at bounding box center [488, 209] width 749 height 381
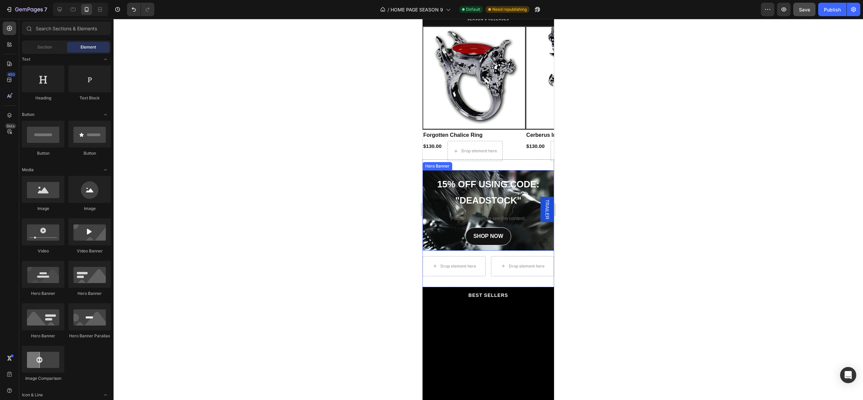
click at [425, 237] on div "15% OFF USING CODE: "DEADSTOCK" Heading Publish the page to see the content. Cu…" at bounding box center [488, 210] width 131 height 81
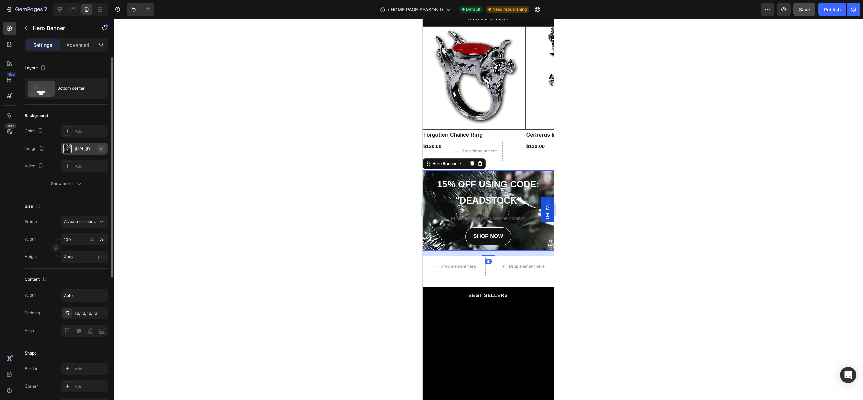
click at [101, 145] on button "button" at bounding box center [101, 149] width 8 height 8
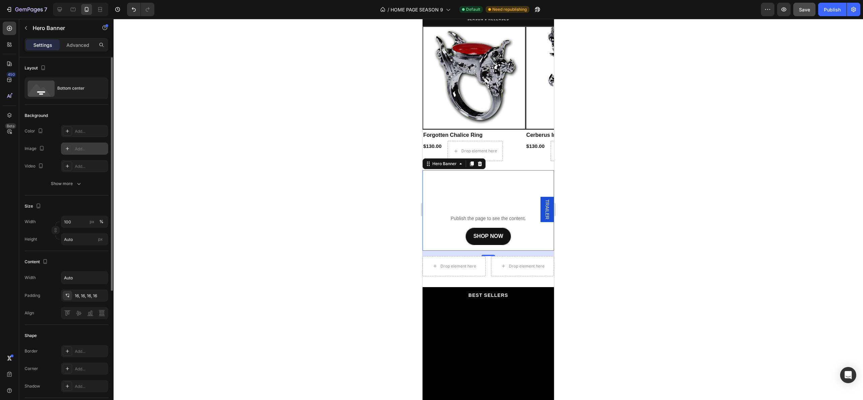
click at [81, 150] on div "Add..." at bounding box center [91, 149] width 32 height 6
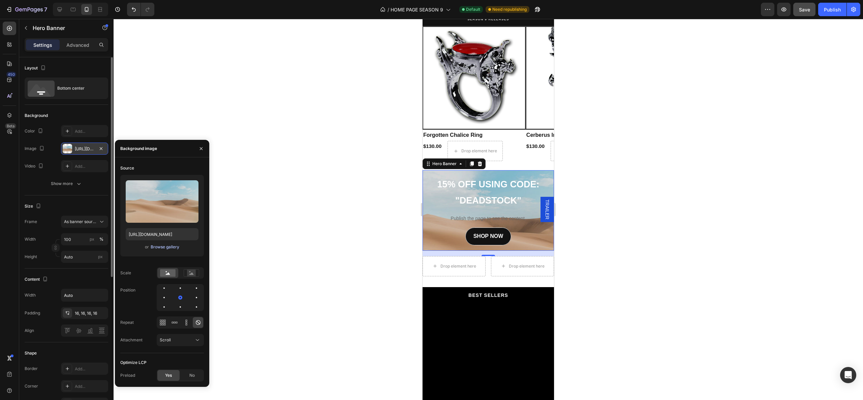
click at [170, 246] on div "Browse gallery" at bounding box center [165, 247] width 29 height 6
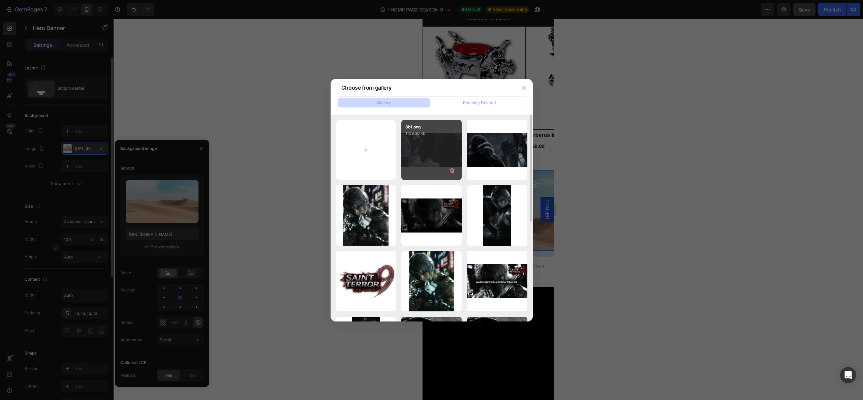
click at [433, 145] on div "8b1.png 1109.36 kb" at bounding box center [431, 150] width 60 height 60
type input "[URL][DOMAIN_NAME]"
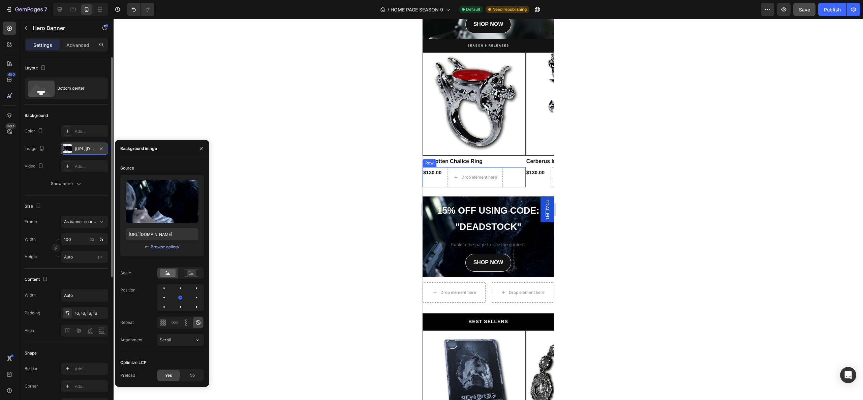
scroll to position [505, 0]
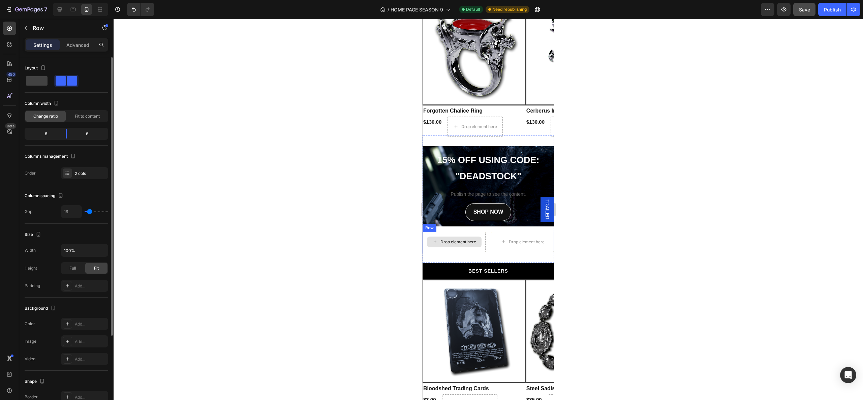
click at [464, 242] on div "Drop element here" at bounding box center [454, 242] width 63 height 20
click at [466, 223] on icon at bounding box center [464, 225] width 4 height 5
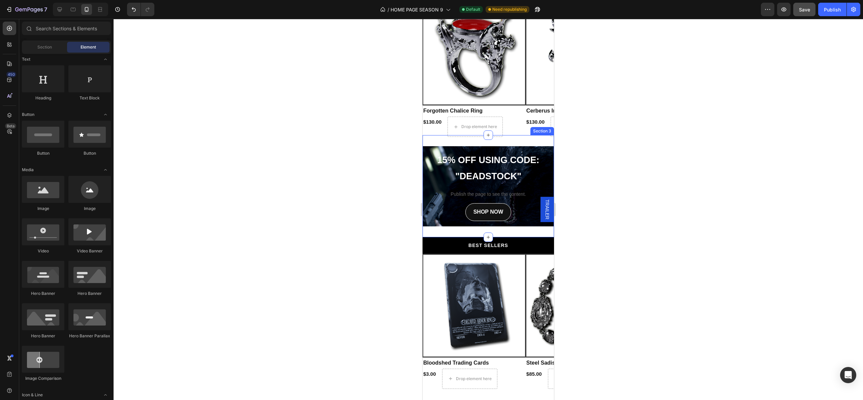
click at [464, 228] on div "15% OFF USING CODE: "DEADSTOCK" Heading Publish the page to see the content. Cu…" at bounding box center [488, 186] width 131 height 102
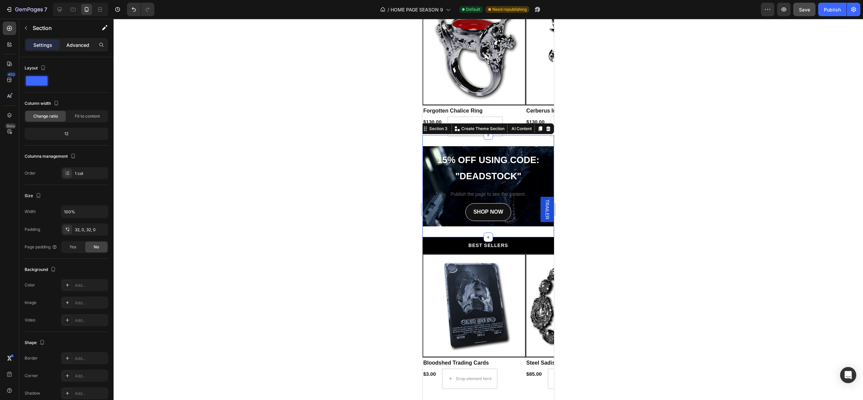
click at [74, 48] on div "Advanced" at bounding box center [78, 44] width 34 height 11
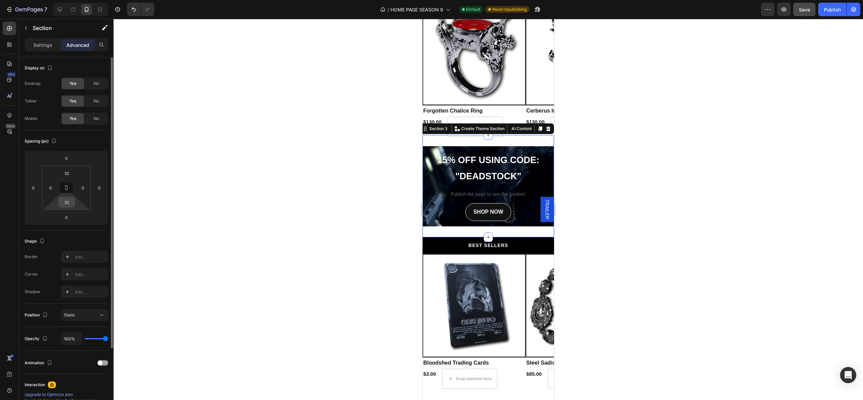
click at [72, 201] on input "32" at bounding box center [66, 202] width 13 height 10
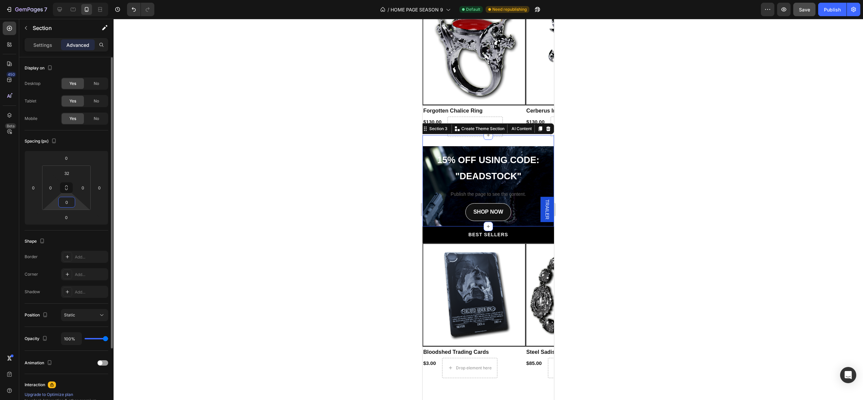
type input "0"
click at [358, 244] on div at bounding box center [488, 209] width 749 height 381
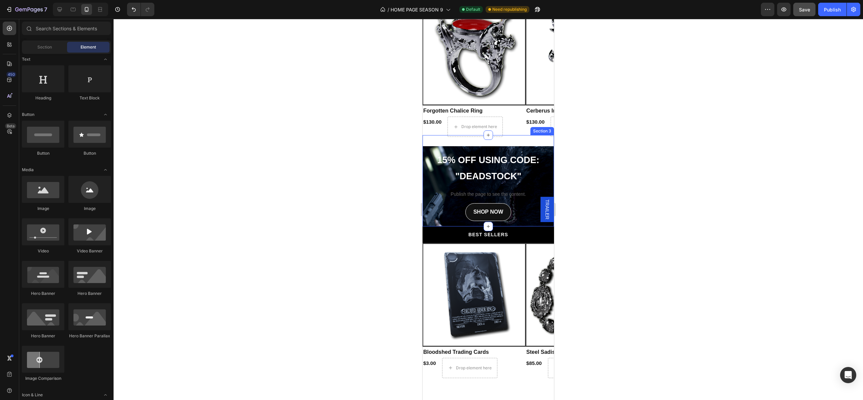
click at [471, 139] on div "15% OFF USING CODE: "DEADSTOCK" Heading Publish the page to see the content. Cu…" at bounding box center [488, 180] width 131 height 91
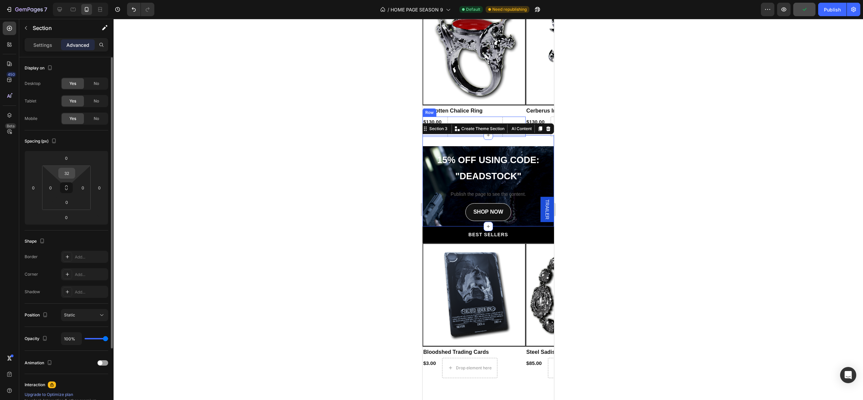
click at [68, 171] on input "32" at bounding box center [66, 173] width 13 height 10
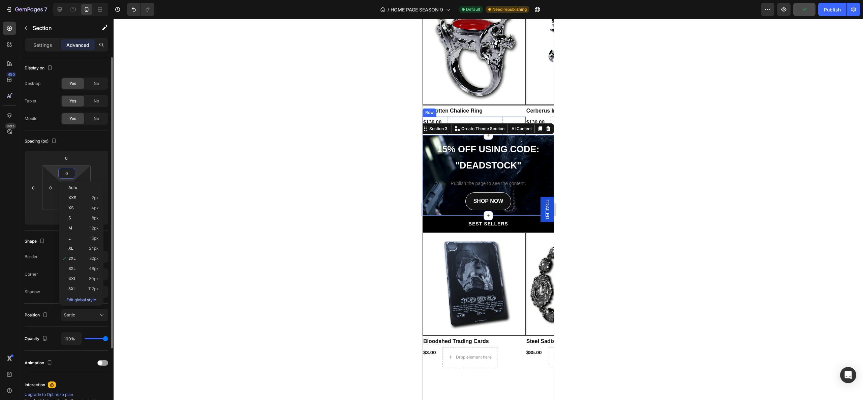
type input "0"
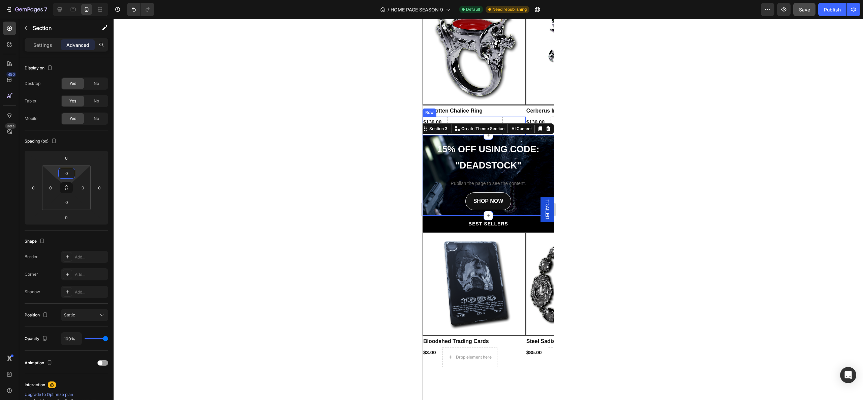
click at [268, 155] on div at bounding box center [488, 209] width 749 height 381
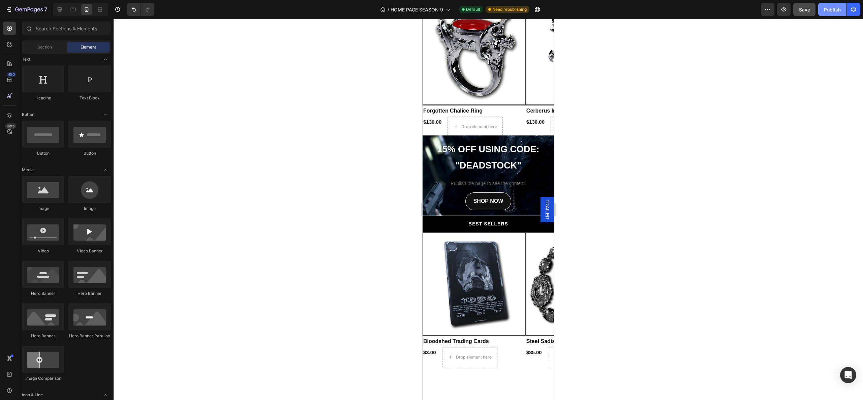
click at [832, 11] on div "Publish" at bounding box center [832, 9] width 17 height 7
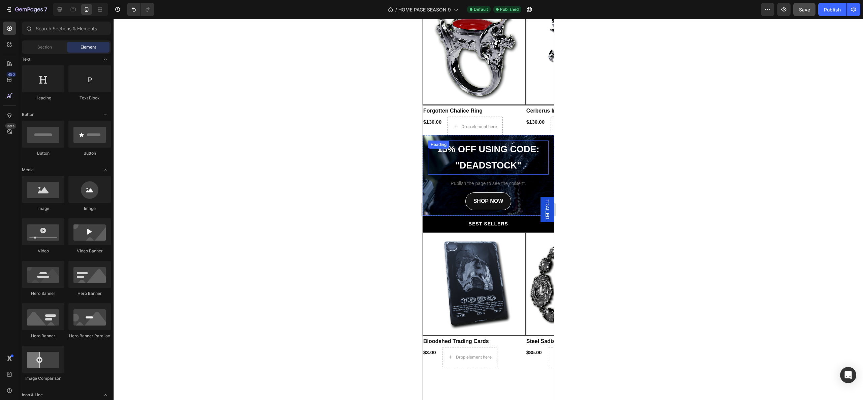
click at [475, 141] on h2 "15% OFF USING CODE: "DEADSTOCK"" at bounding box center [488, 158] width 121 height 34
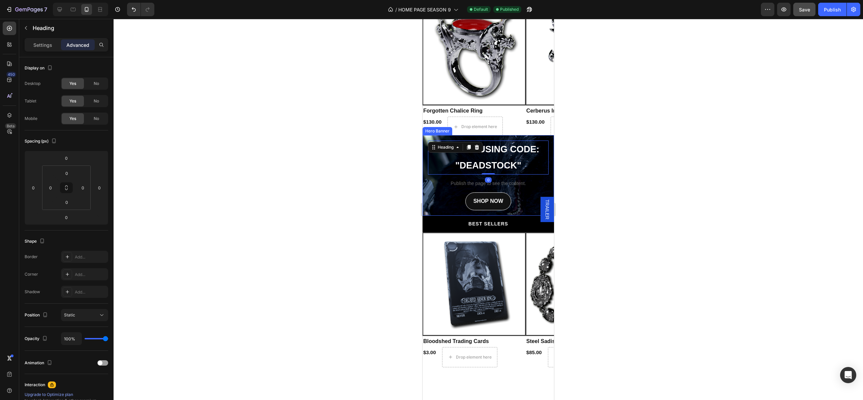
click at [474, 135] on div "15% OFF USING CODE: "DEADSTOCK" Heading 0 Publish the page to see the content. …" at bounding box center [488, 175] width 131 height 81
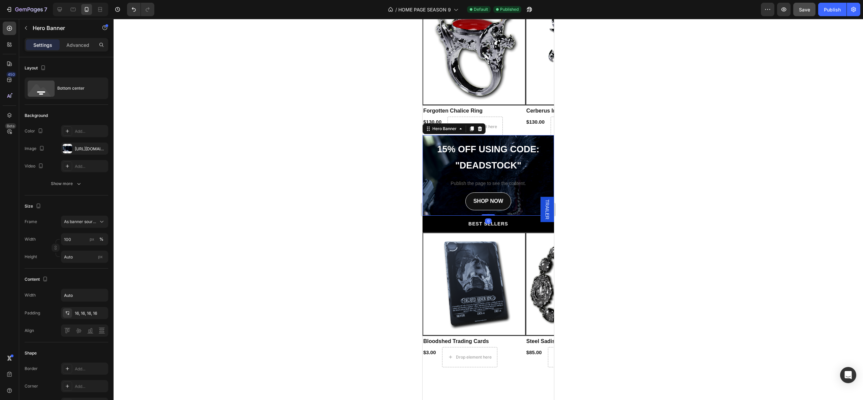
click at [474, 135] on div "15% OFF USING CODE: "DEADSTOCK" Heading Publish the page to see the content. Cu…" at bounding box center [488, 175] width 131 height 81
click at [481, 126] on icon at bounding box center [479, 128] width 5 height 5
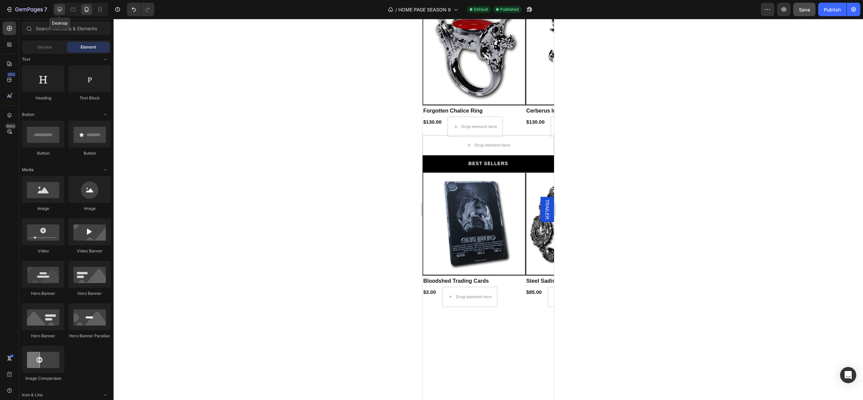
drag, startPoint x: 57, startPoint y: 7, endPoint x: 61, endPoint y: 9, distance: 4.3
click at [57, 8] on icon at bounding box center [59, 9] width 7 height 7
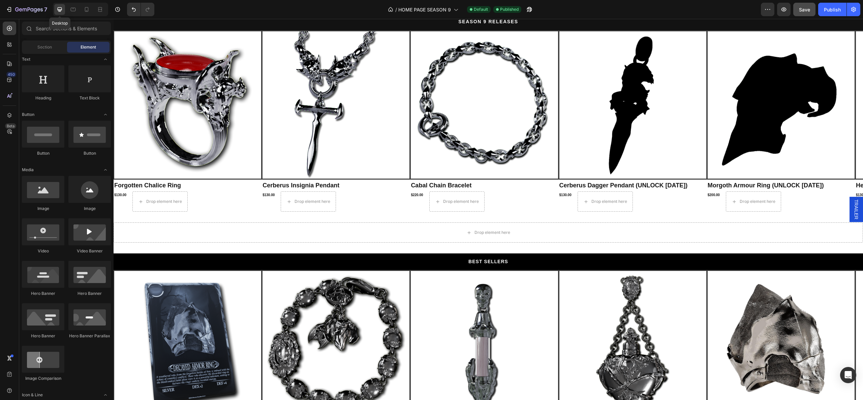
scroll to position [531, 0]
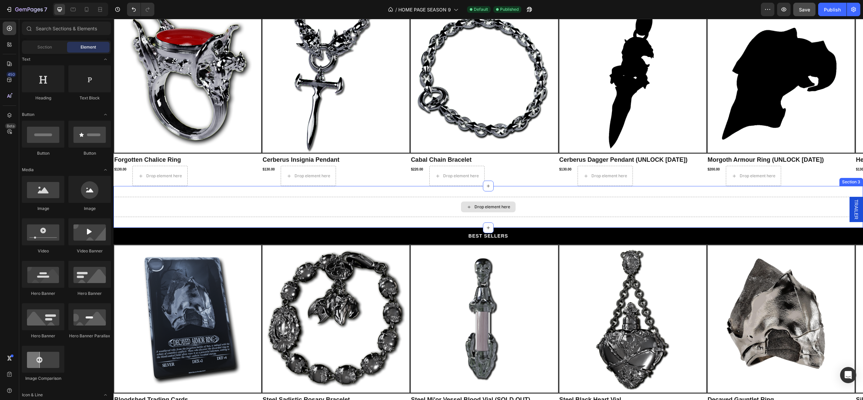
click at [347, 210] on div "Drop element here" at bounding box center [488, 207] width 749 height 20
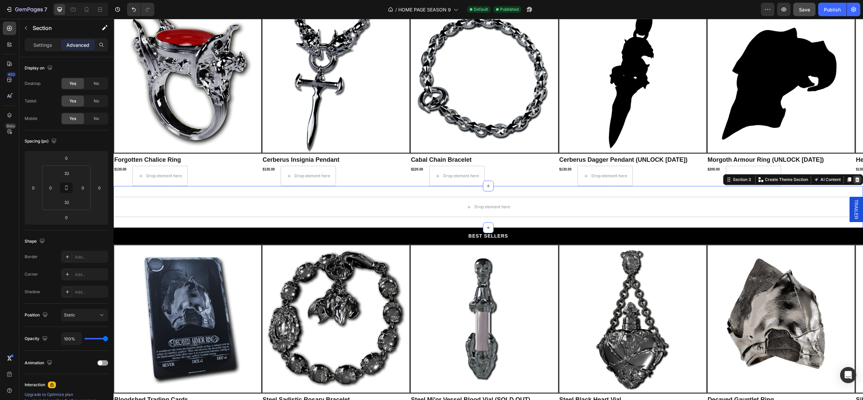
click at [855, 179] on icon at bounding box center [857, 179] width 4 height 5
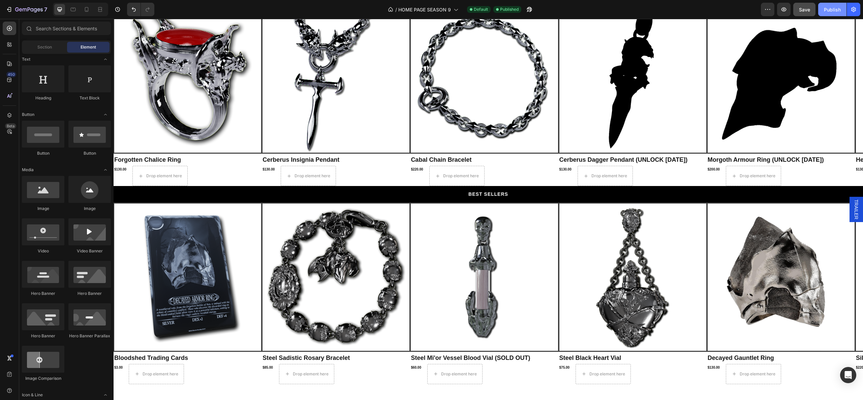
click at [833, 5] on button "Publish" at bounding box center [832, 9] width 28 height 13
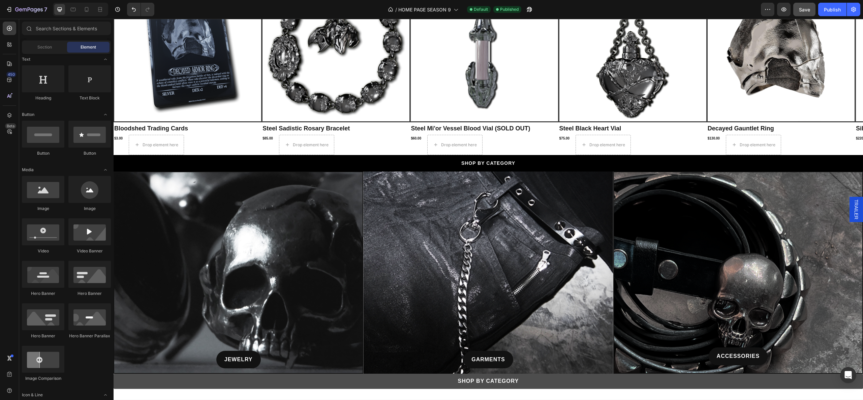
scroll to position [1039, 0]
